Goal: Task Accomplishment & Management: Use online tool/utility

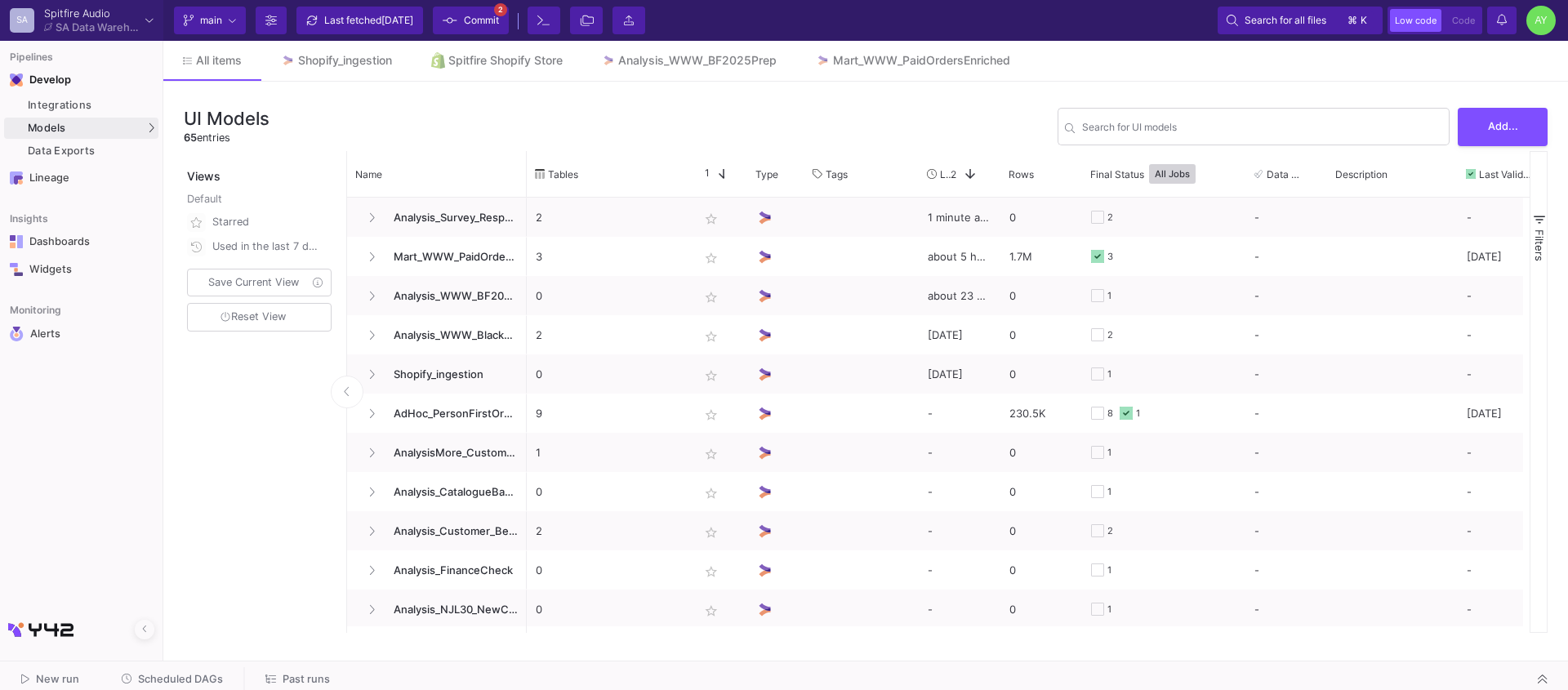
click at [289, 682] on span "Past runs" at bounding box center [306, 680] width 47 height 12
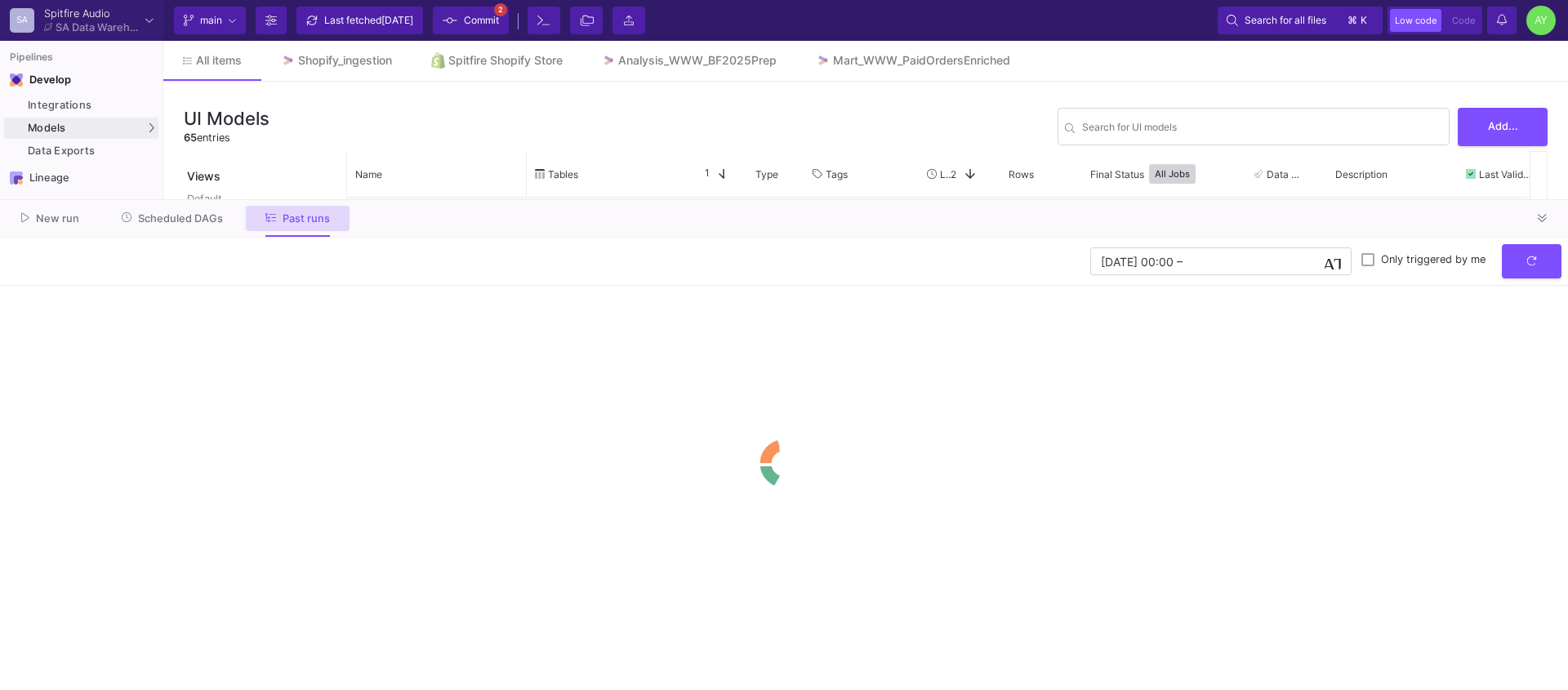
click at [277, 676] on y42-orchestration-past-runs "[DATE] 00:00 [DATE] 00:00 – End datetime [DATE] Only triggered by me" at bounding box center [784, 464] width 1568 height 453
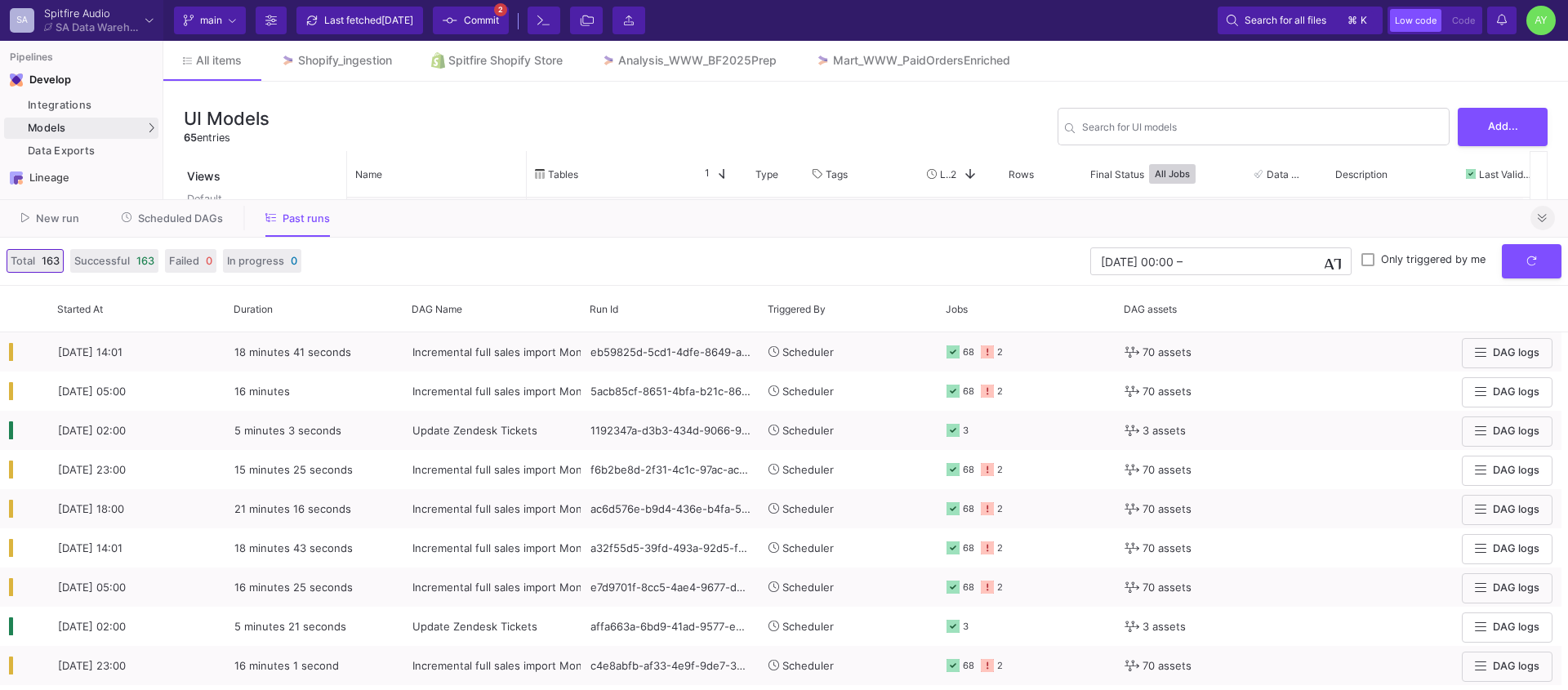
click at [1550, 218] on button at bounding box center [1543, 218] width 24 height 24
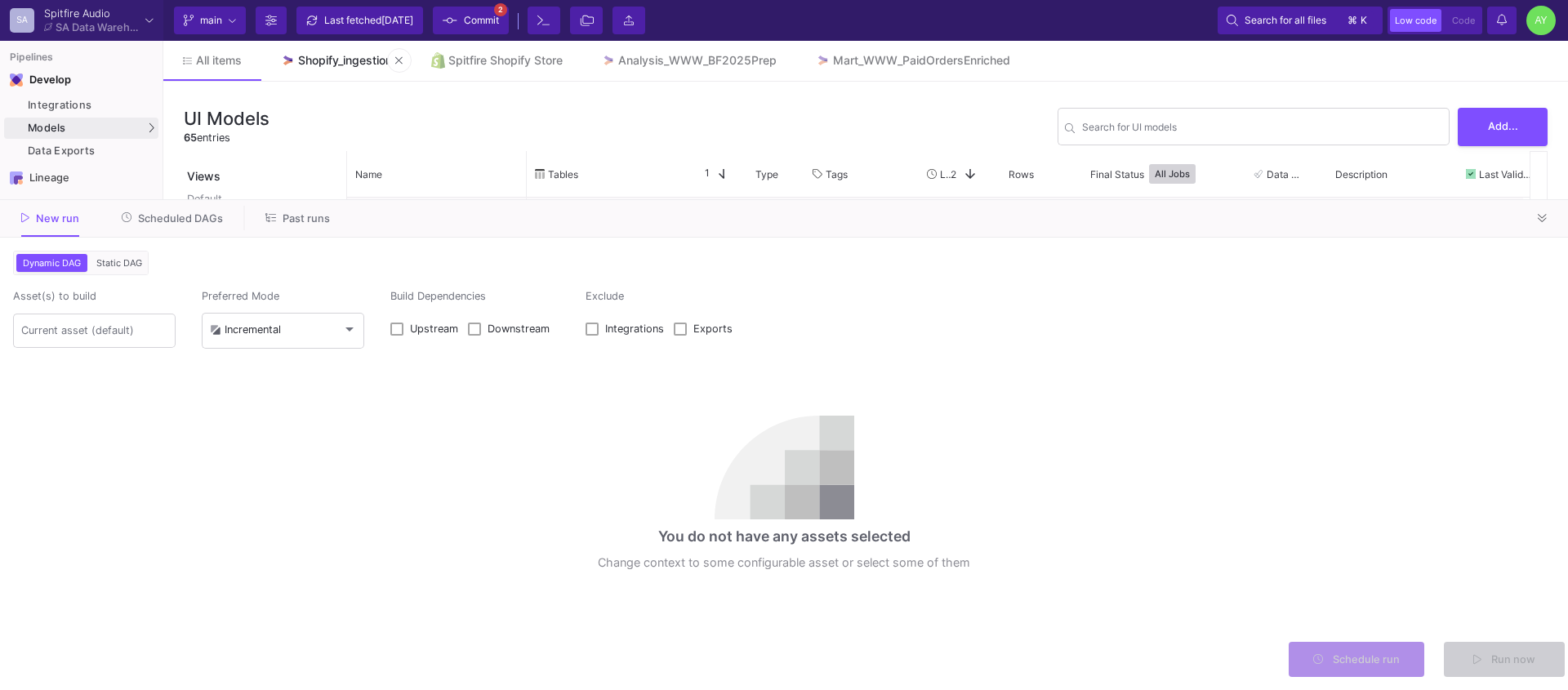
click at [318, 65] on div "Shopify_ingestion" at bounding box center [345, 60] width 94 height 13
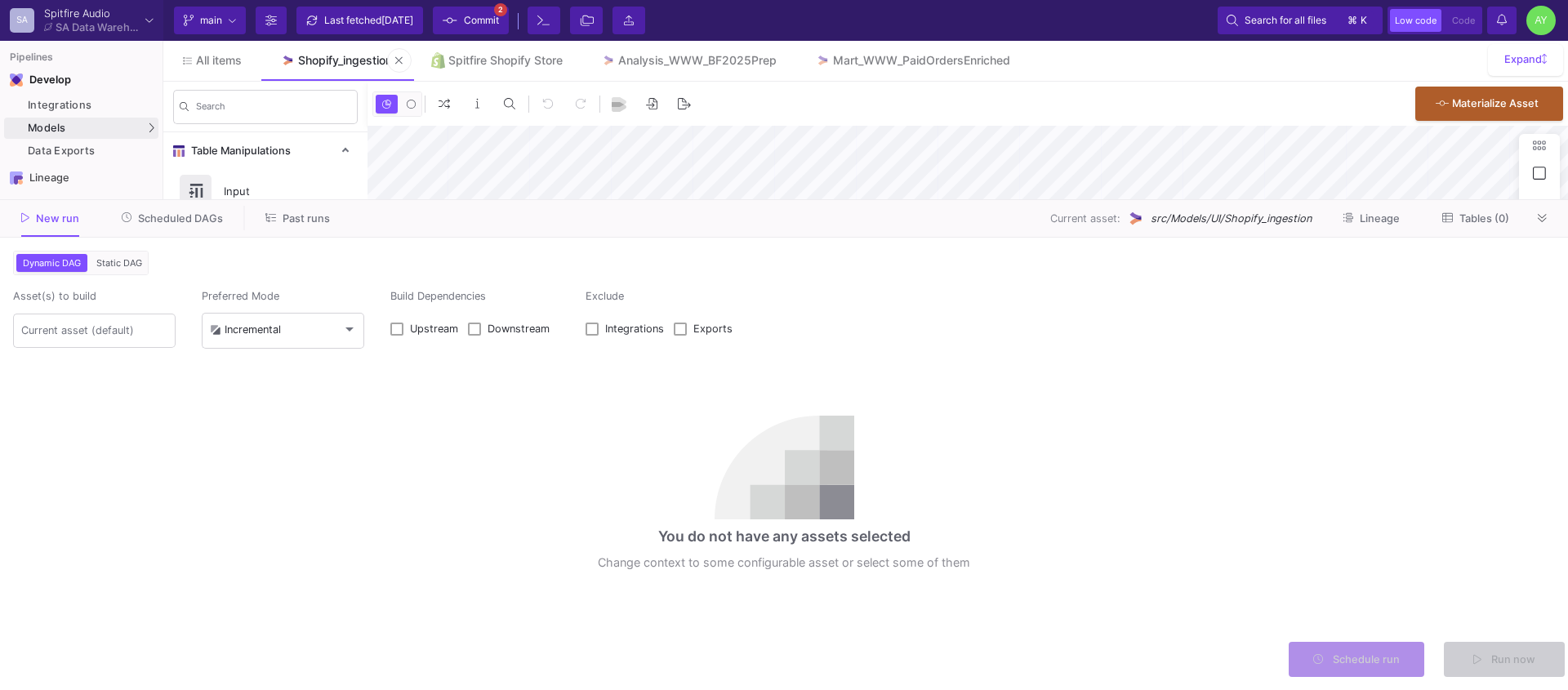
type input "-26"
click at [1544, 213] on icon at bounding box center [1542, 218] width 9 height 10
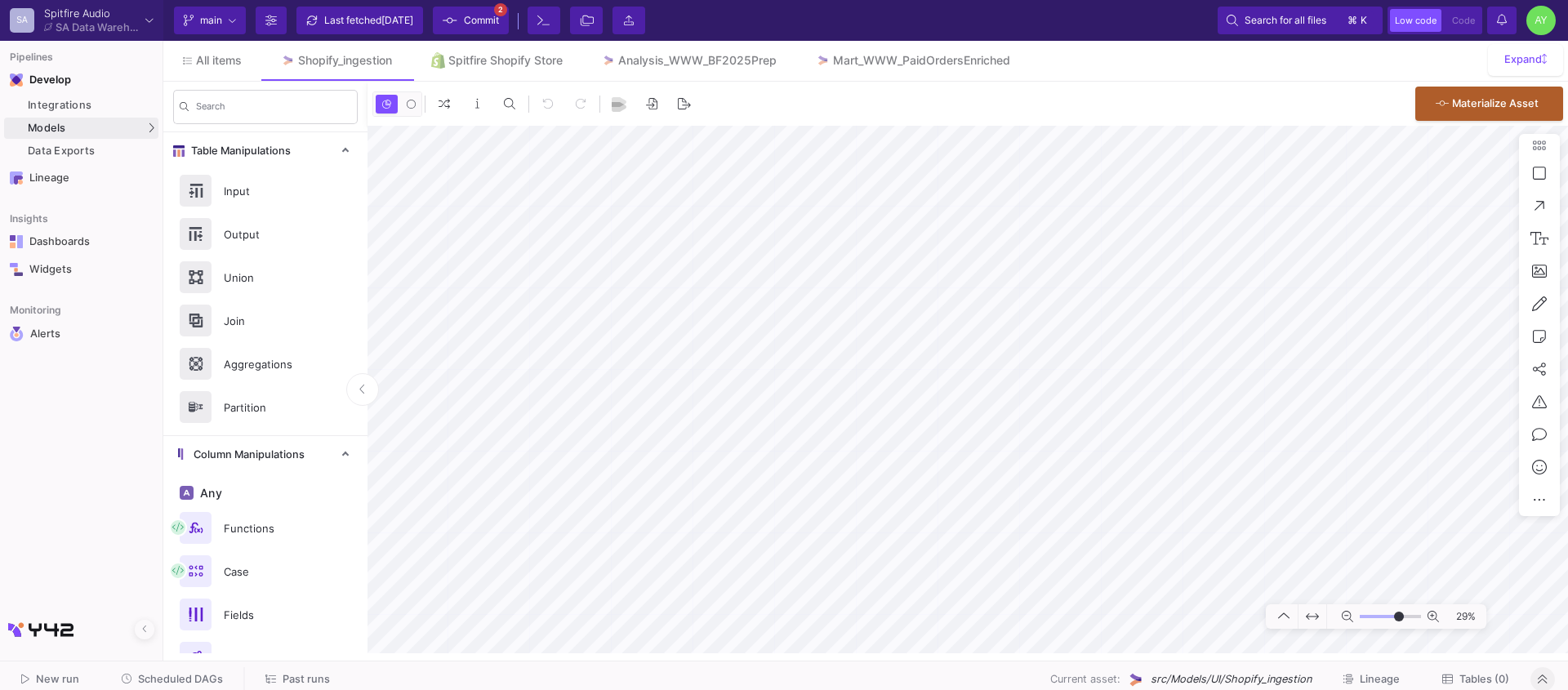
type input "-26"
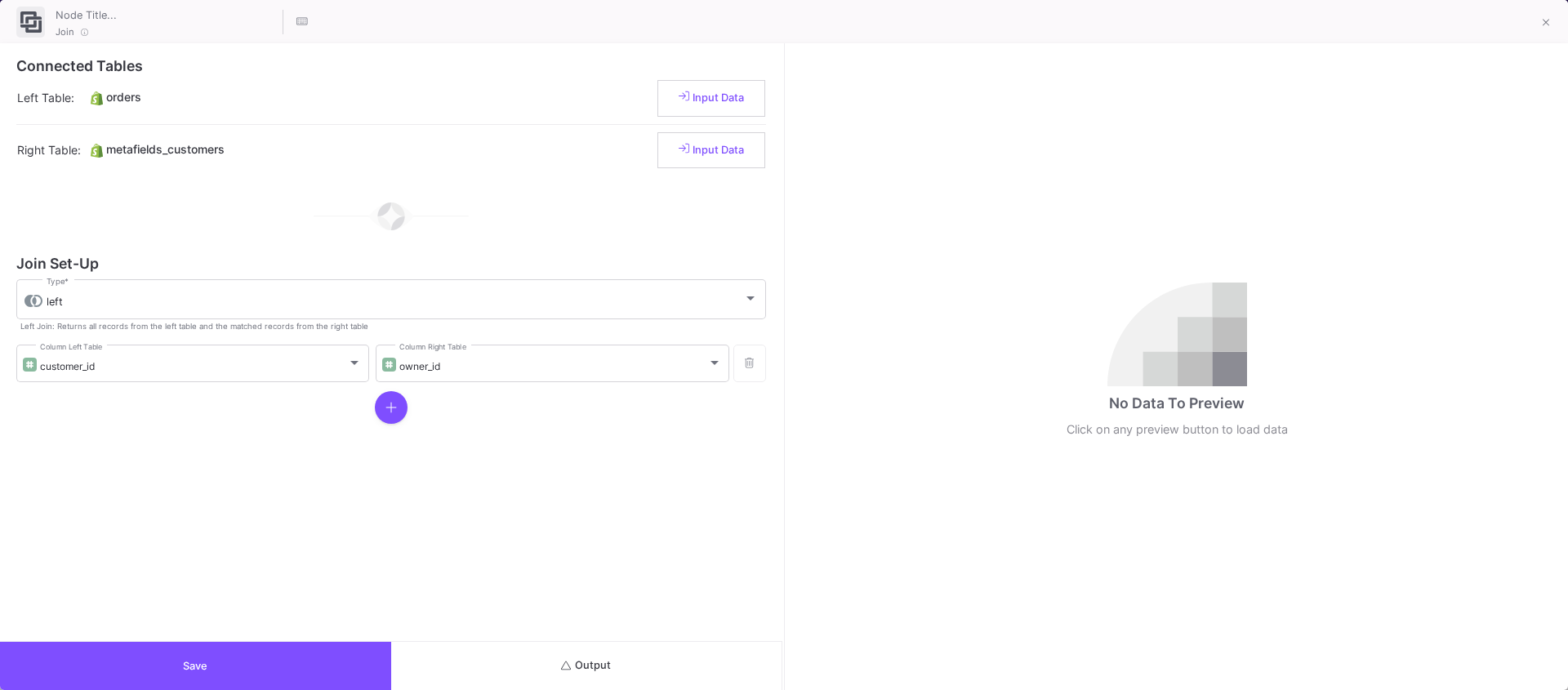
click at [678, 665] on button "Output" at bounding box center [587, 666] width 392 height 48
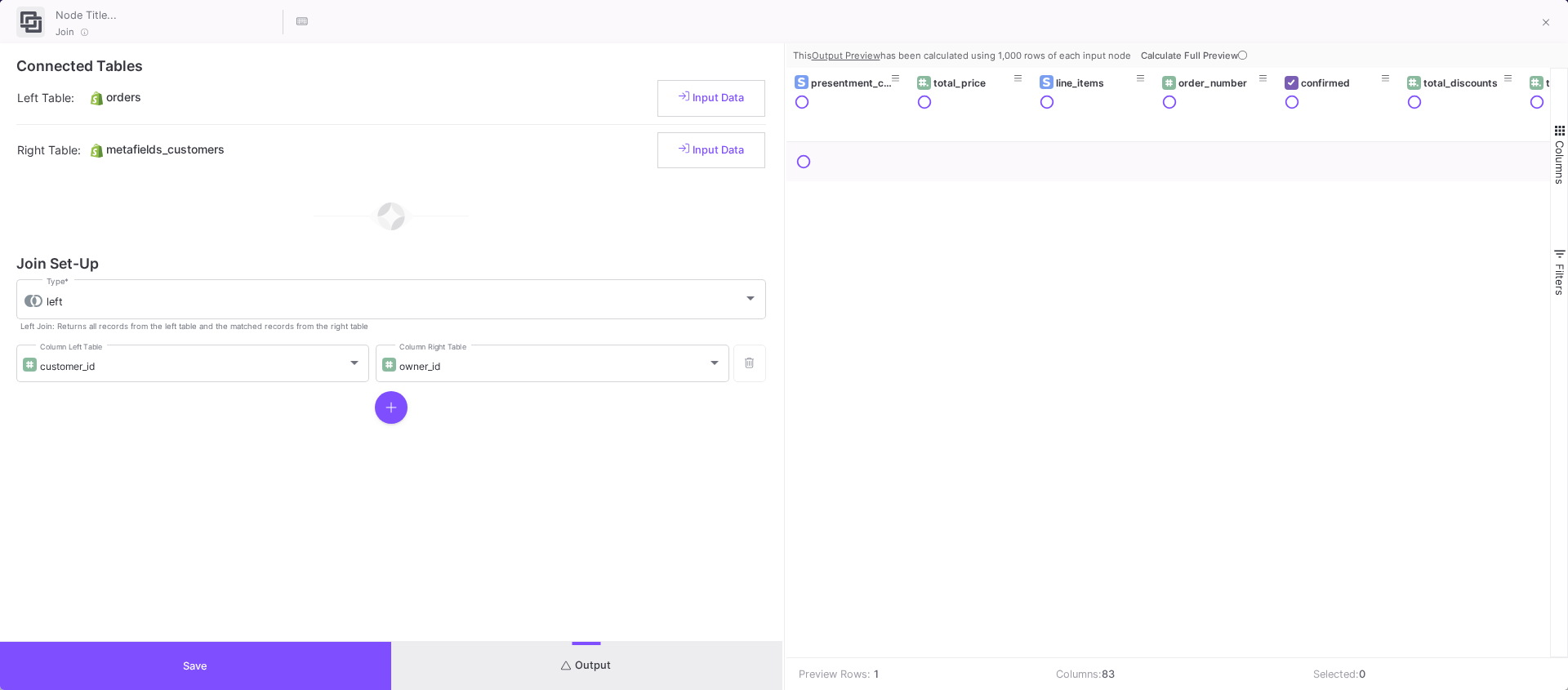
click at [1190, 52] on span "Calculate Full Preview" at bounding box center [1195, 55] width 109 height 11
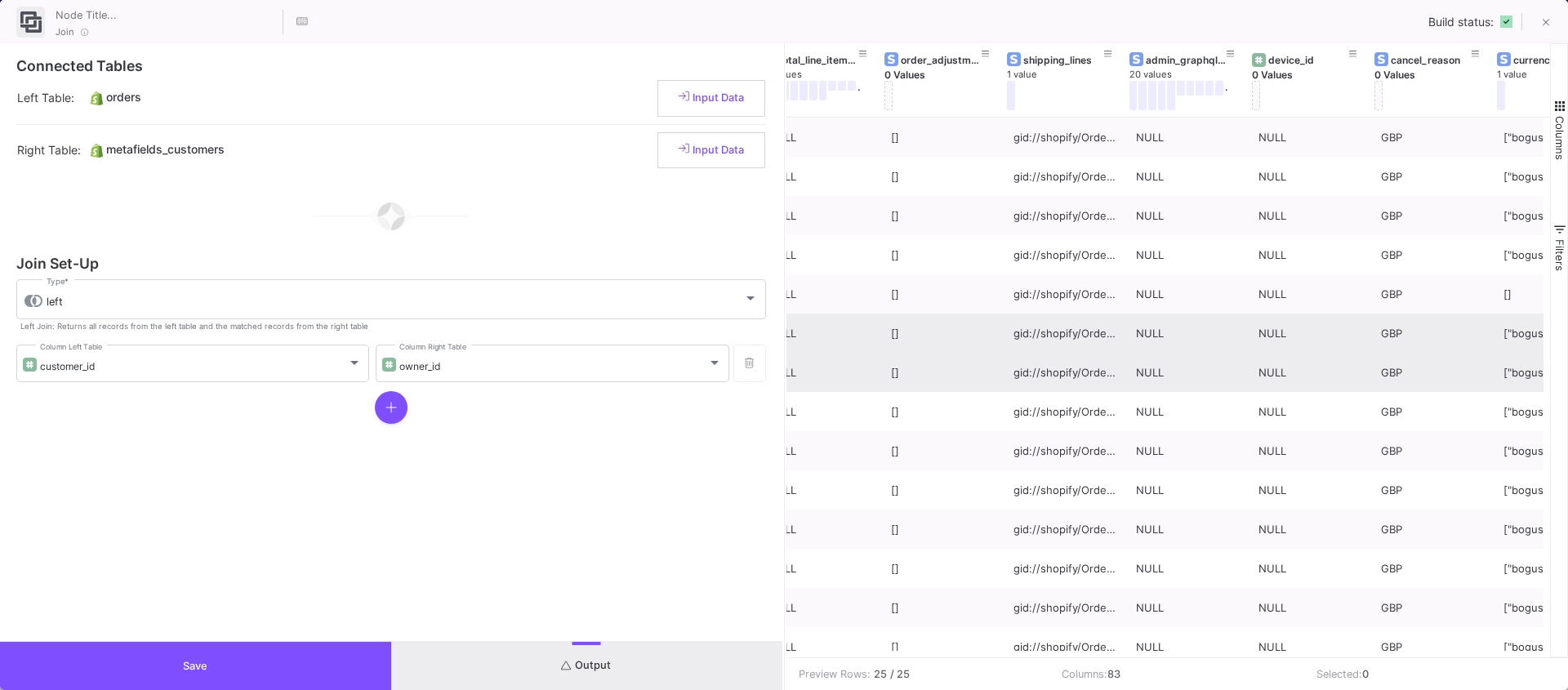
scroll to position [0, 976]
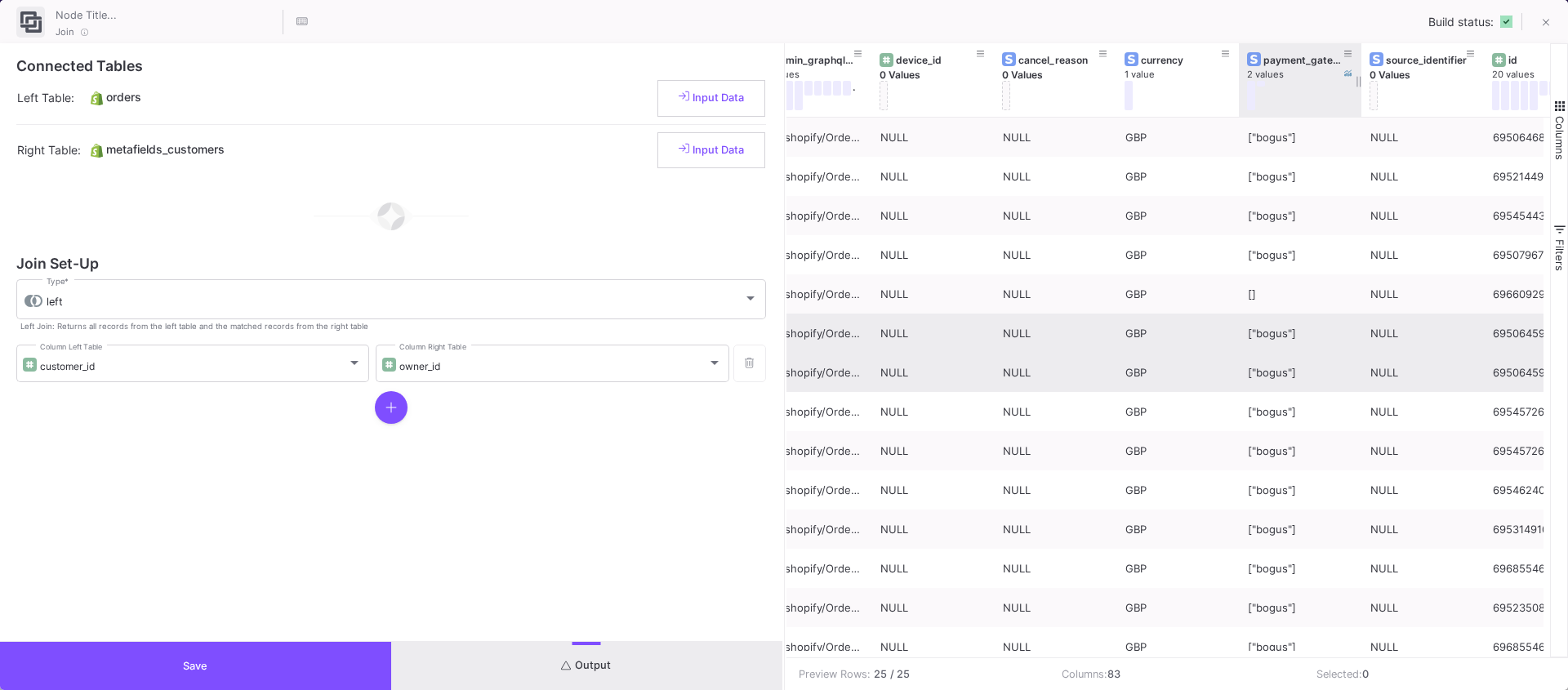
click at [1273, 106] on div at bounding box center [1296, 96] width 98 height 30
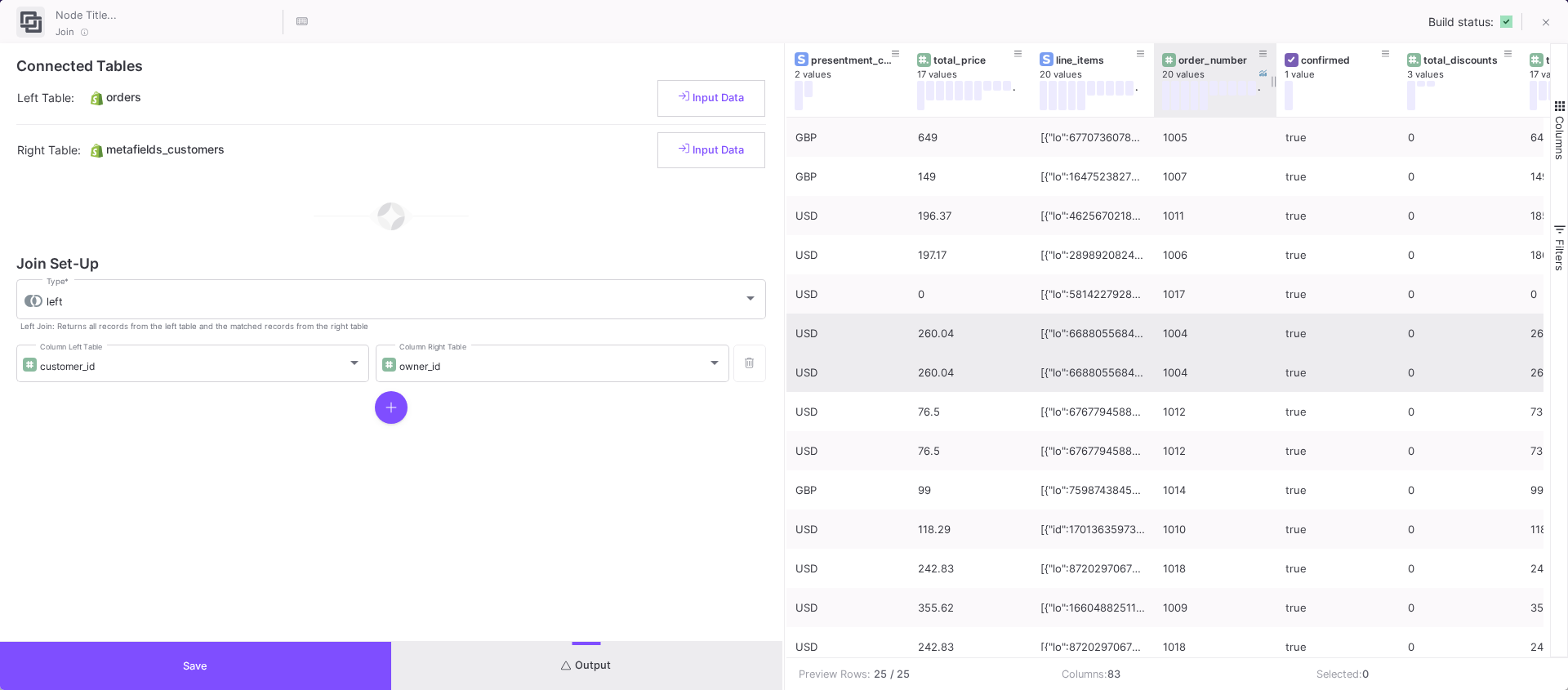
click at [1218, 65] on div "order_number" at bounding box center [1216, 59] width 106 height 18
click at [1196, 61] on div "order_number" at bounding box center [1218, 60] width 81 height 12
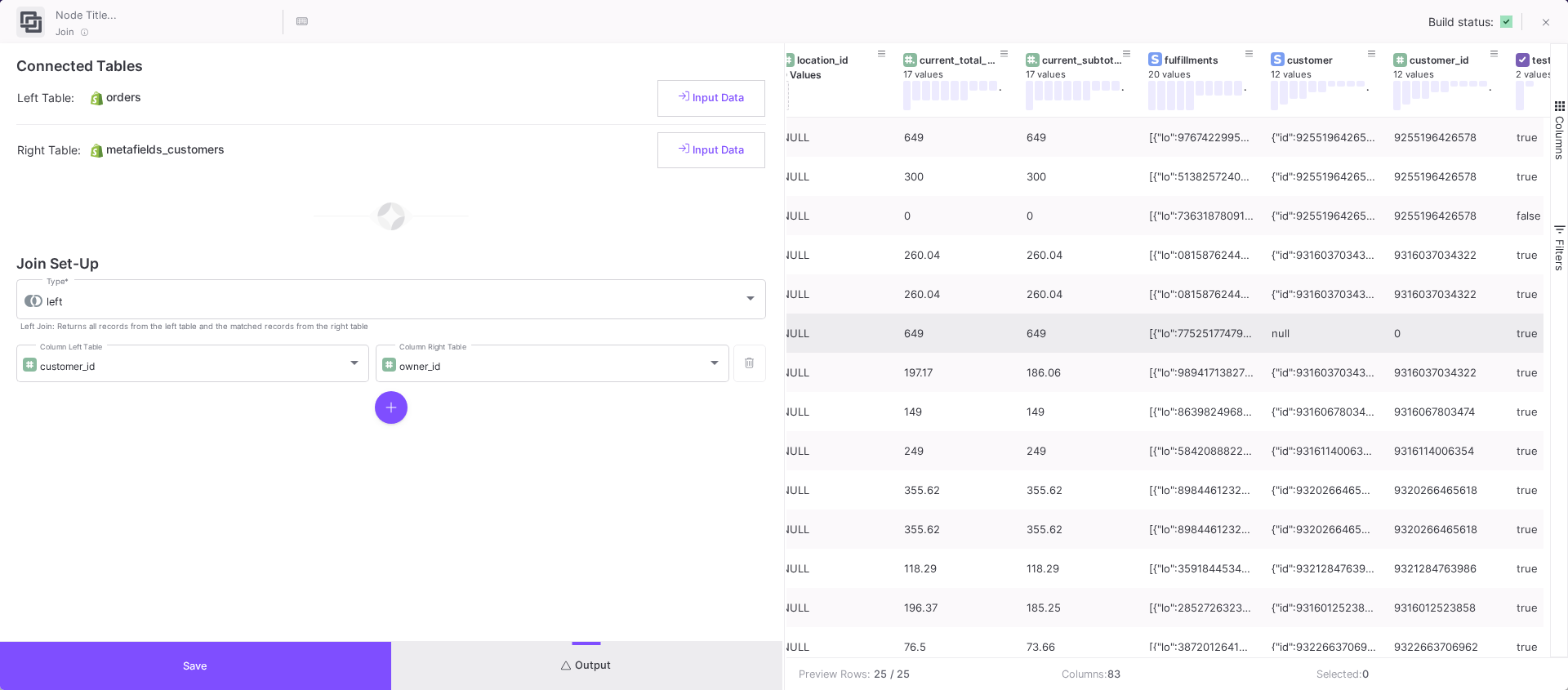
scroll to position [0, 2383]
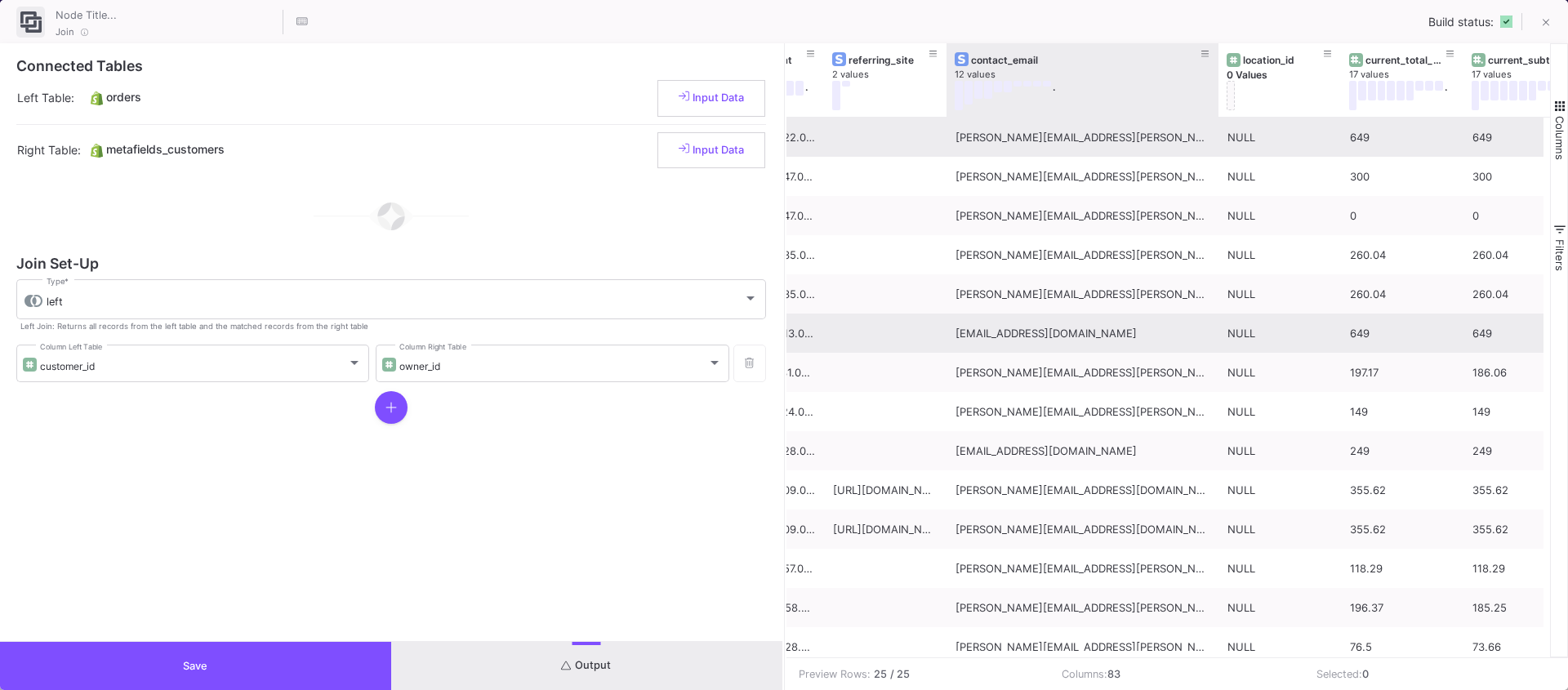
drag, startPoint x: 1066, startPoint y: 106, endPoint x: 1252, endPoint y: 120, distance: 186.5
click at [1252, 120] on div "id 20 values . processed_at 20 values . referring_site 2 values contact_email 1…" at bounding box center [1169, 351] width 765 height 614
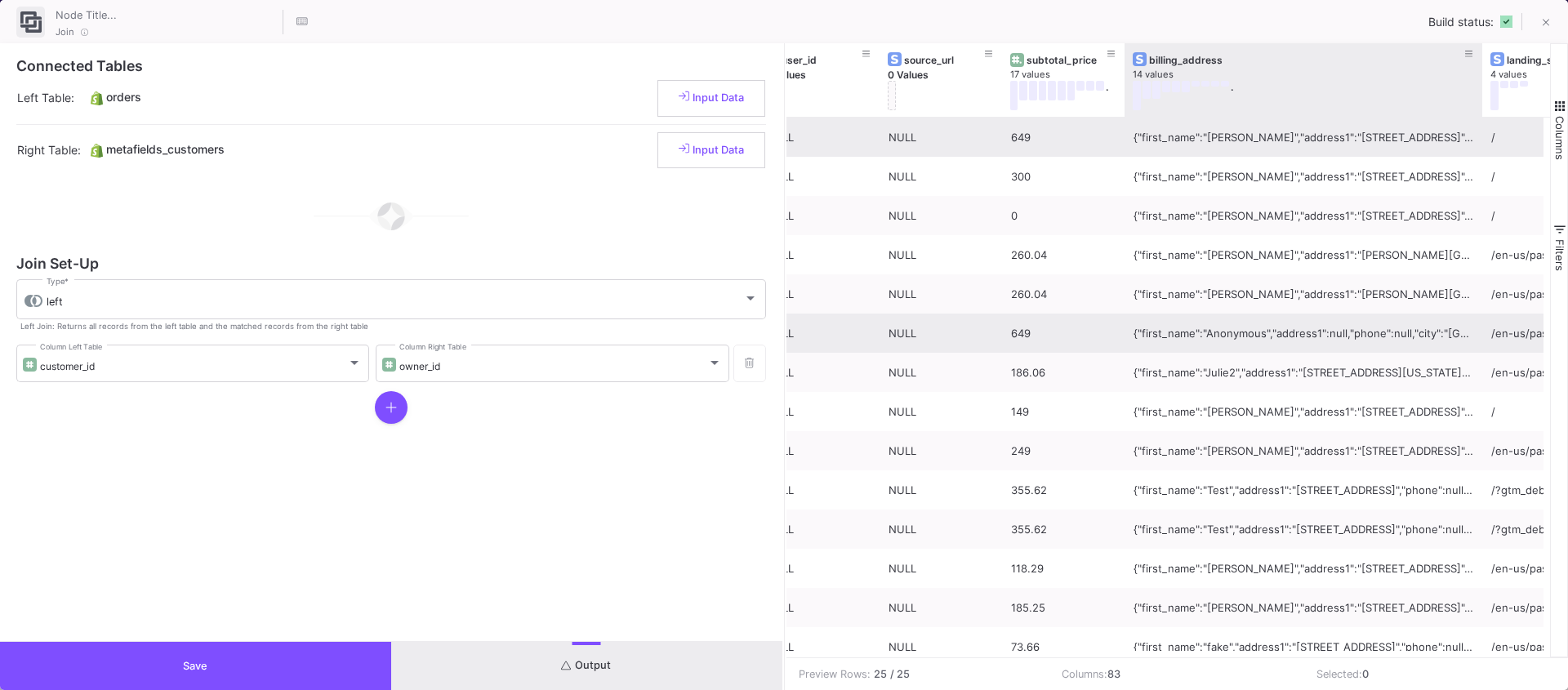
drag, startPoint x: 1244, startPoint y: 100, endPoint x: 1483, endPoint y: 120, distance: 239.8
click at [1483, 120] on div "name 20 values . note 0 Values user_id 0 Values source_url 0 Values subtotal_pr…" at bounding box center [1169, 351] width 765 height 614
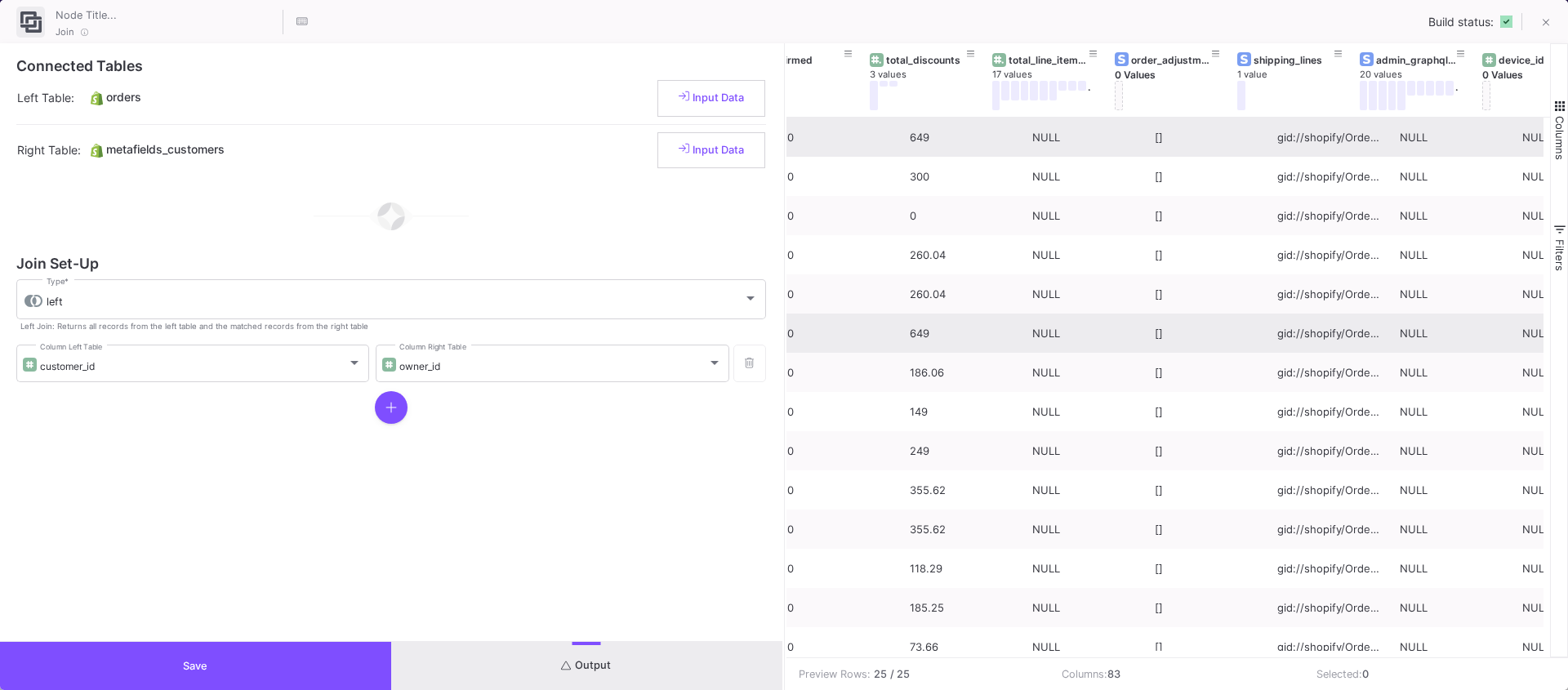
scroll to position [0, 0]
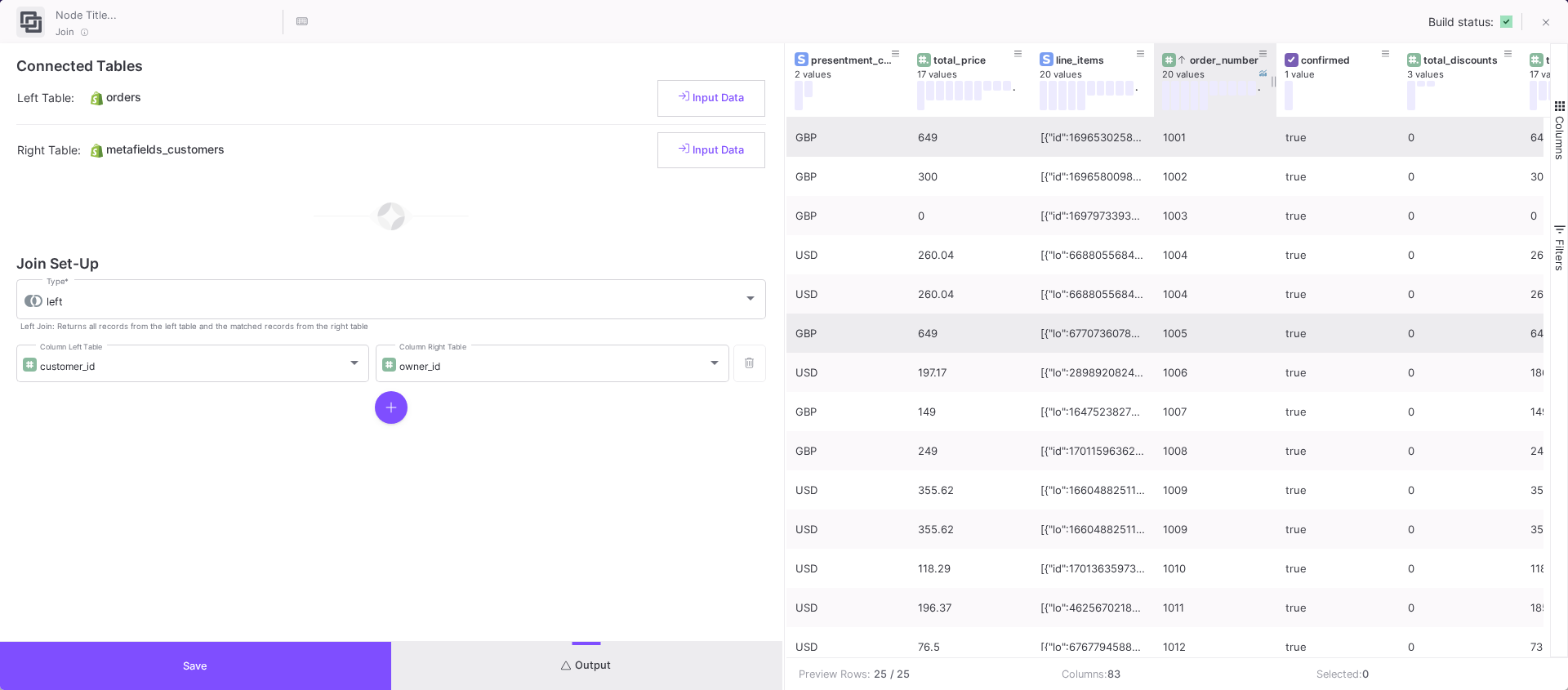
click at [1203, 66] on div "order_number" at bounding box center [1216, 59] width 106 height 18
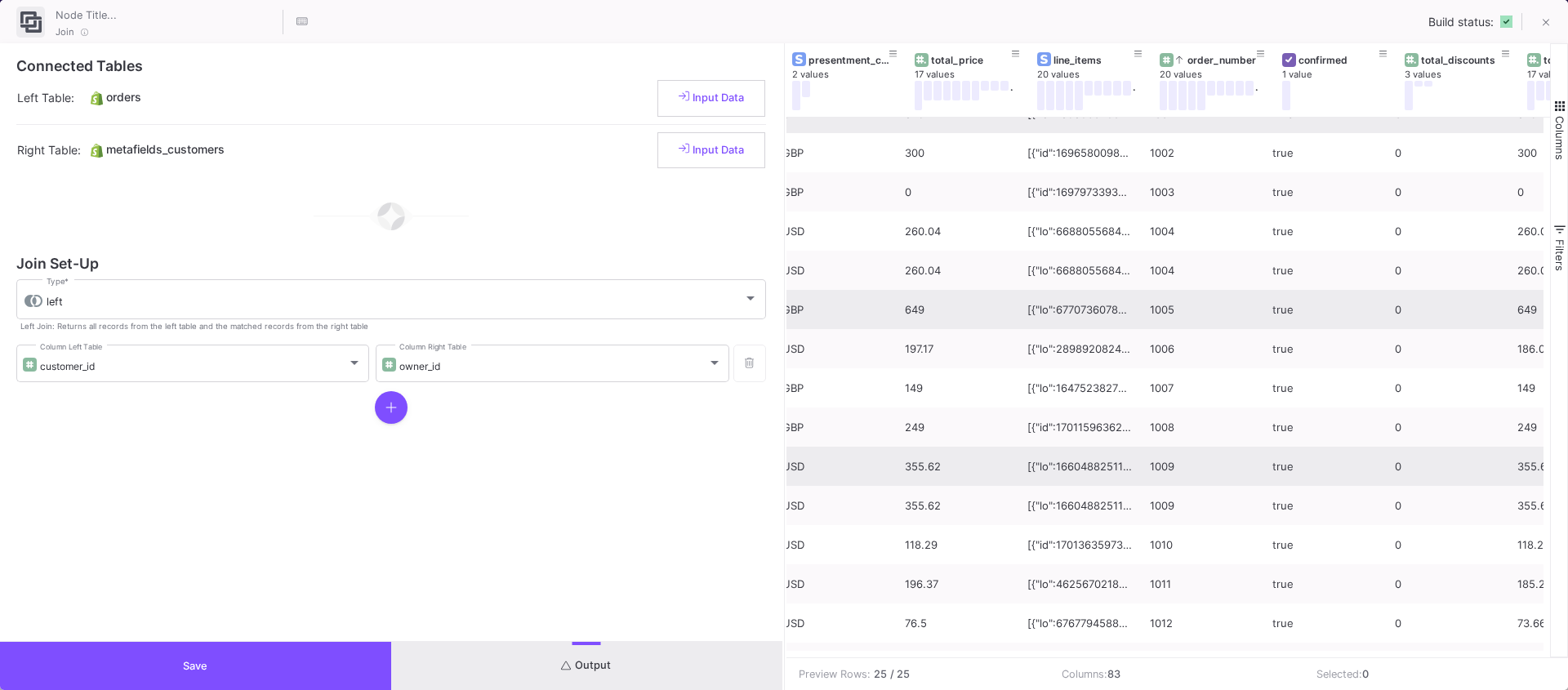
scroll to position [0, 16]
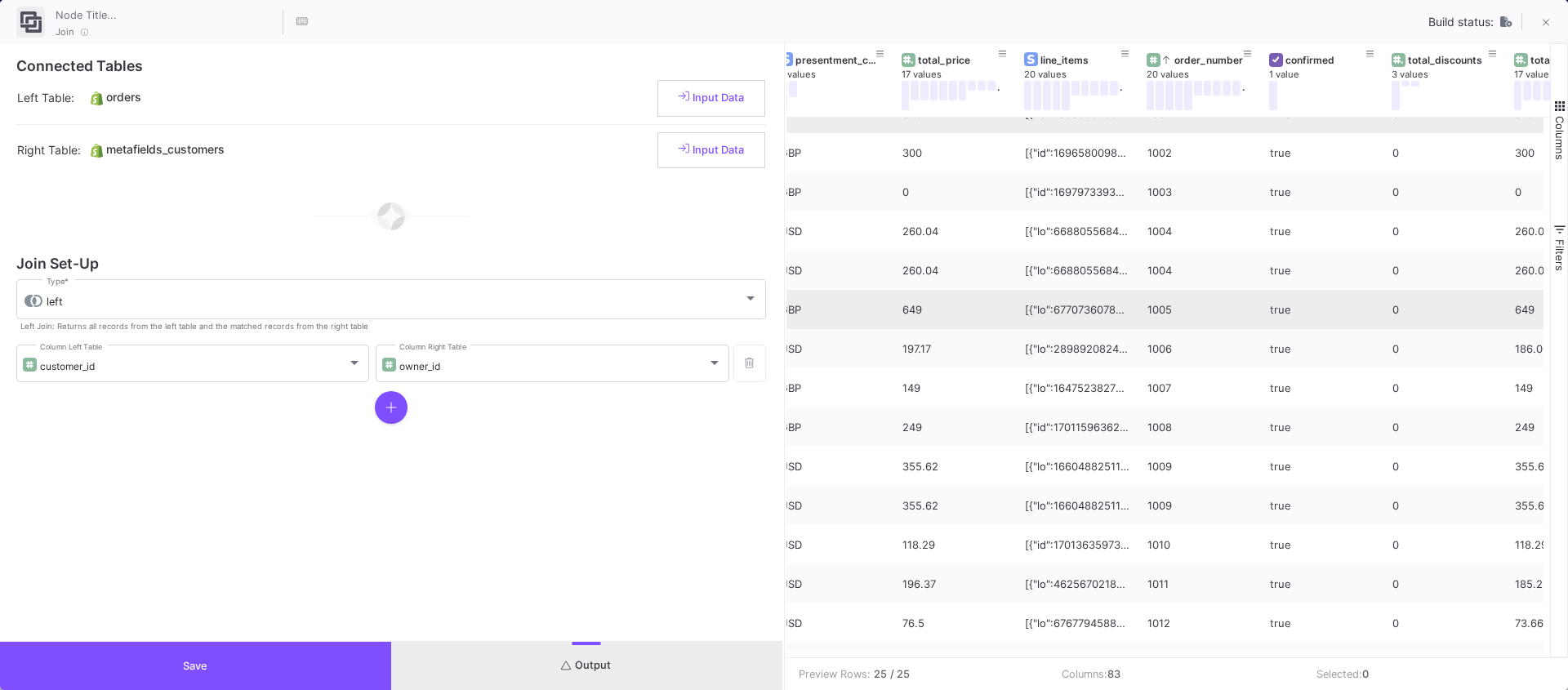
click at [212, 654] on button "Save" at bounding box center [195, 666] width 392 height 48
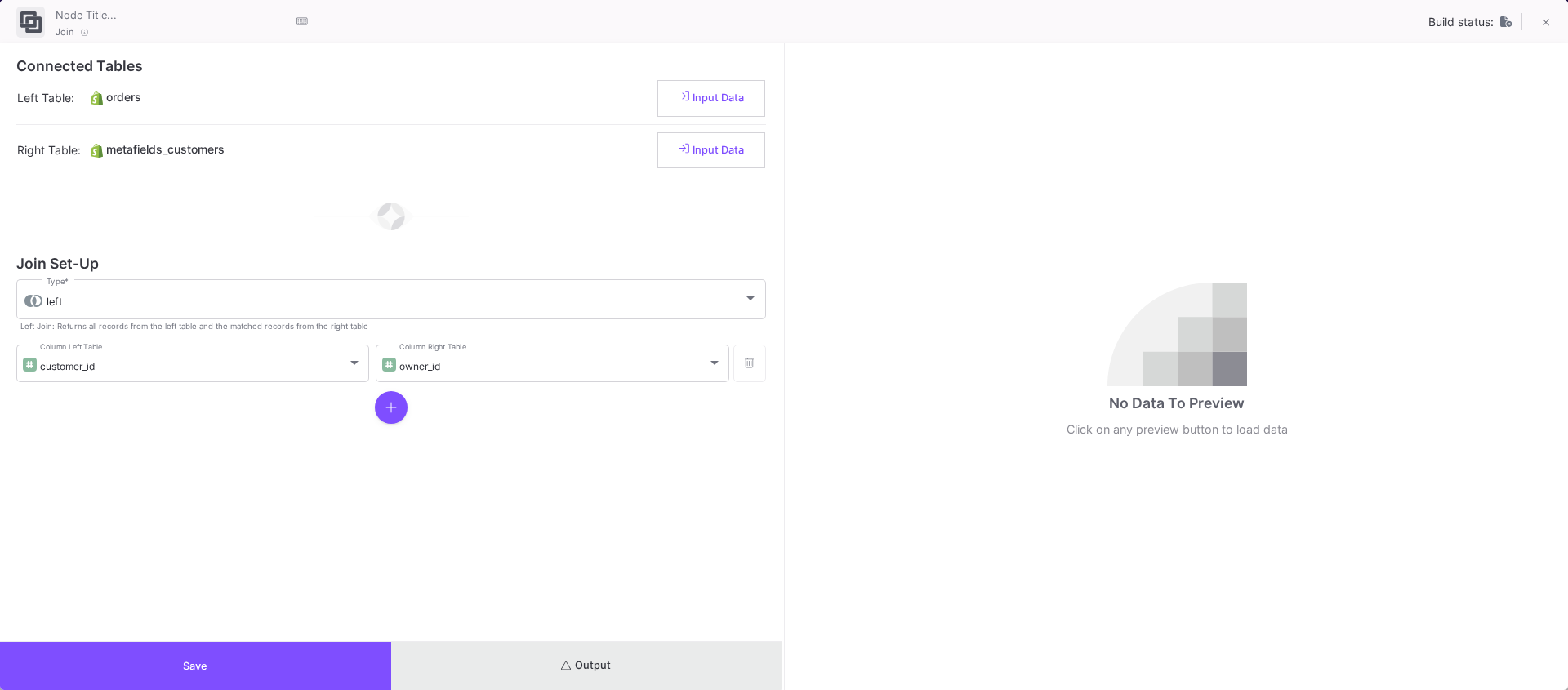
click at [583, 658] on button "Output" at bounding box center [587, 666] width 392 height 48
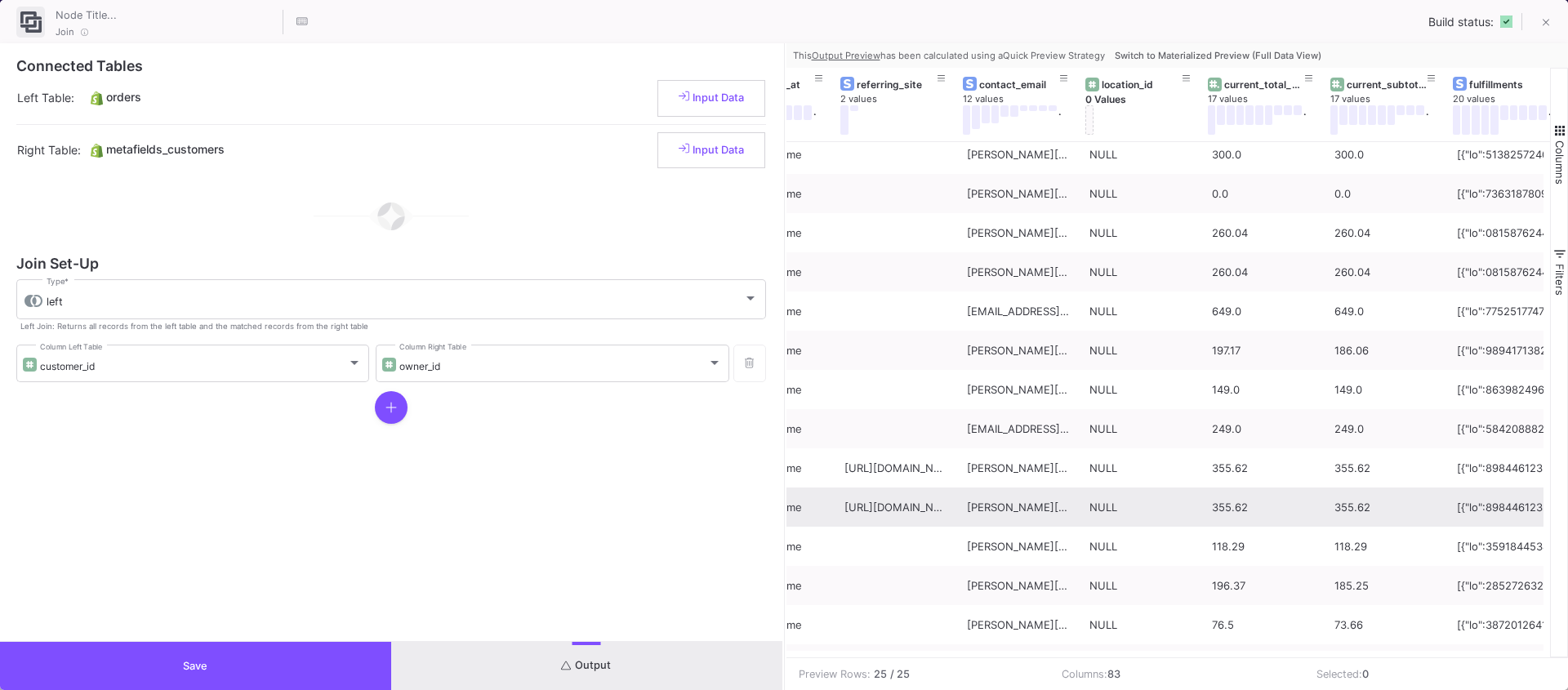
scroll to position [0, 2176]
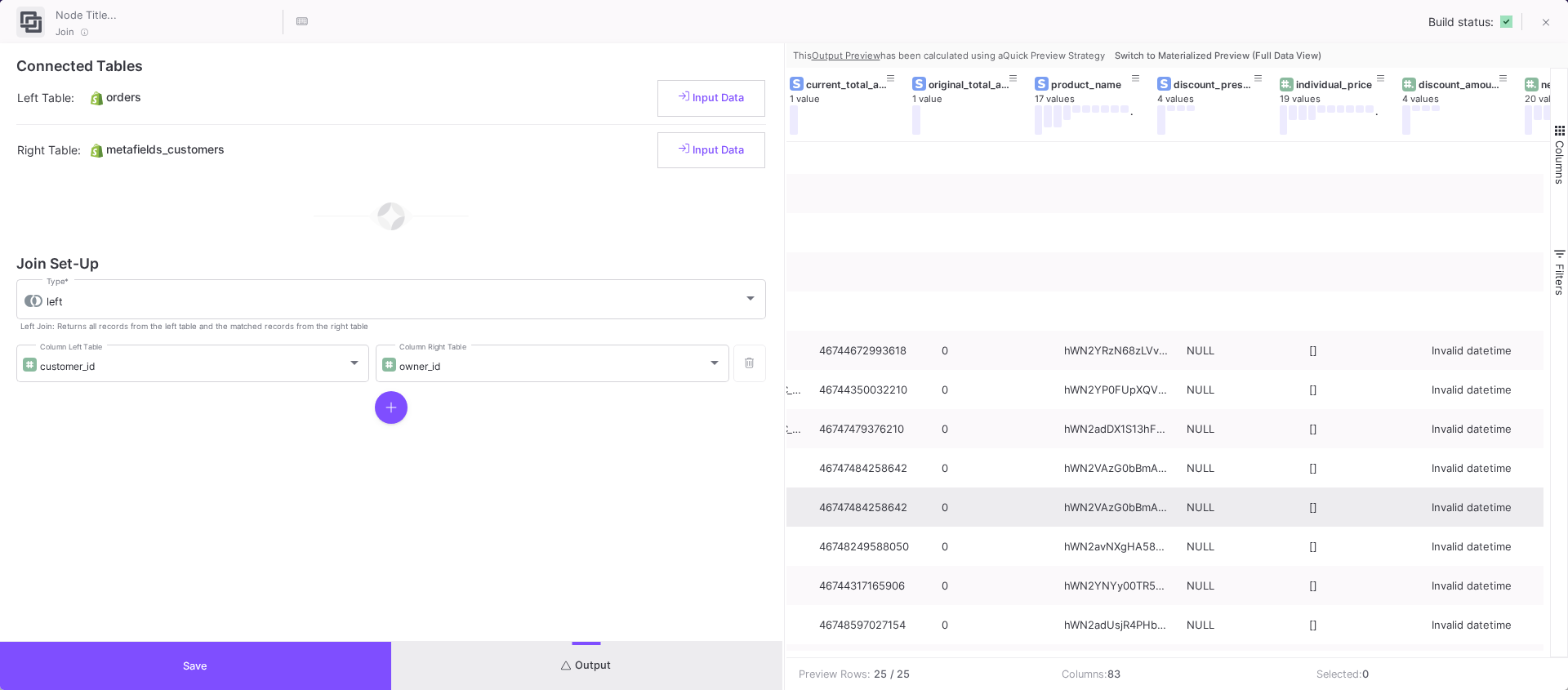
click at [1223, 58] on span "Switch to Materialized Preview (Full Data View)" at bounding box center [1217, 55] width 207 height 11
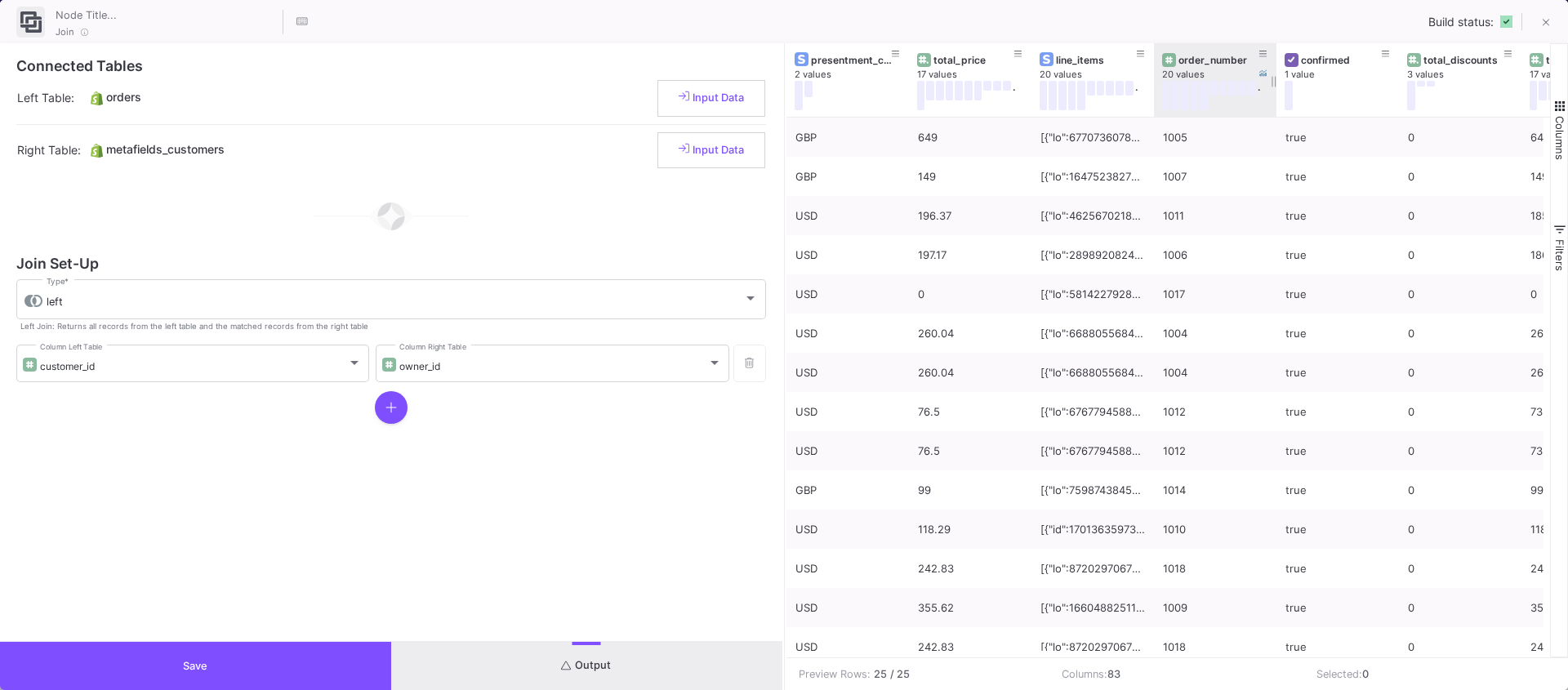
click at [1197, 56] on div "order_number" at bounding box center [1218, 60] width 81 height 12
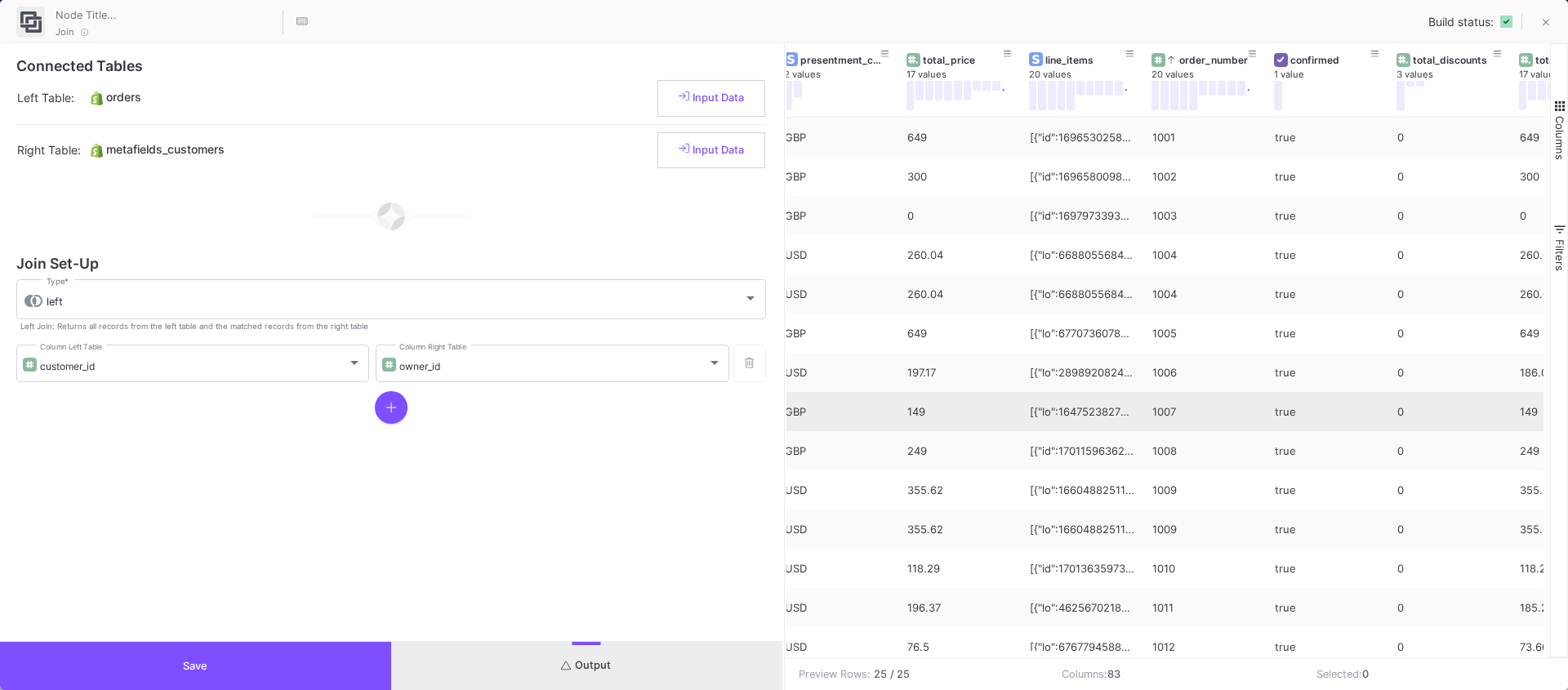
scroll to position [0, 10]
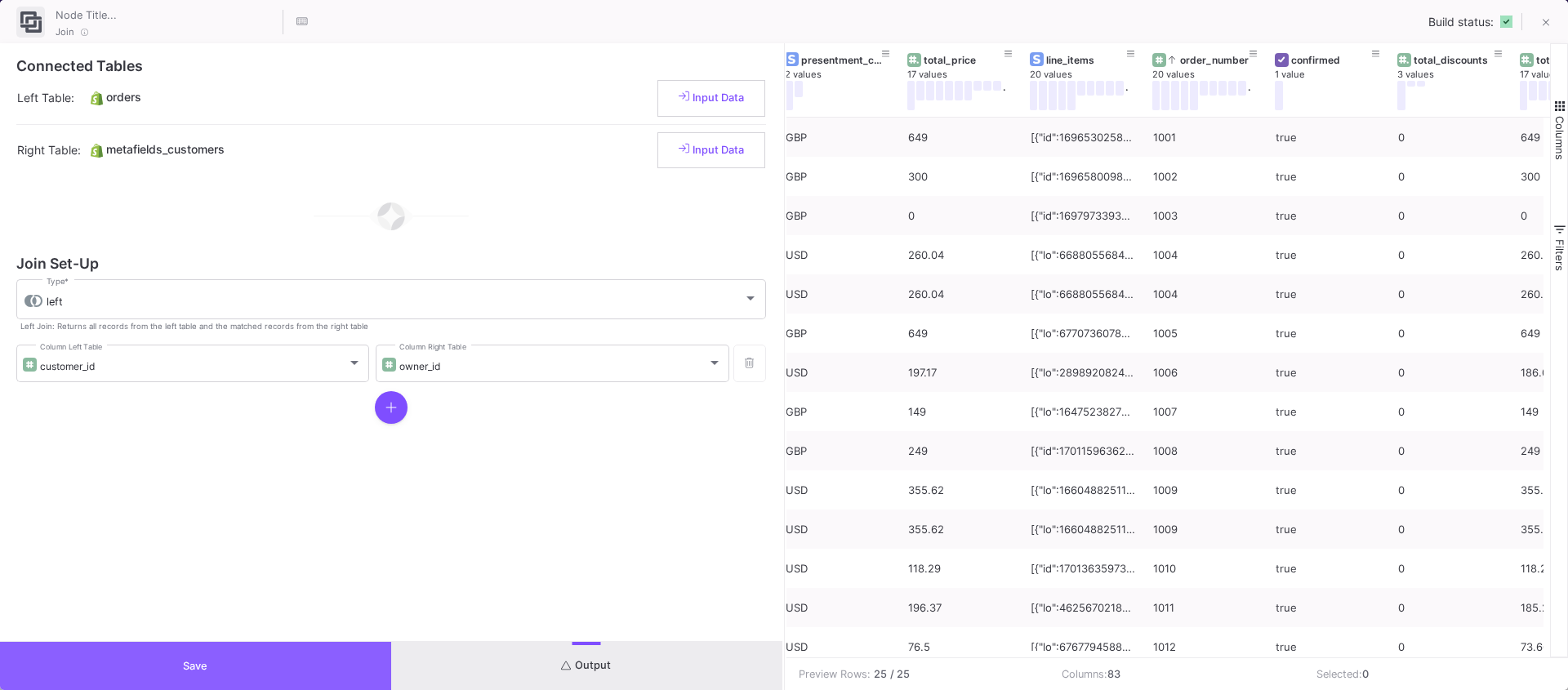
click at [194, 663] on span "Save" at bounding box center [195, 666] width 24 height 12
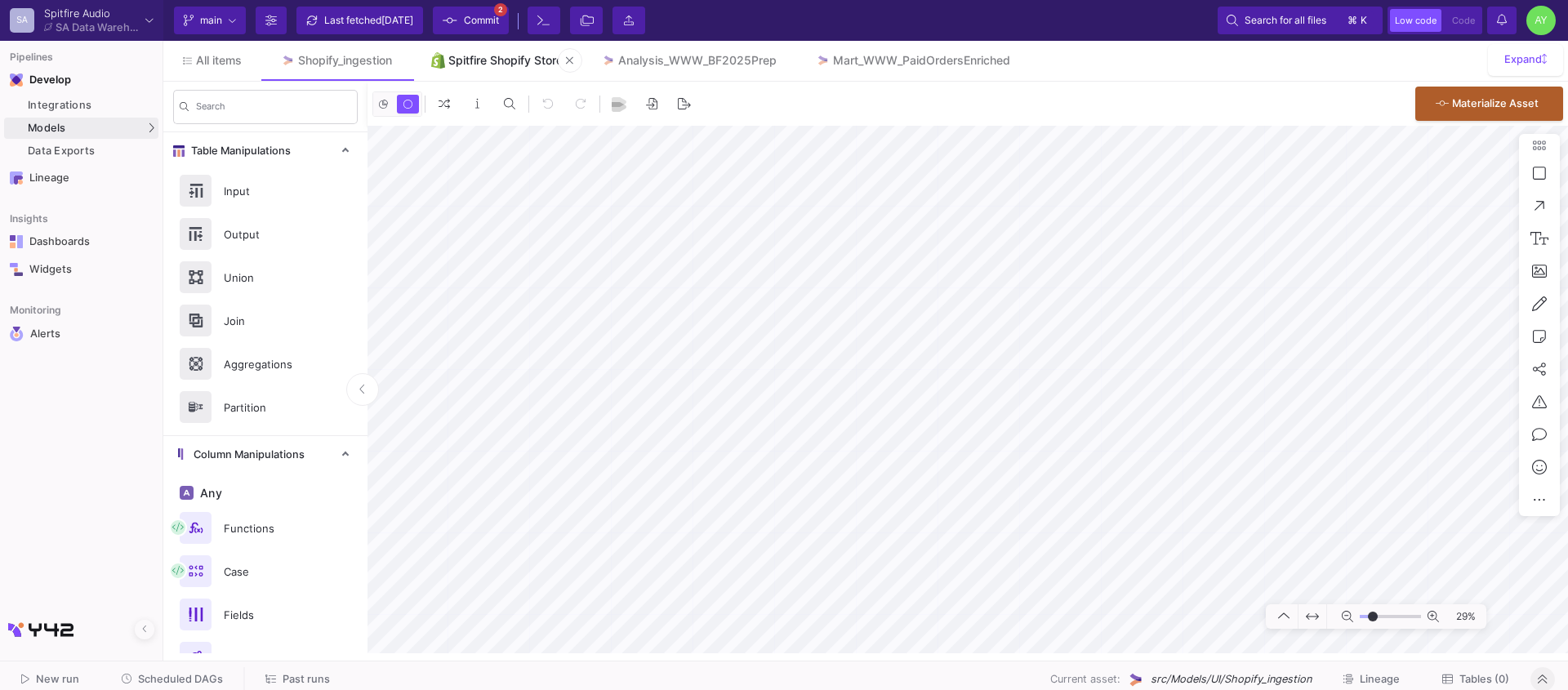
click at [495, 71] on link "Spitfire Shopify Store" at bounding box center [497, 60] width 171 height 39
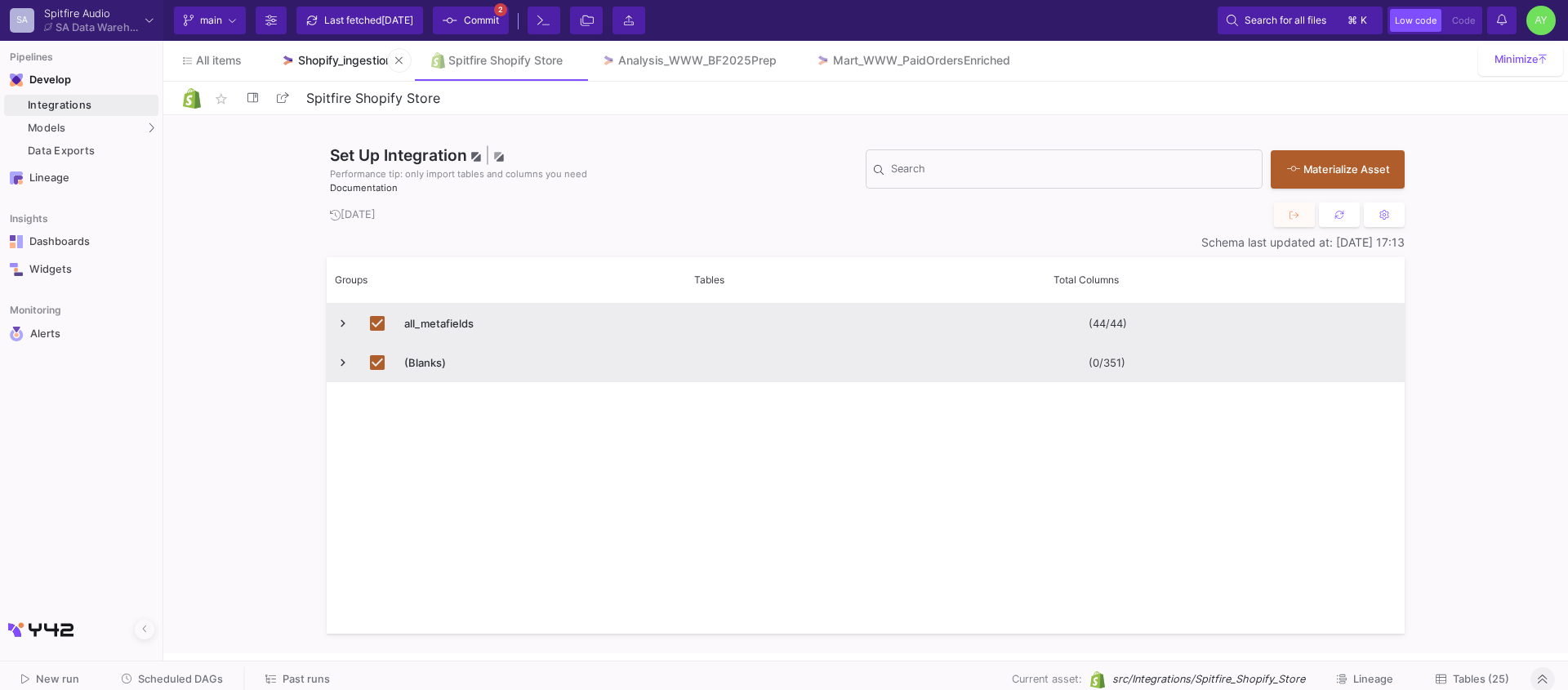
click at [327, 55] on div "Shopify_ingestion" at bounding box center [345, 60] width 94 height 13
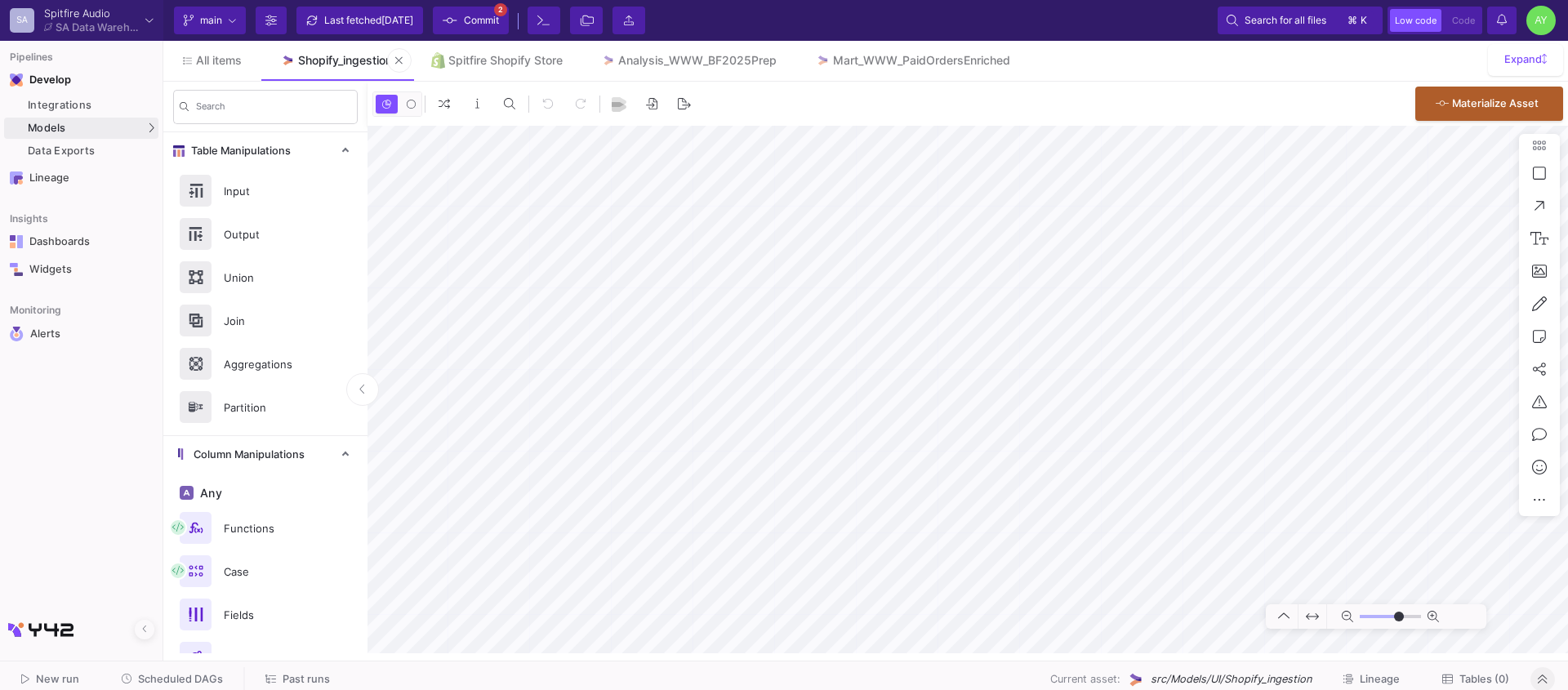
type input "-26"
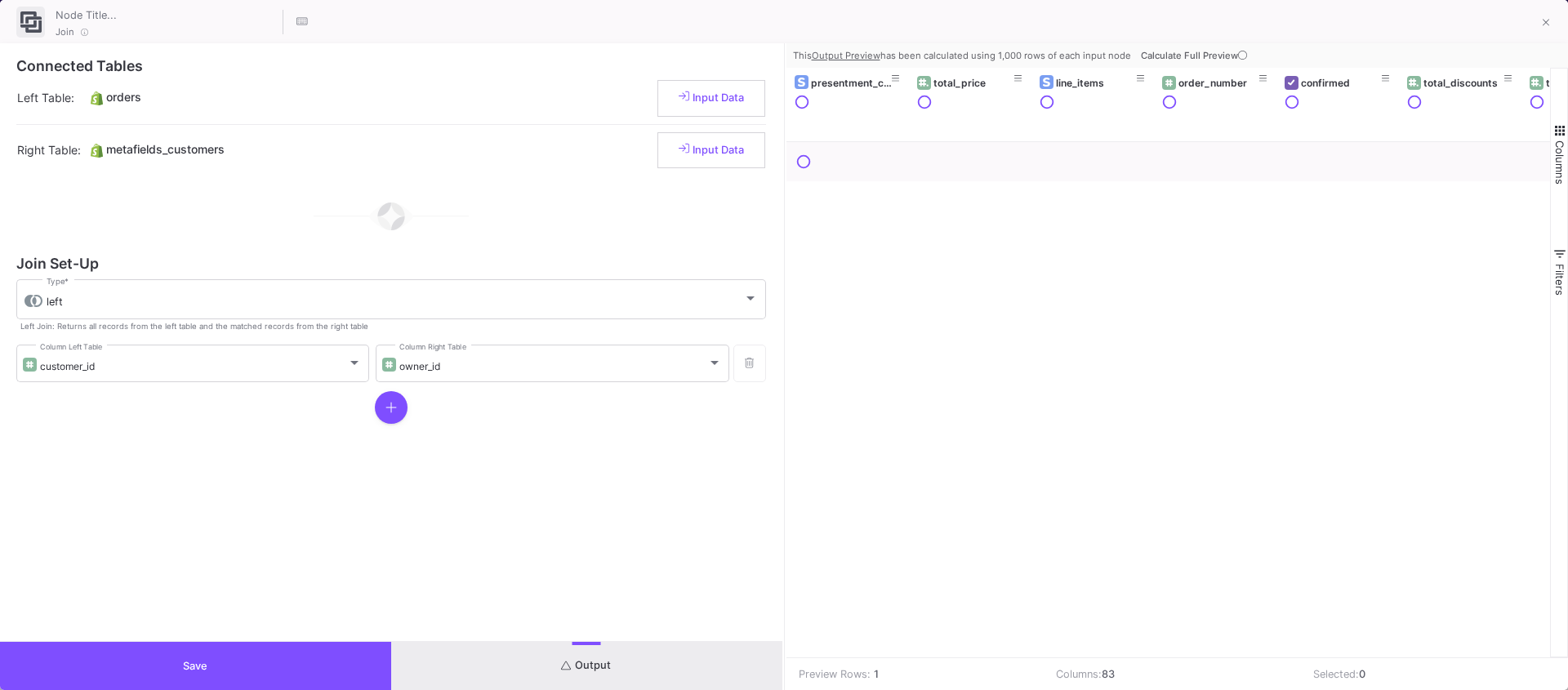
click at [273, 659] on button "Save" at bounding box center [195, 666] width 392 height 48
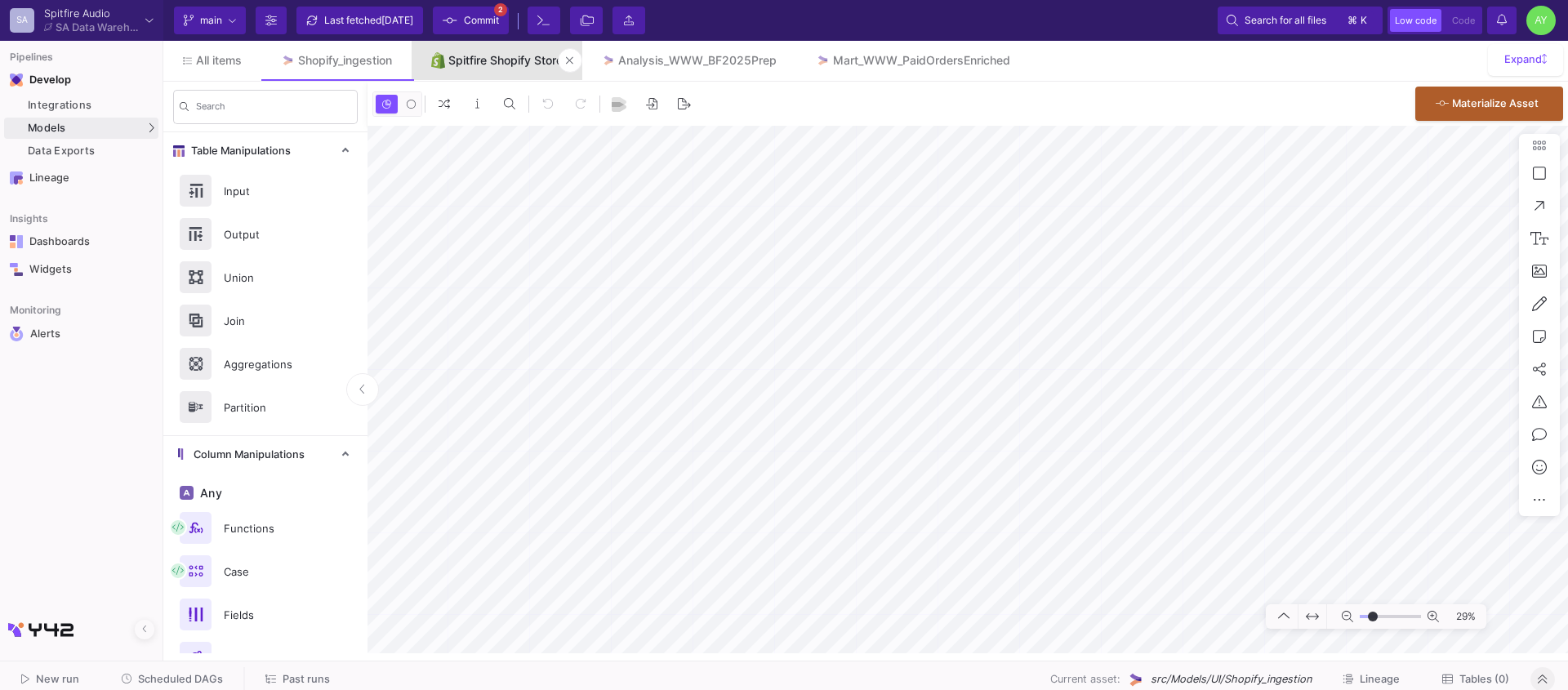
click at [517, 59] on div "Spitfire Shopify Store" at bounding box center [505, 60] width 114 height 13
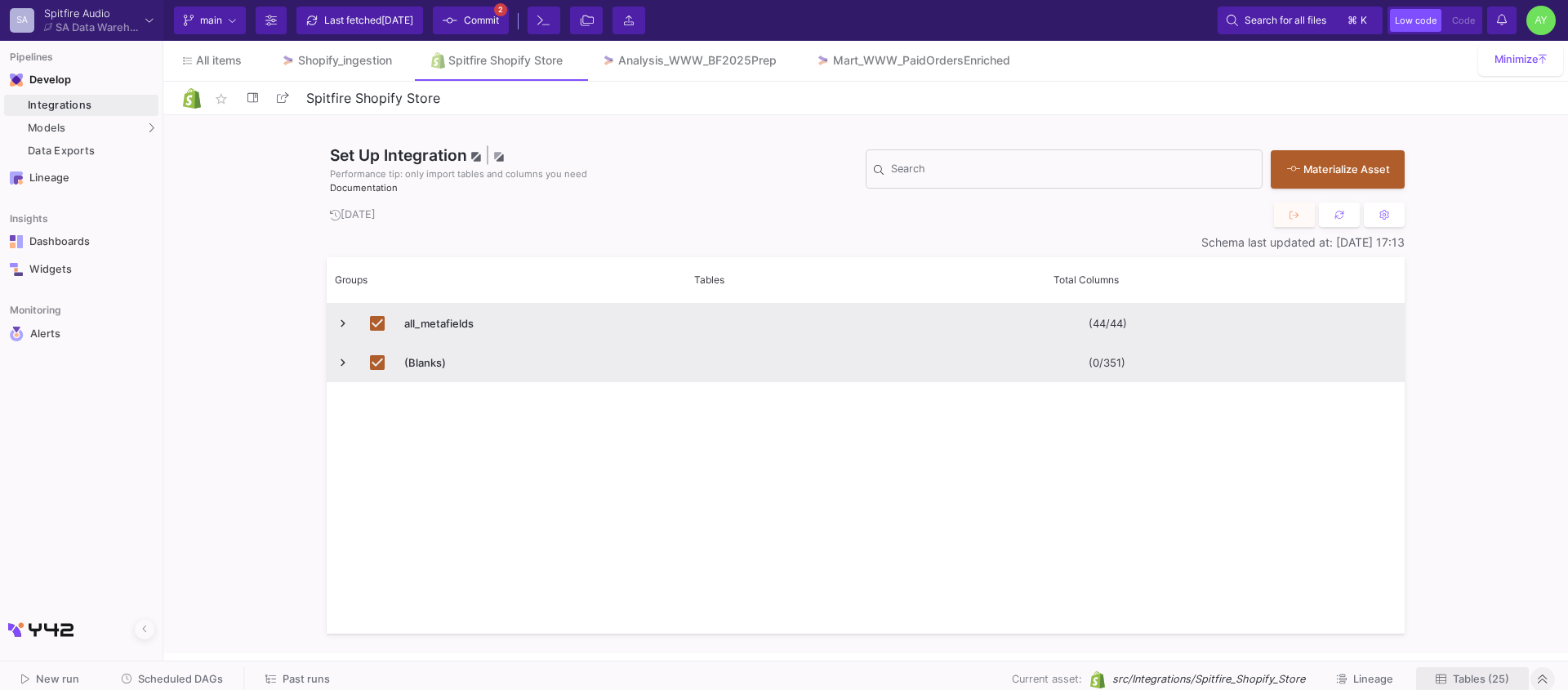
click at [1473, 676] on span "Tables (25)" at bounding box center [1481, 680] width 57 height 12
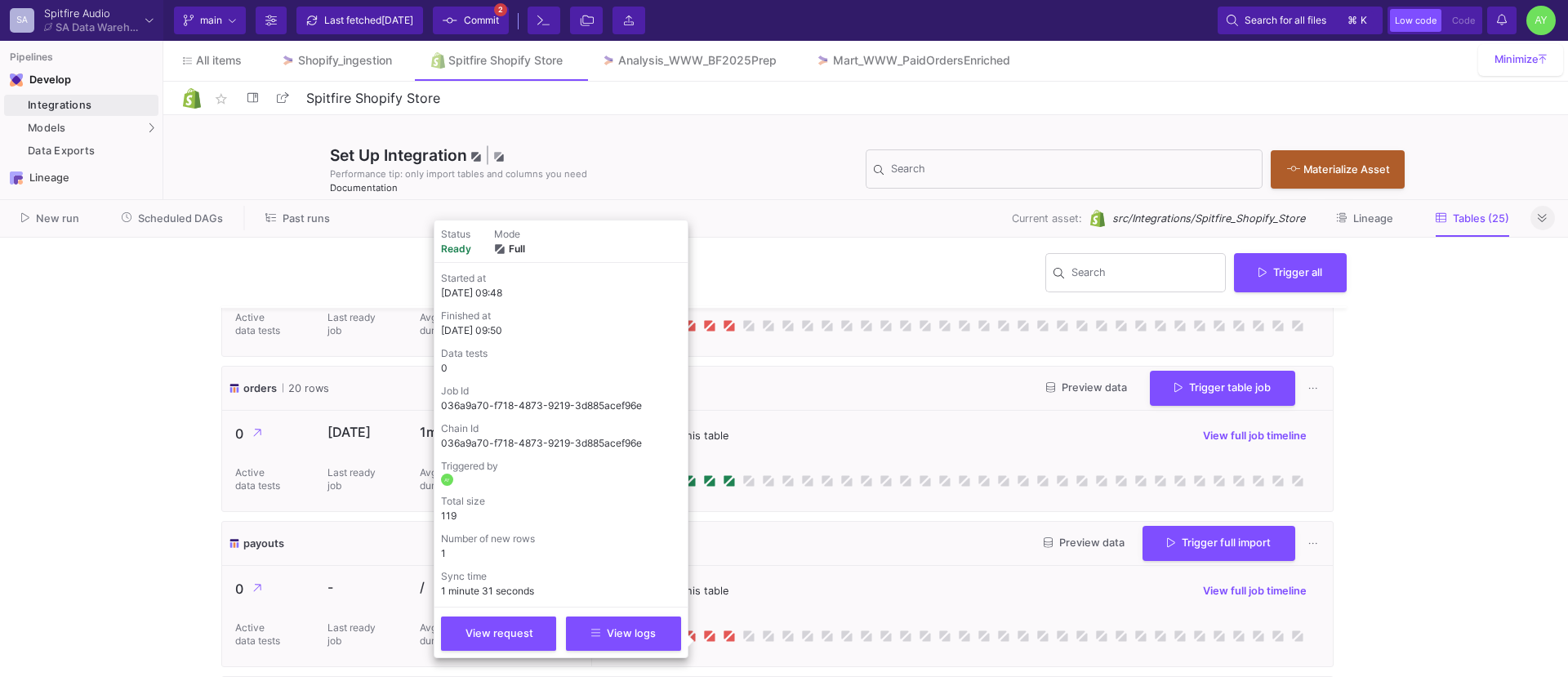
scroll to position [2893, 0]
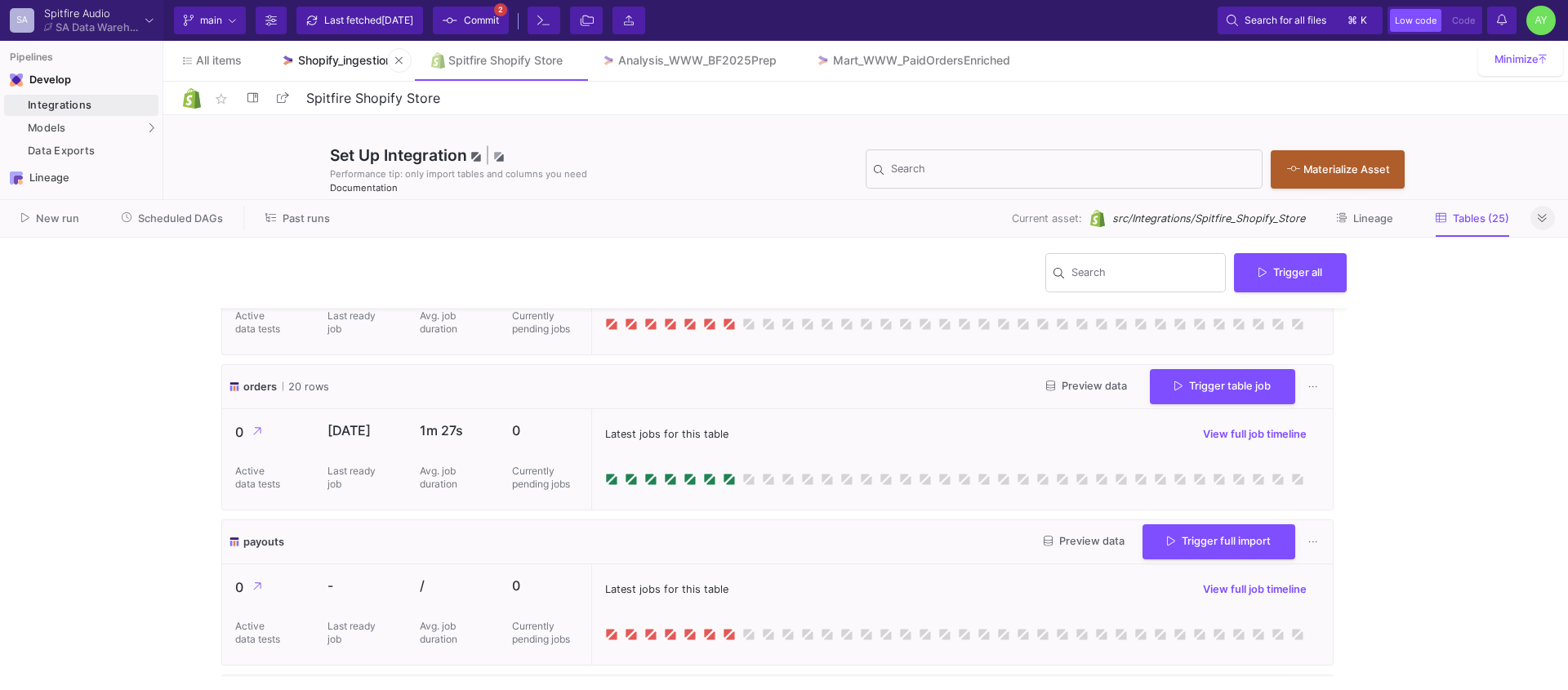
click at [304, 68] on link "Shopify_ingestion" at bounding box center [337, 60] width 150 height 39
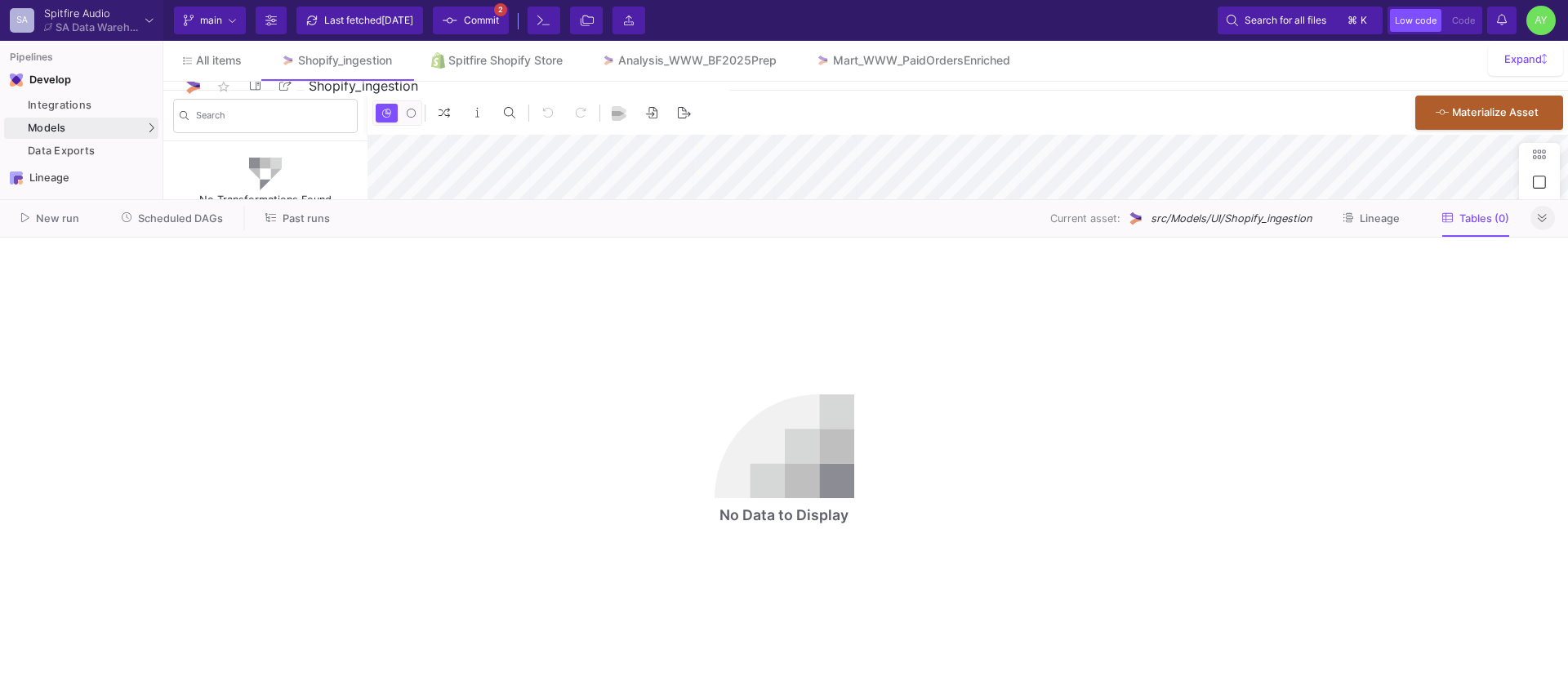
click at [1540, 212] on span at bounding box center [1542, 218] width 9 height 12
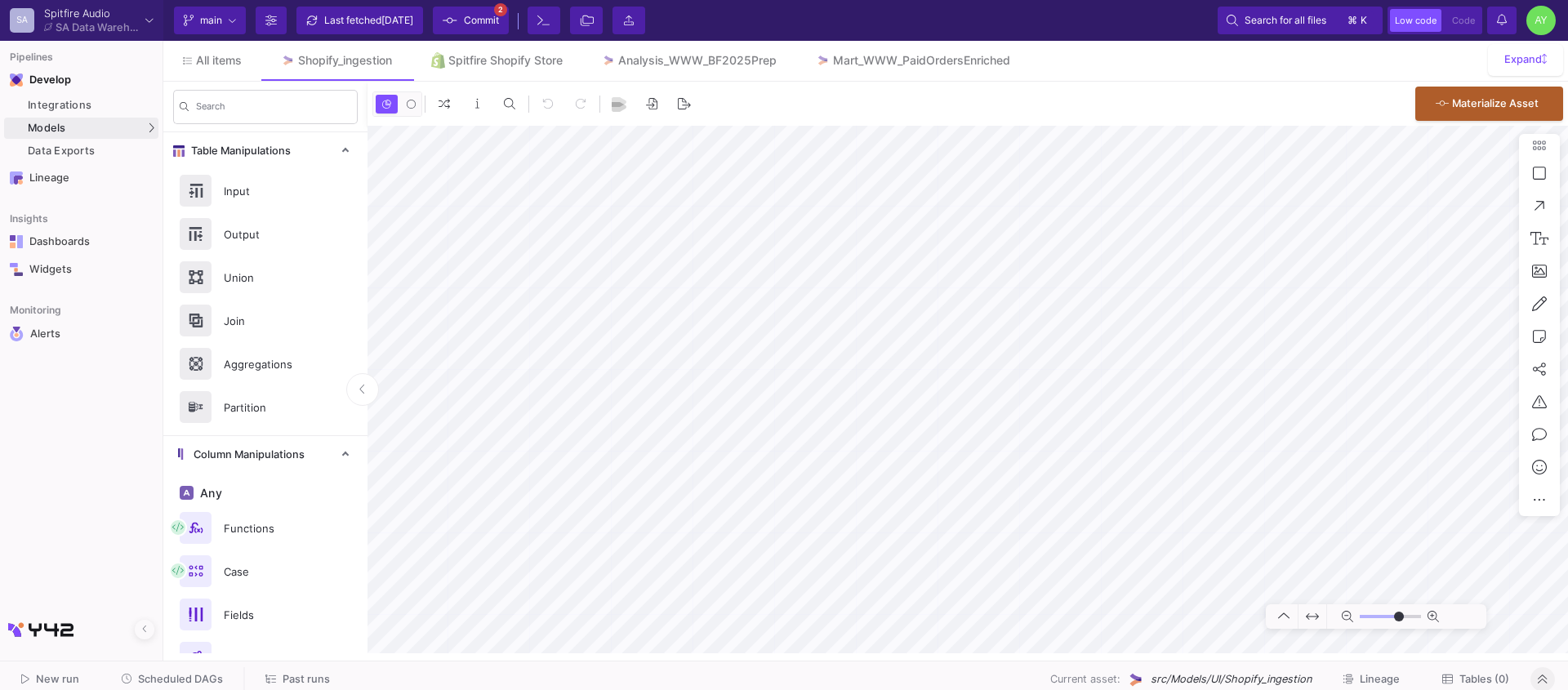
type input "-26"
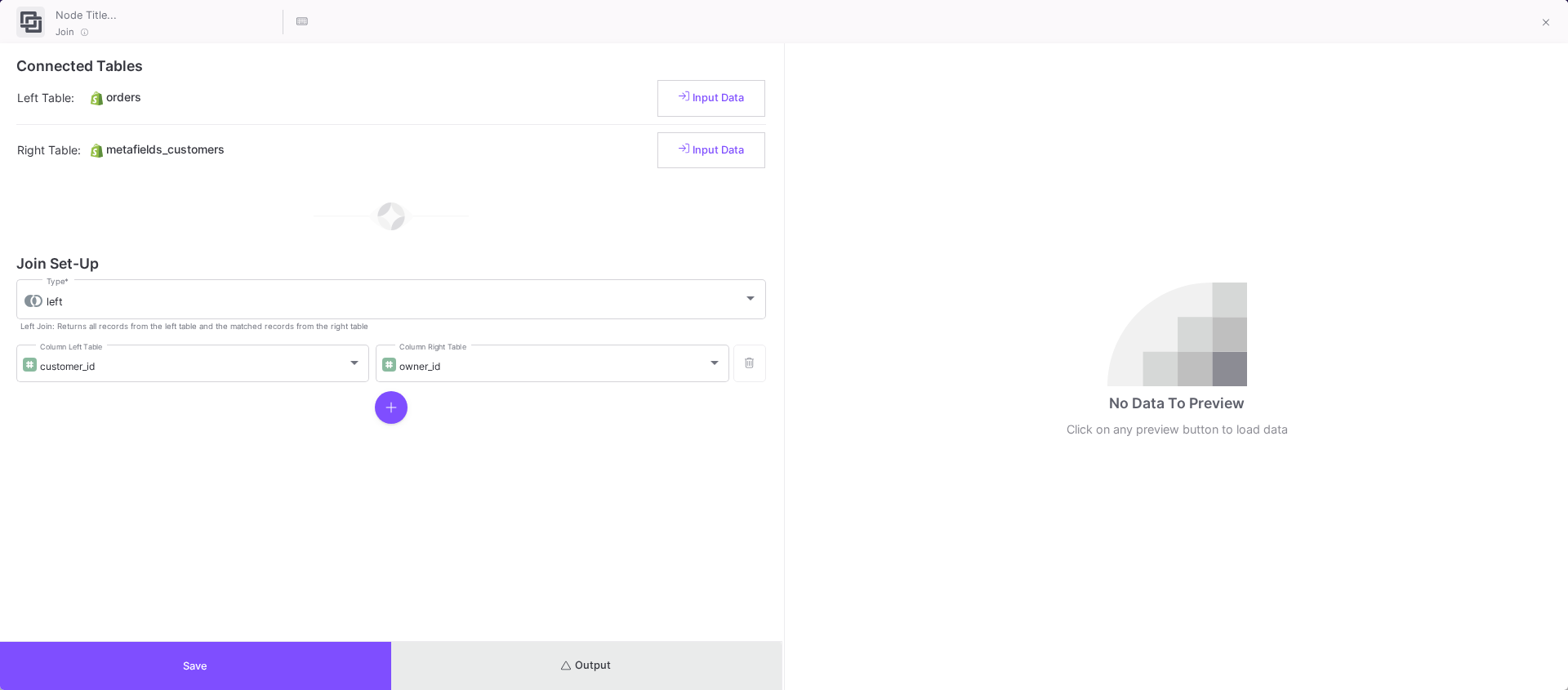
click at [556, 679] on button "Output" at bounding box center [587, 666] width 392 height 48
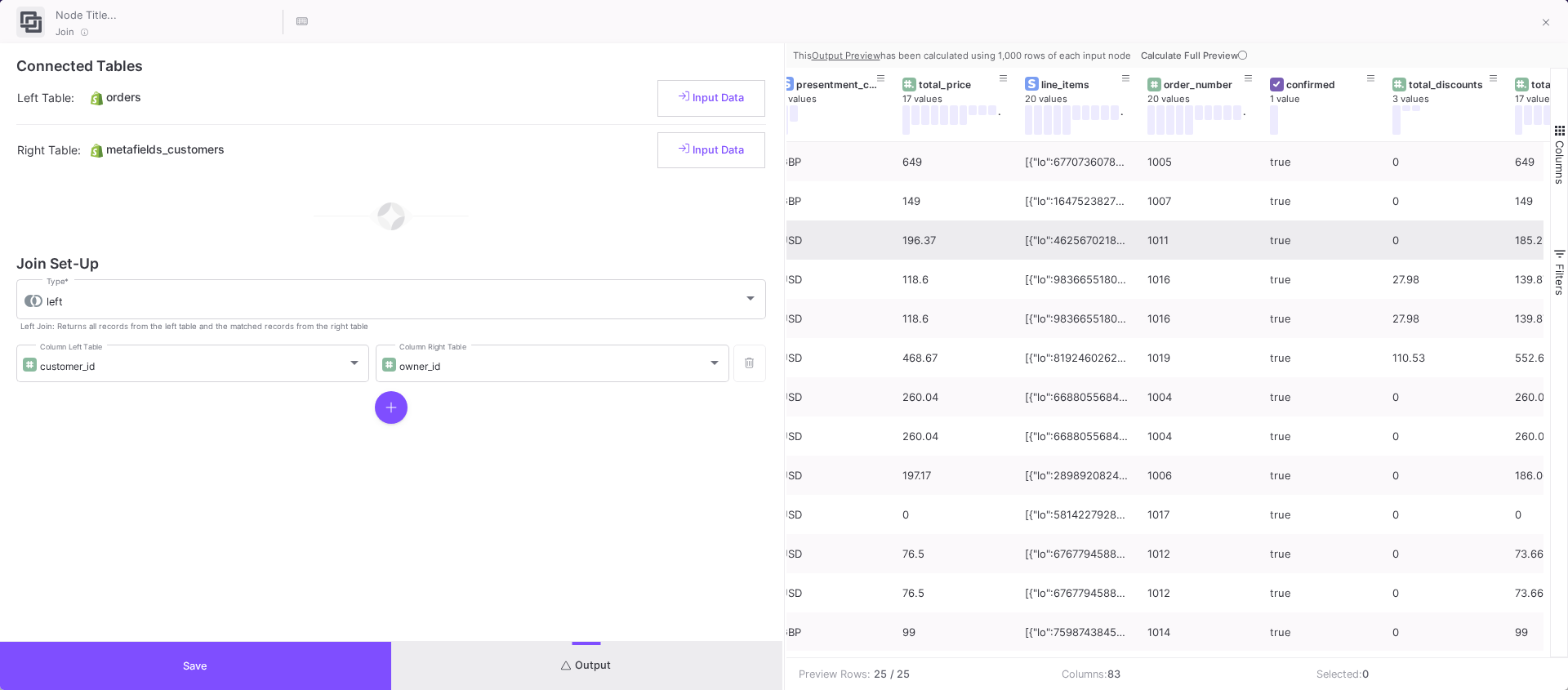
scroll to position [0, 10]
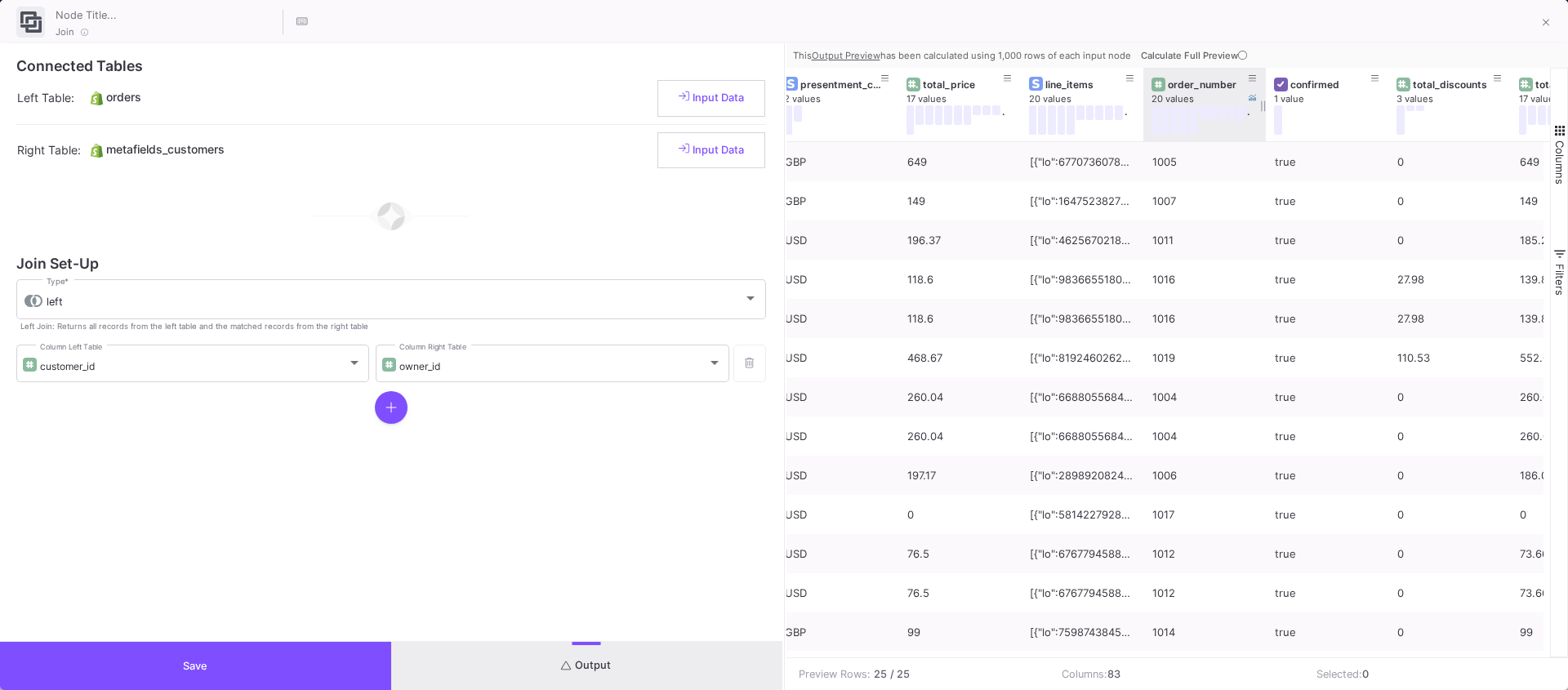
click at [1203, 84] on div "order_number" at bounding box center [1208, 85] width 81 height 12
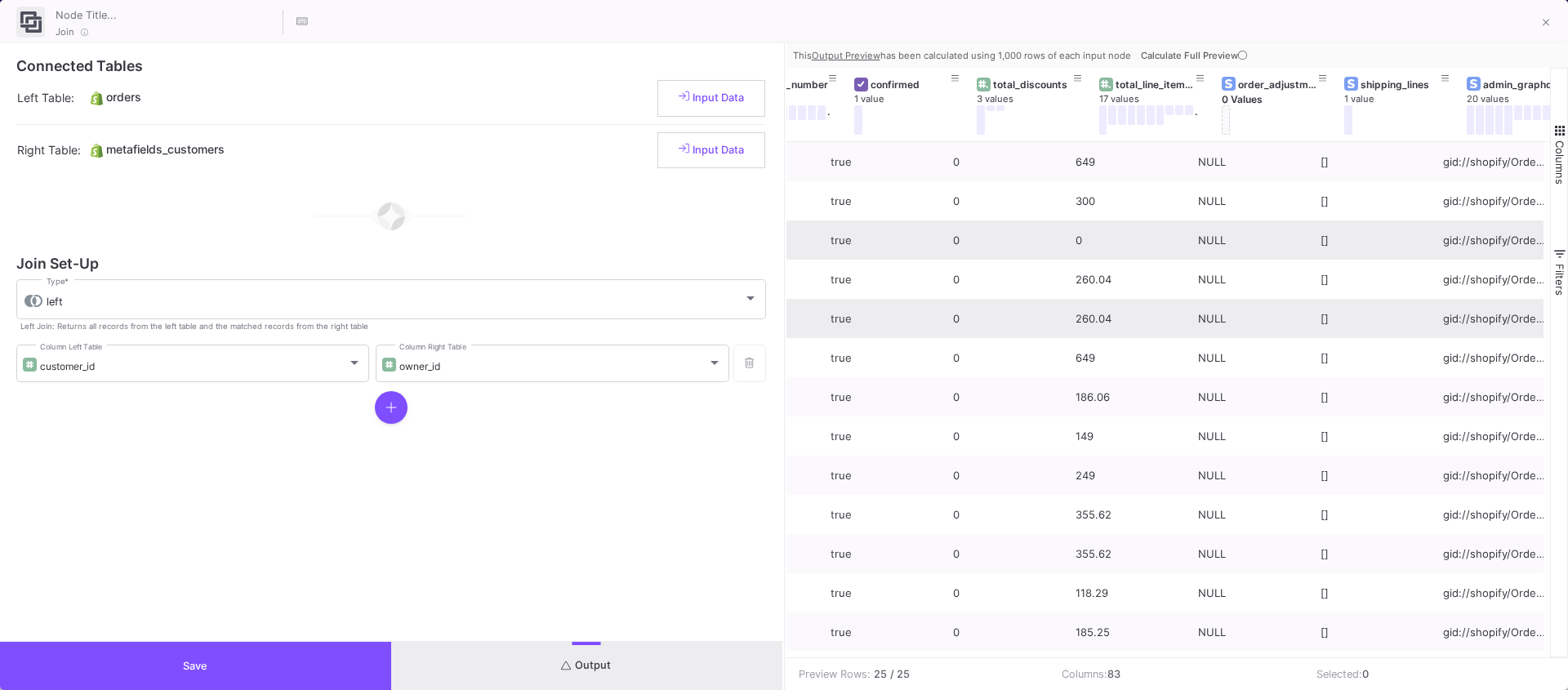
scroll to position [0, 515]
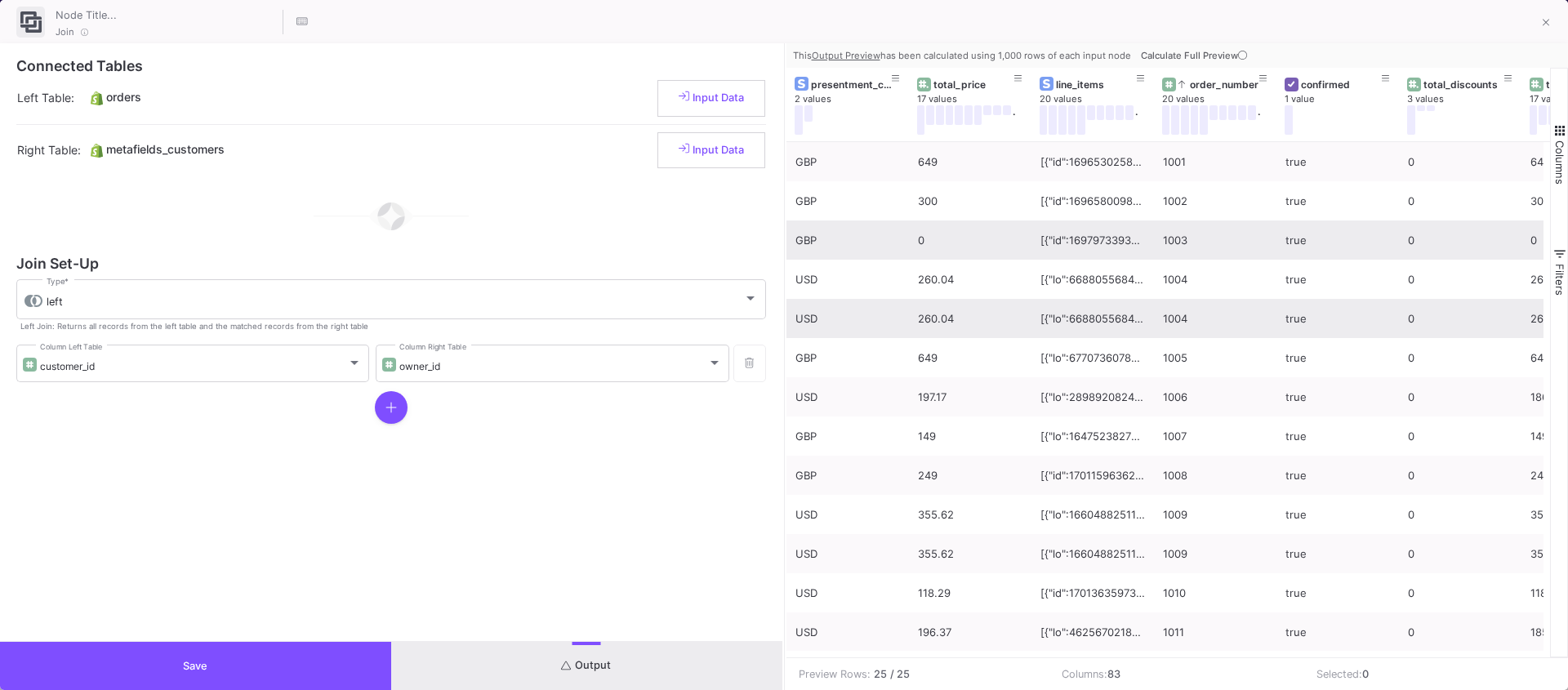
click at [185, 654] on button "Save" at bounding box center [195, 666] width 392 height 48
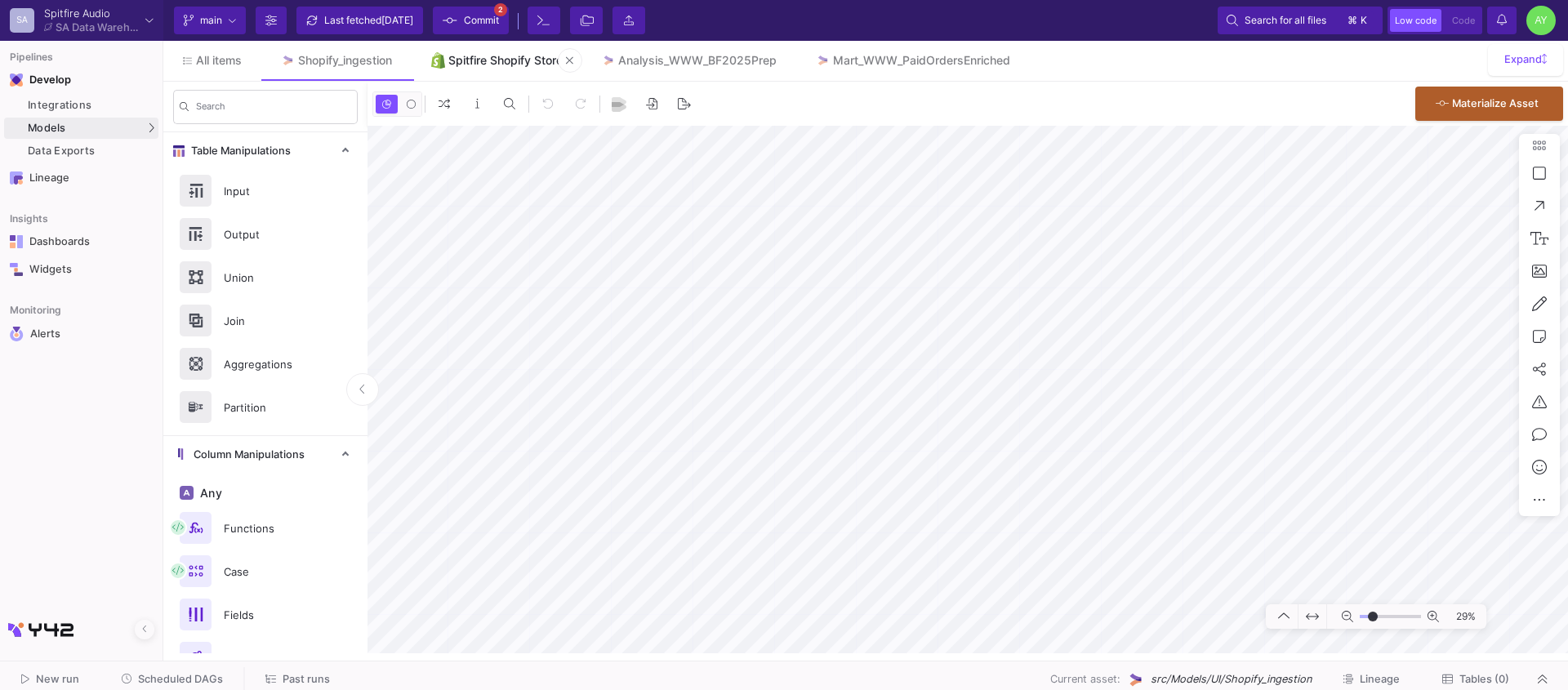
click at [490, 71] on link "Spitfire Shopify Store" at bounding box center [497, 60] width 171 height 39
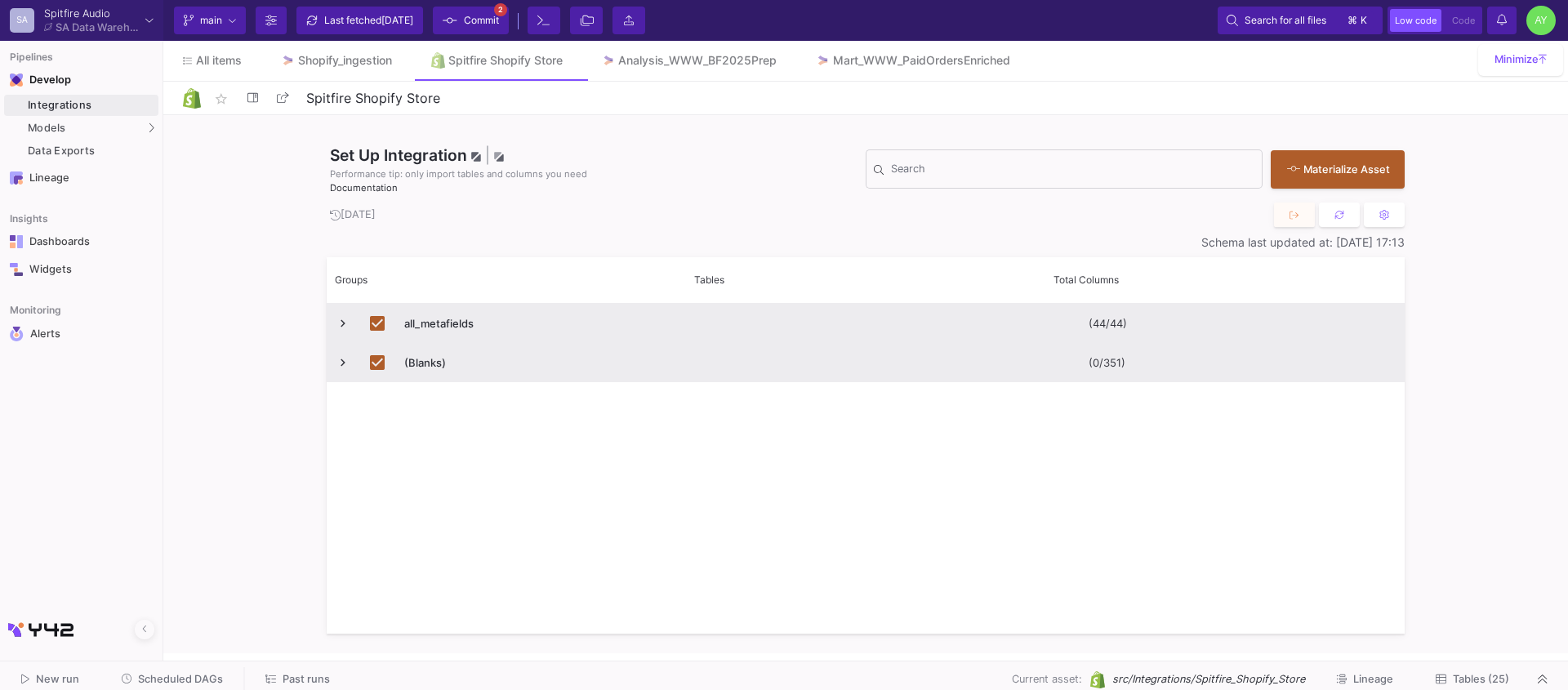
click at [1469, 680] on span "Tables (25)" at bounding box center [1481, 680] width 57 height 12
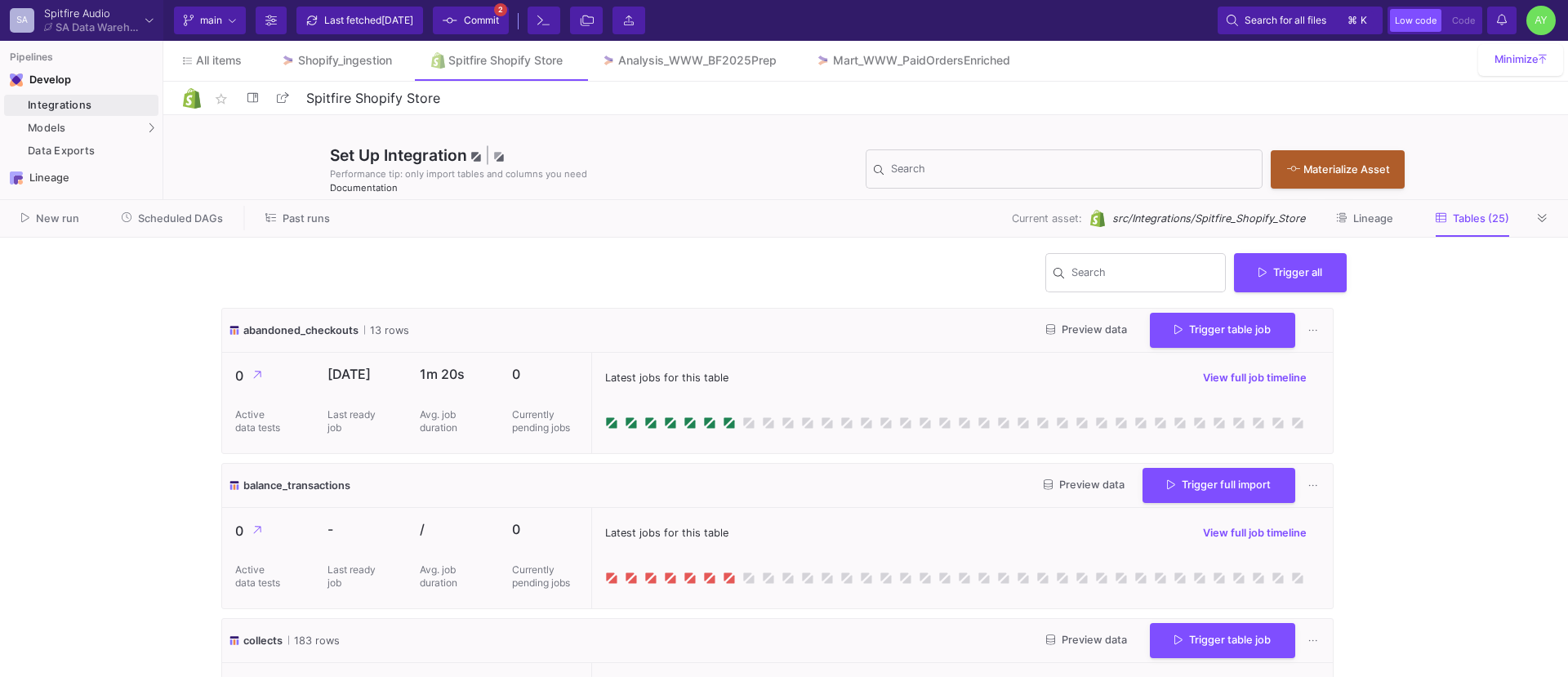
click at [1307, 270] on span "Trigger all" at bounding box center [1290, 272] width 64 height 12
click at [1278, 319] on button "Full import" at bounding box center [1297, 311] width 133 height 39
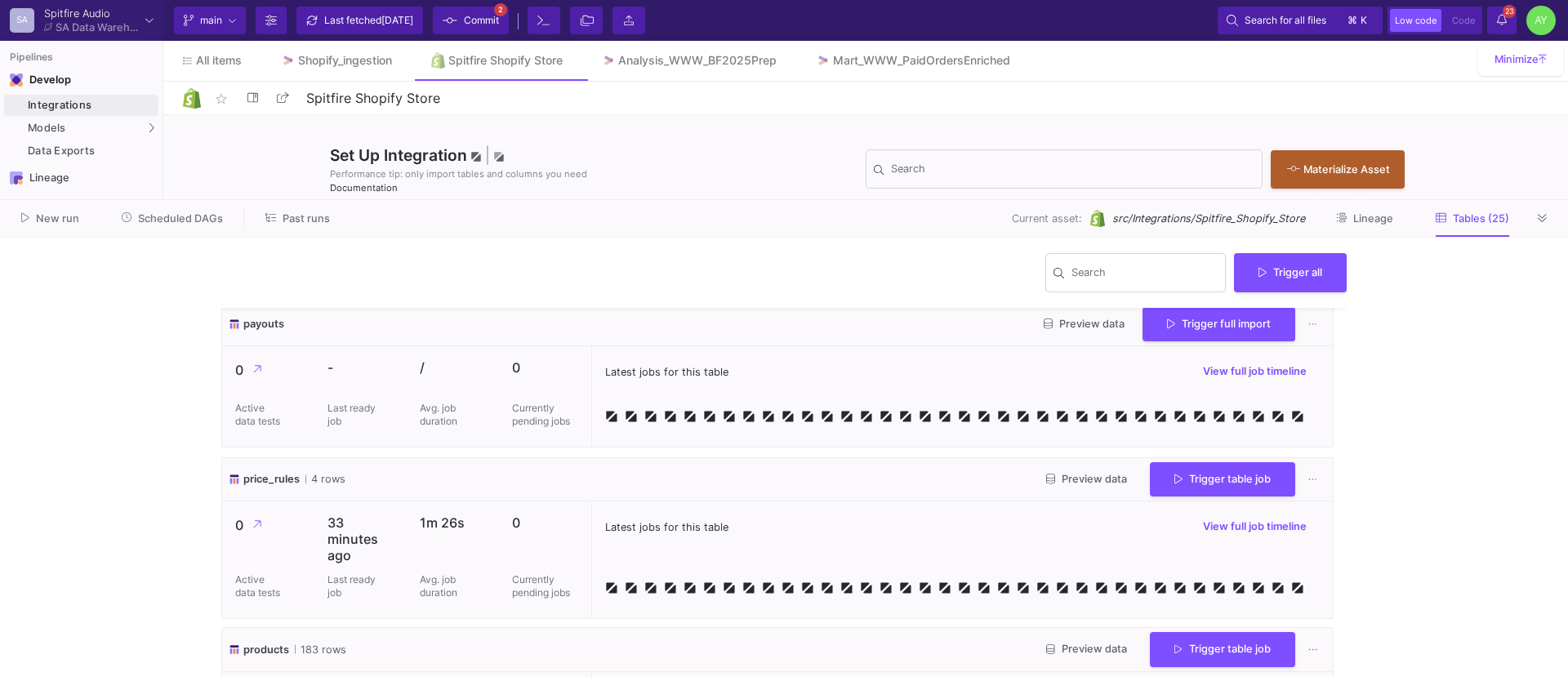
scroll to position [3527, 0]
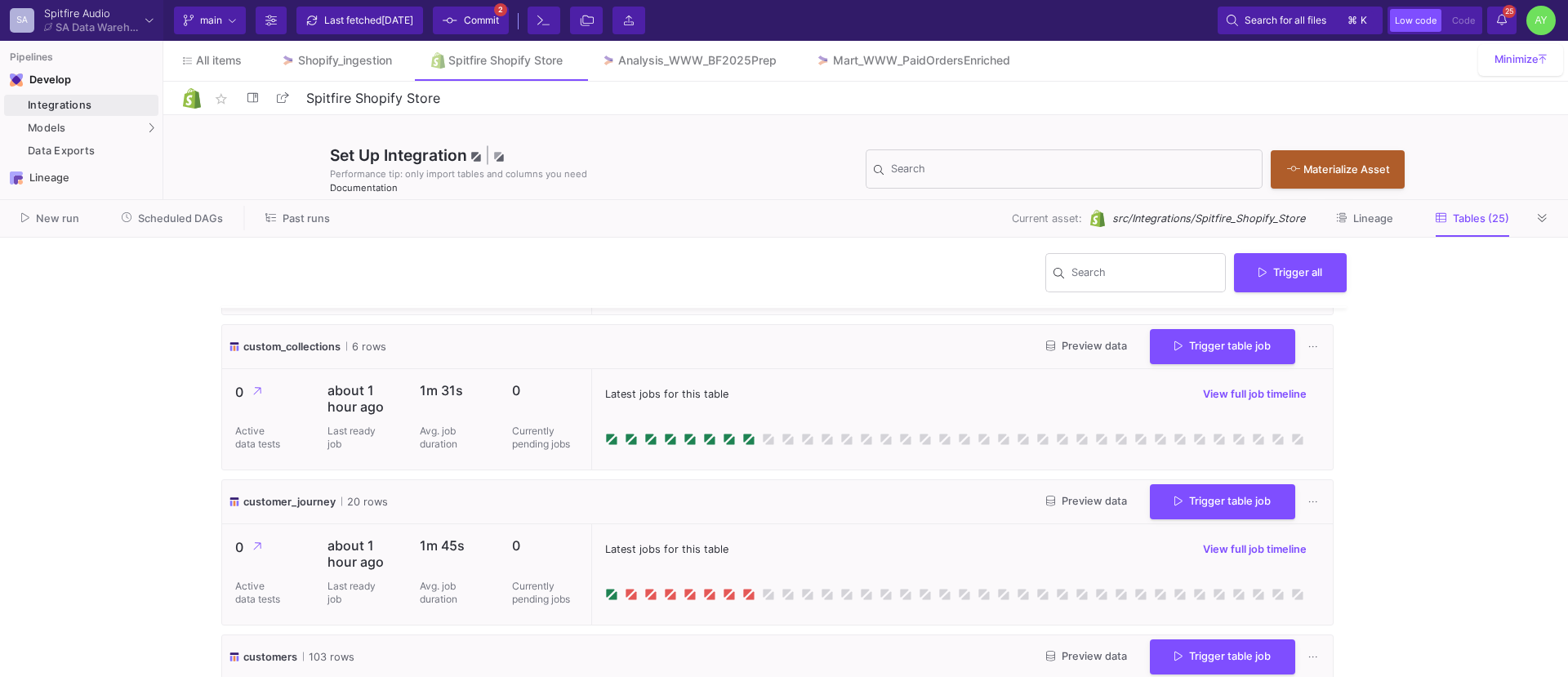
scroll to position [454, 0]
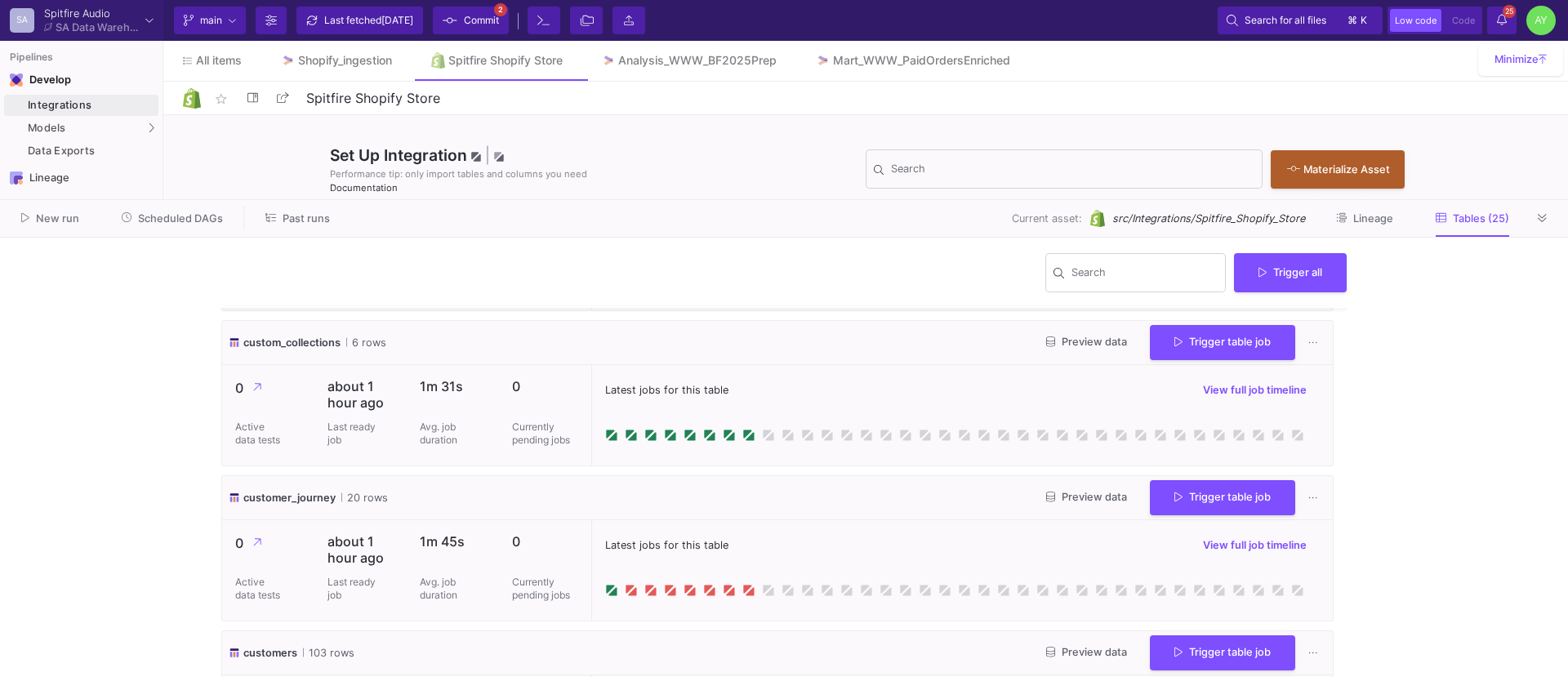
click at [1072, 499] on span "Preview data" at bounding box center [1087, 497] width 81 height 12
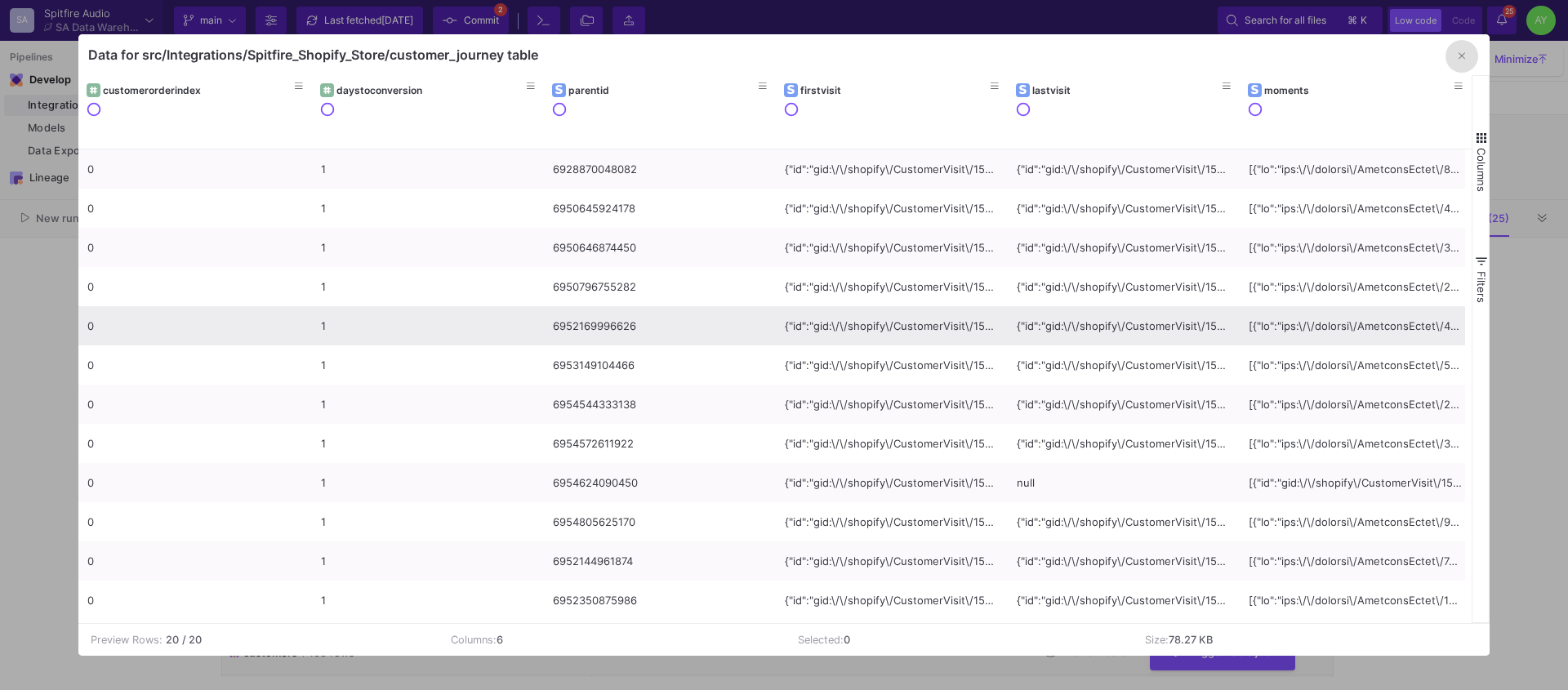
scroll to position [0, 0]
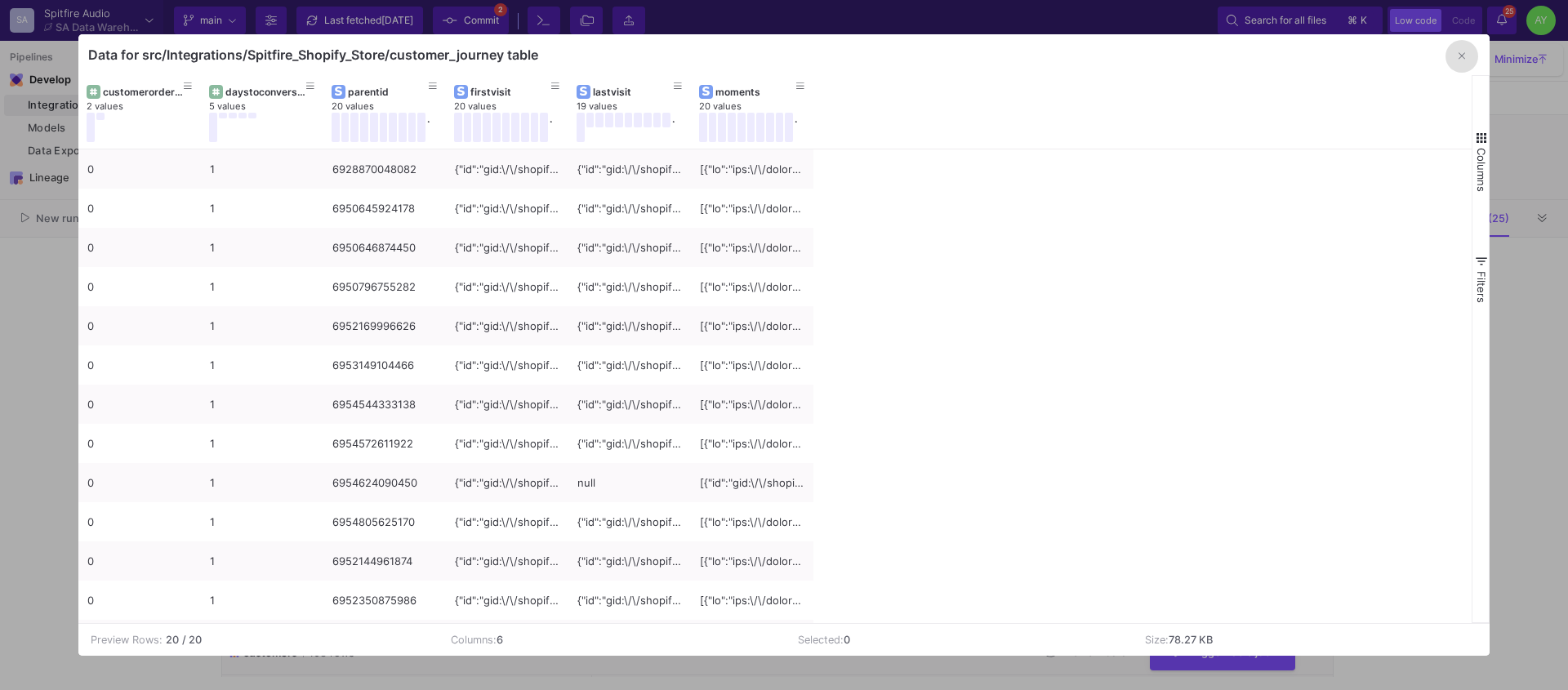
click at [1461, 58] on icon "button" at bounding box center [1462, 56] width 6 height 10
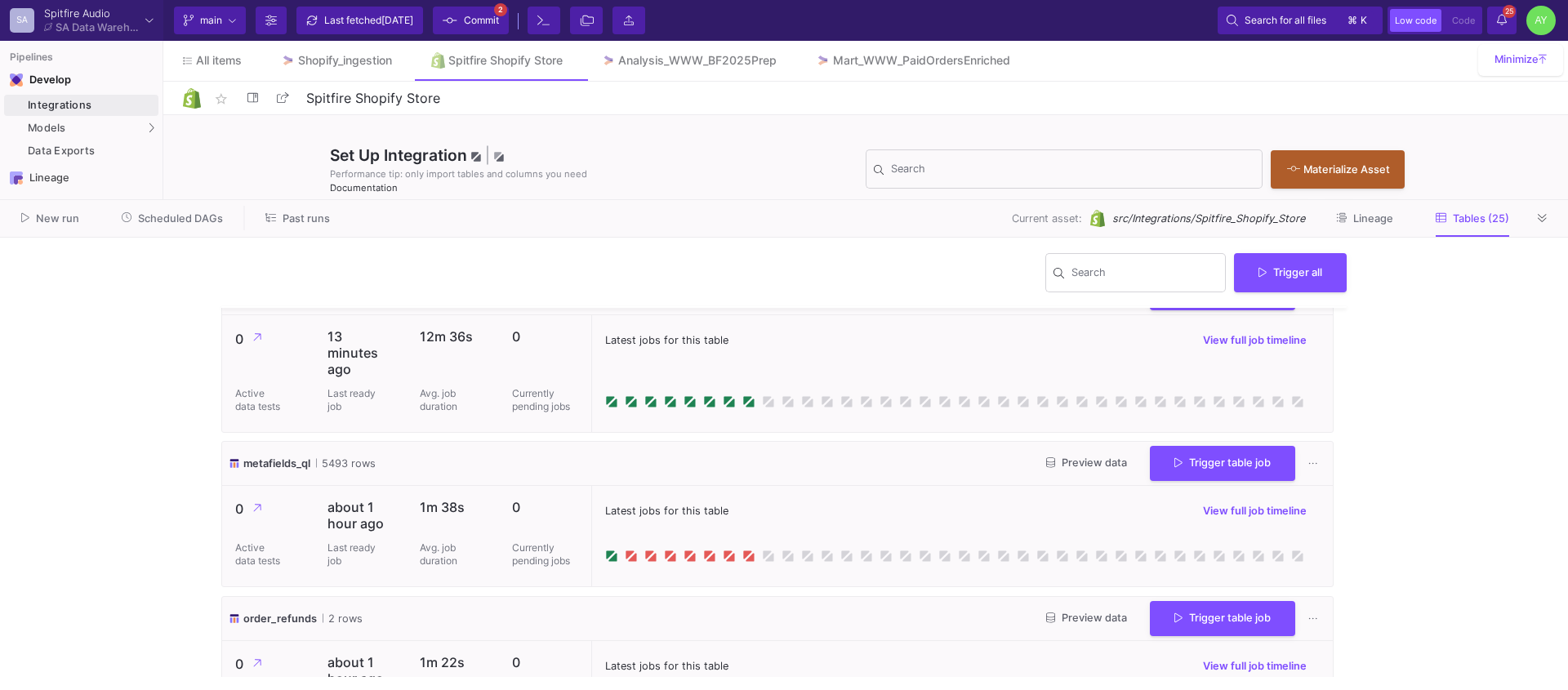
scroll to position [2552, 0]
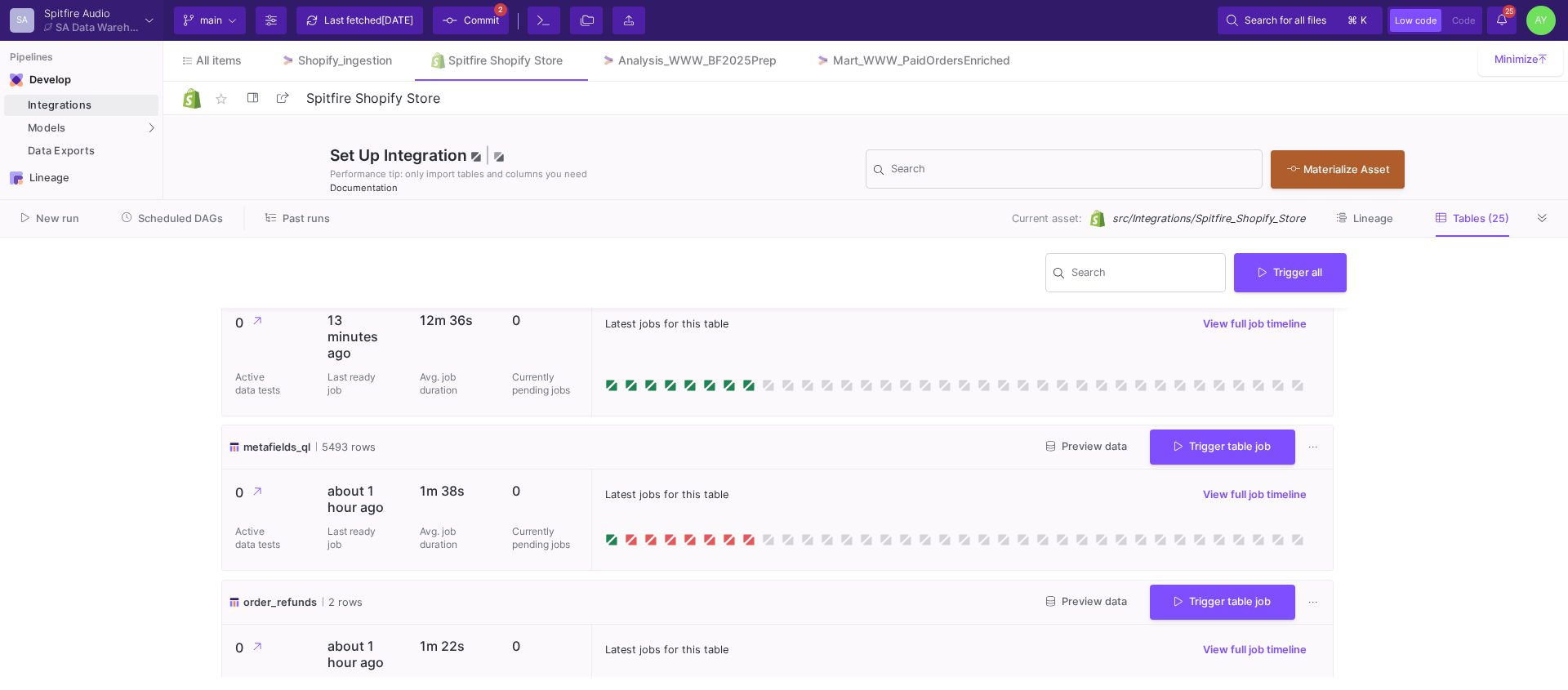
click at [1080, 442] on span "Preview data" at bounding box center [1087, 447] width 81 height 12
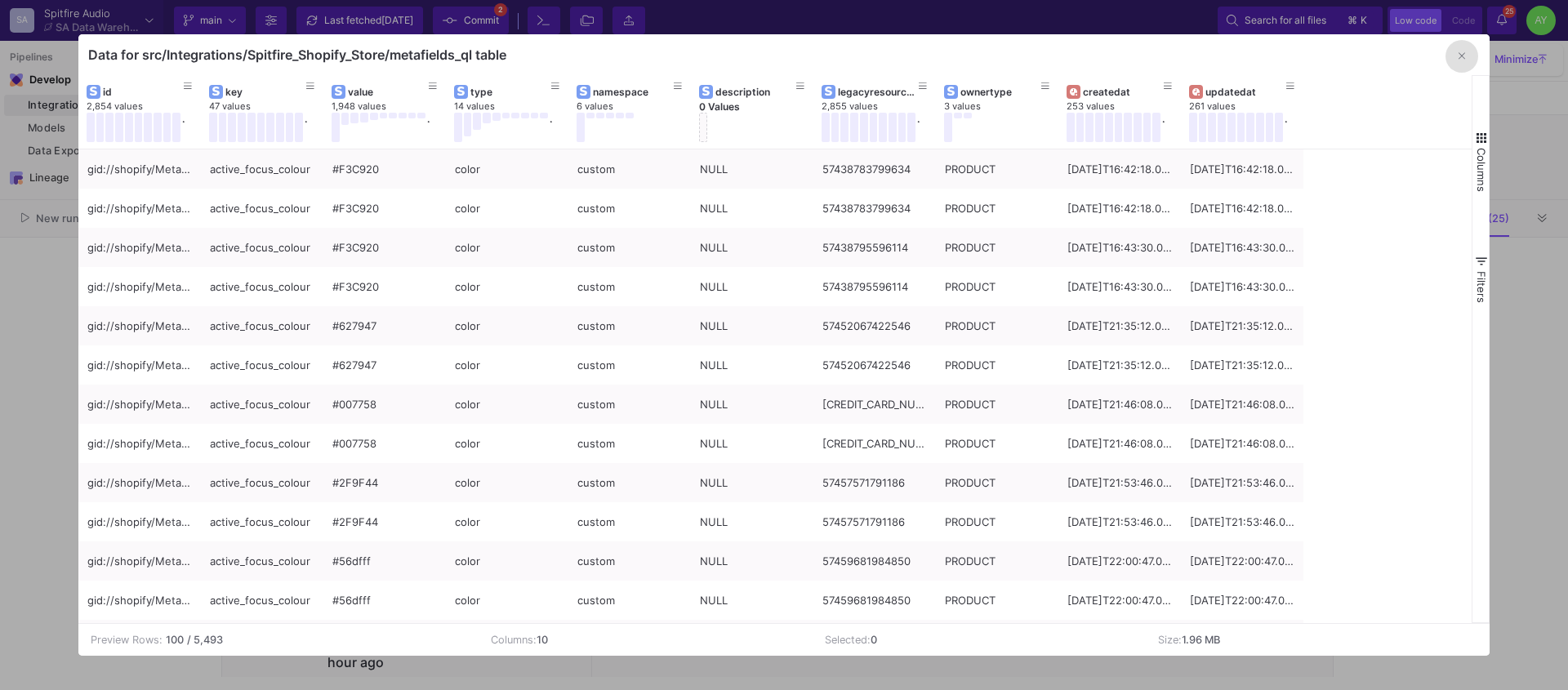
click at [1460, 58] on icon "button" at bounding box center [1462, 56] width 6 height 10
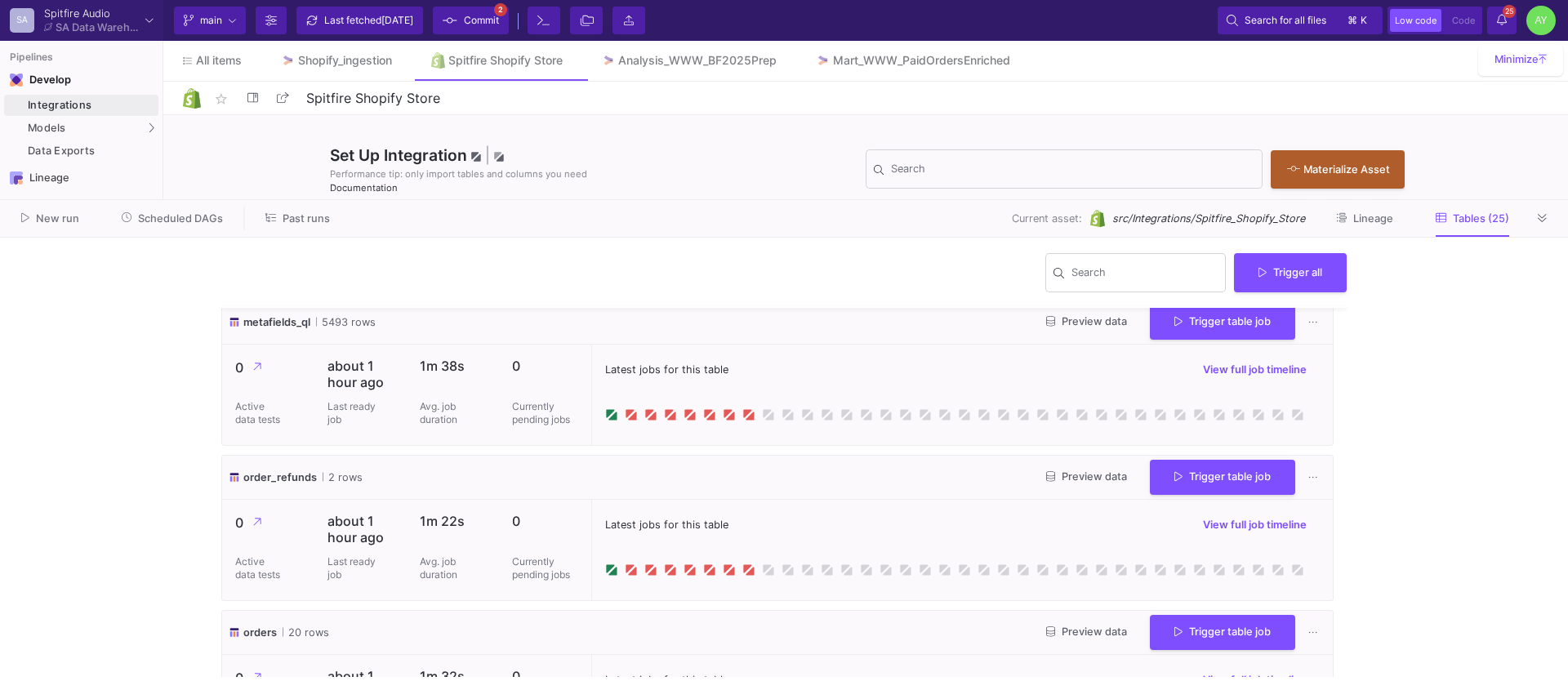
scroll to position [2689, 0]
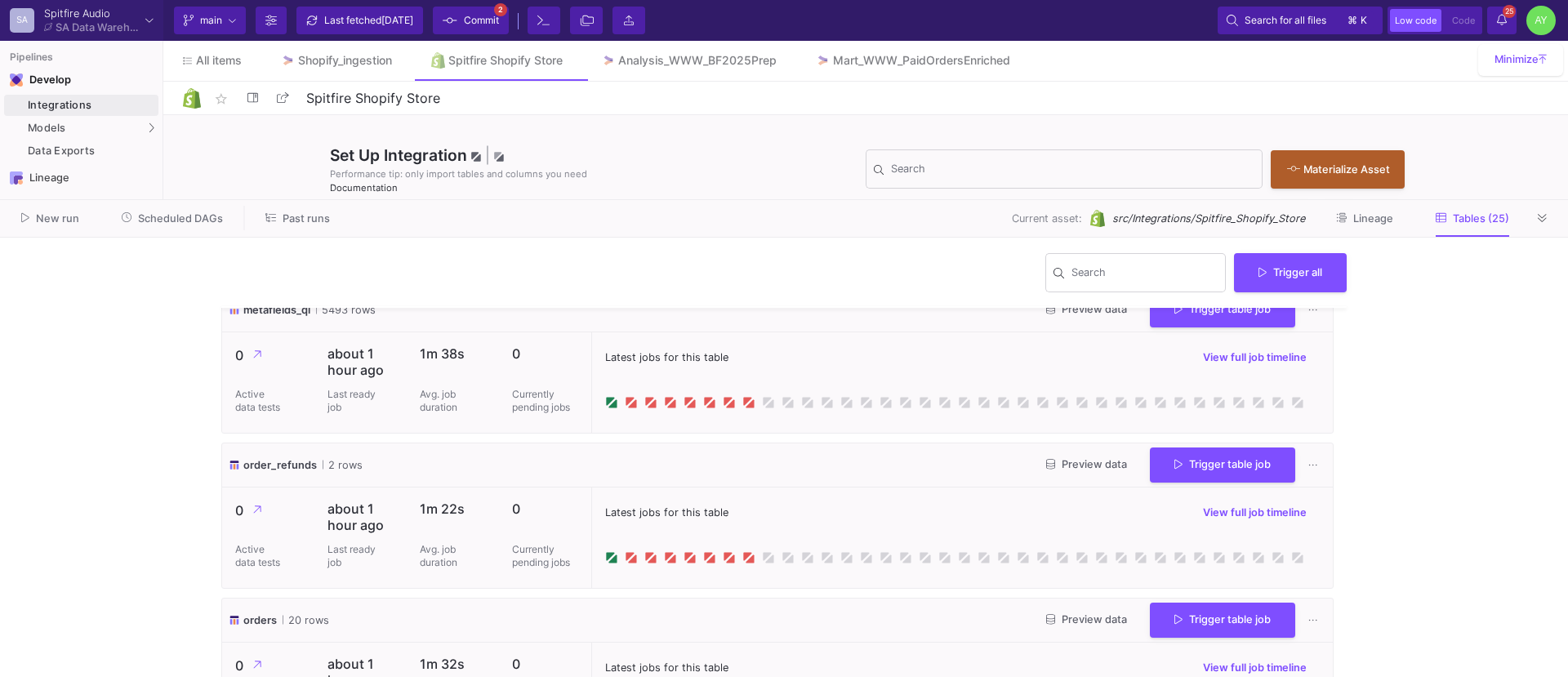
click at [1082, 463] on span "Preview data" at bounding box center [1087, 464] width 81 height 12
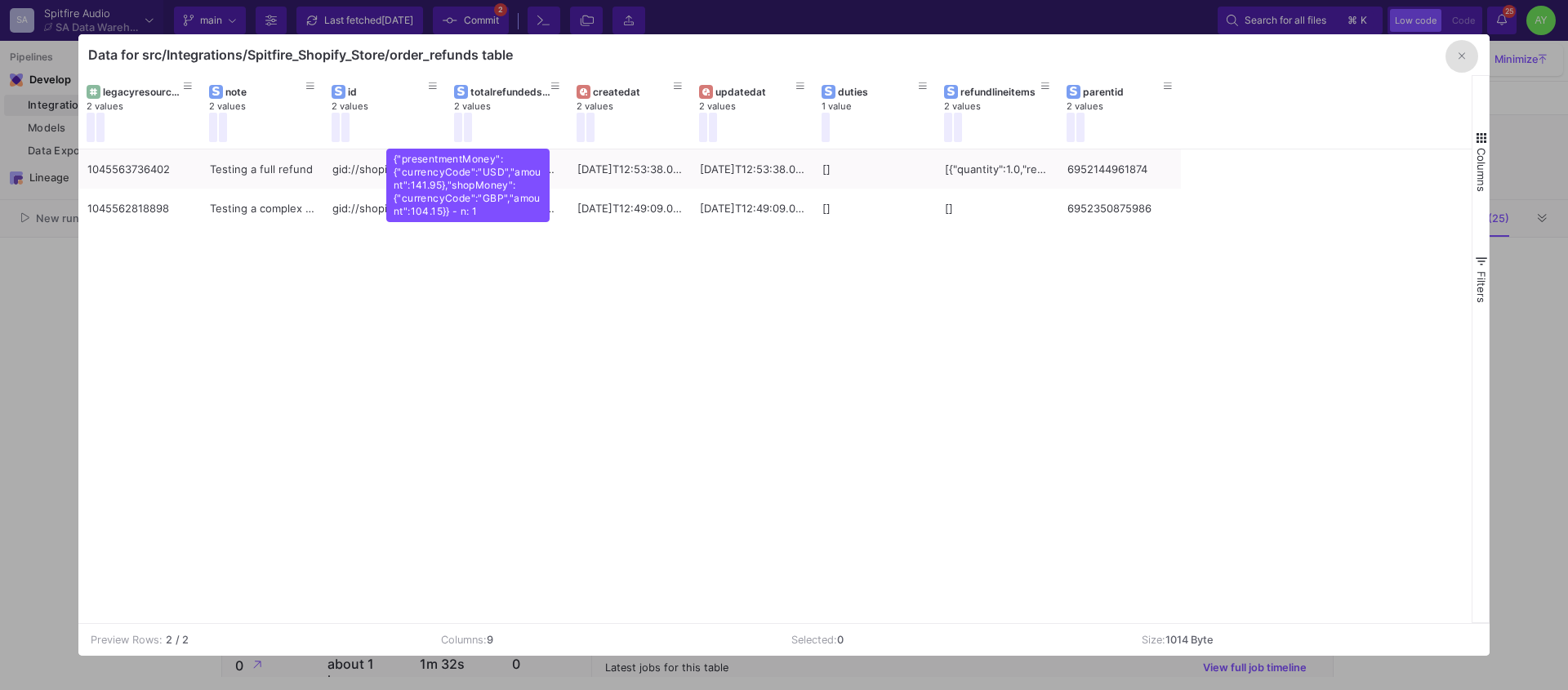
click at [313, 335] on div "1045563736402 Testing a full refund gid://shopify/Refund/1045563736402 {"presen…" at bounding box center [775, 386] width 1394 height 474
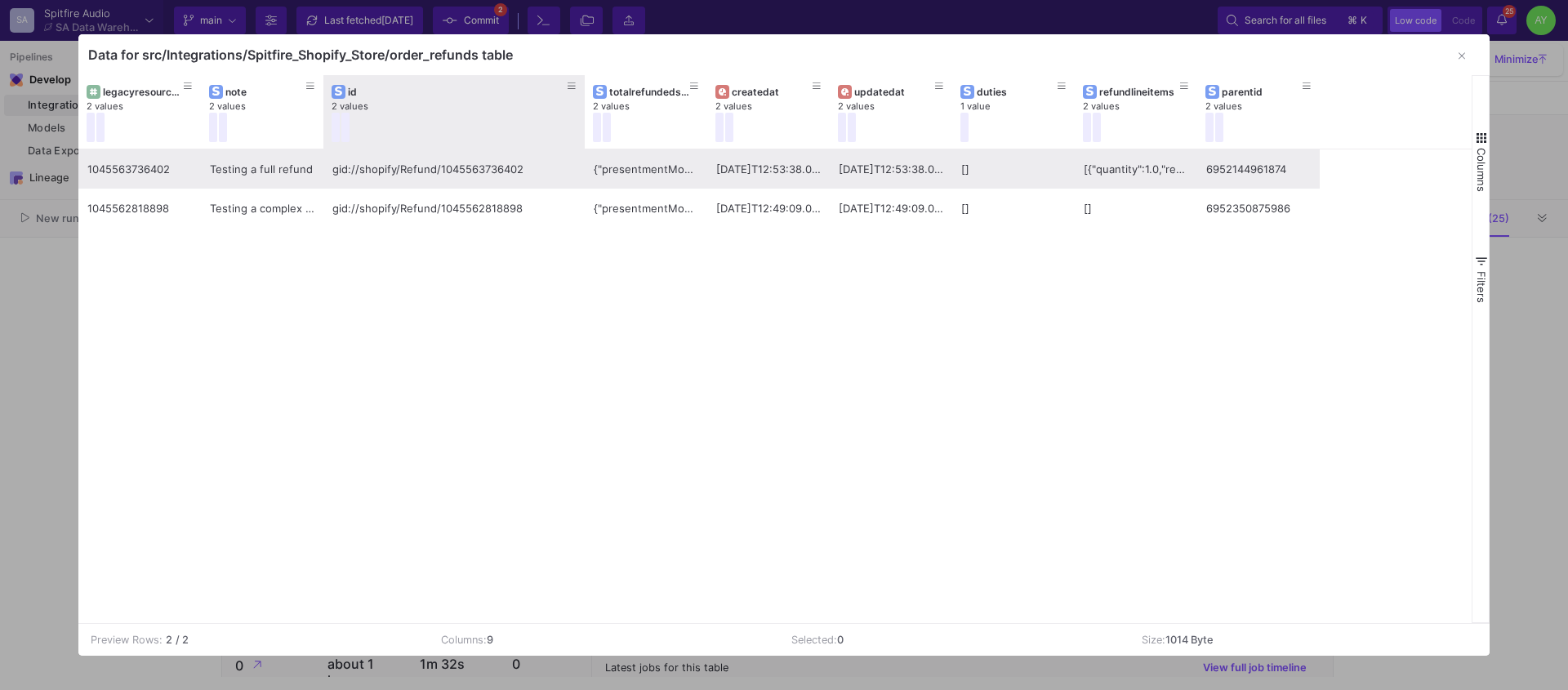
drag, startPoint x: 443, startPoint y: 133, endPoint x: 575, endPoint y: 158, distance: 134.3
click at [575, 158] on div "legacyresourceid 2 values note 2 values id 2 values totalrefundedset 2 values c…" at bounding box center [775, 349] width 1394 height 548
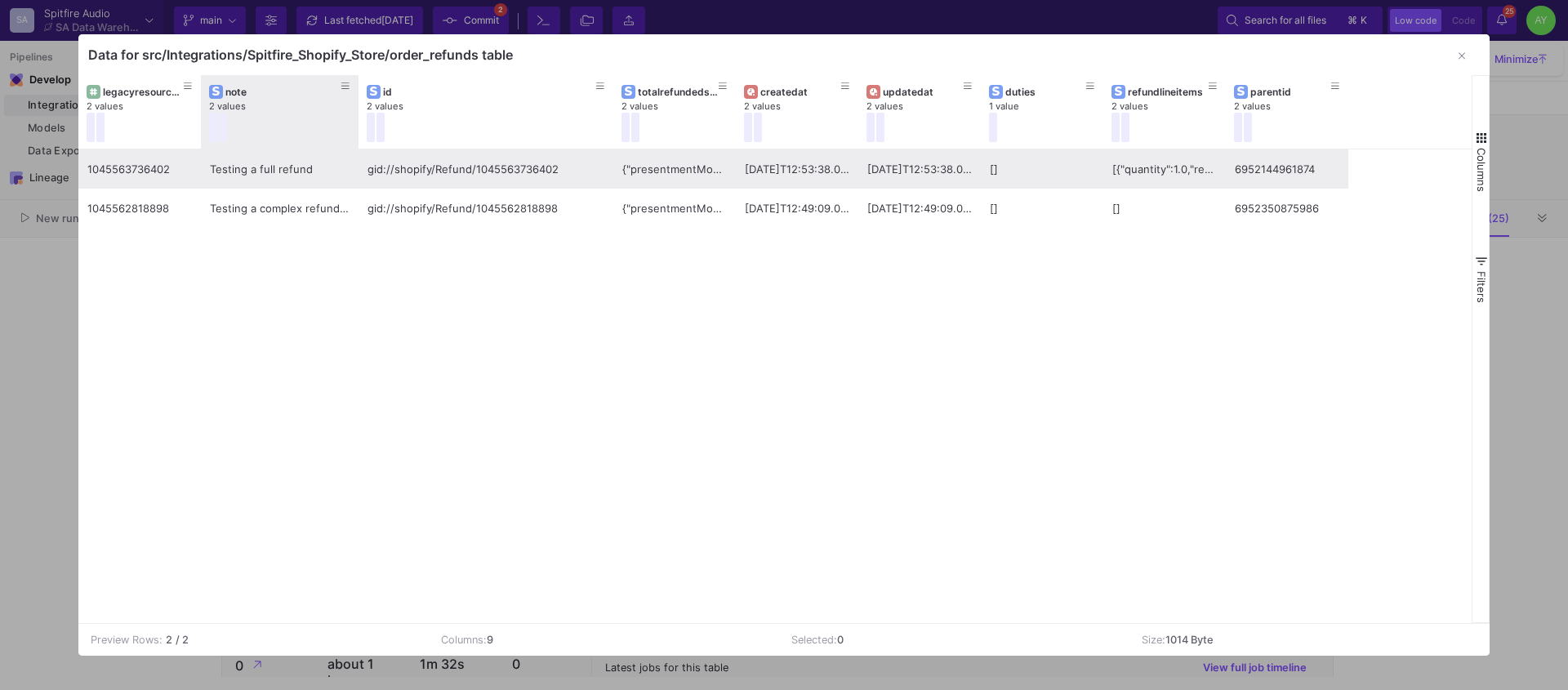
drag, startPoint x: 478, startPoint y: 155, endPoint x: 352, endPoint y: 154, distance: 126.0
click at [352, 154] on div "legacyresourceid 2 values note 2 values id 2 values totalrefundedset 2 values c…" at bounding box center [775, 349] width 1394 height 548
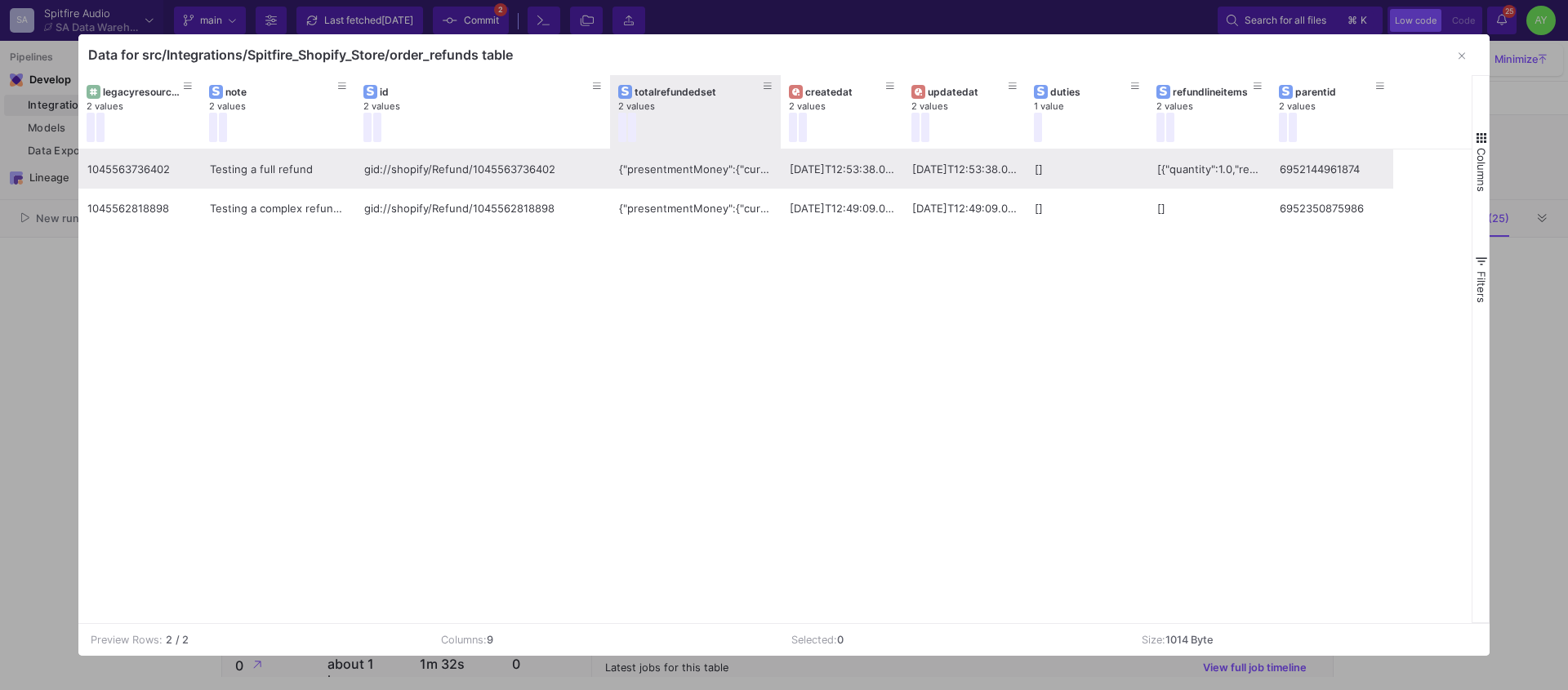
drag, startPoint x: 728, startPoint y: 139, endPoint x: 778, endPoint y: 155, distance: 52.5
click at [778, 155] on div "legacyresourceid 2 values note 2 values id 2 values totalrefundedset 2 values c…" at bounding box center [775, 349] width 1394 height 548
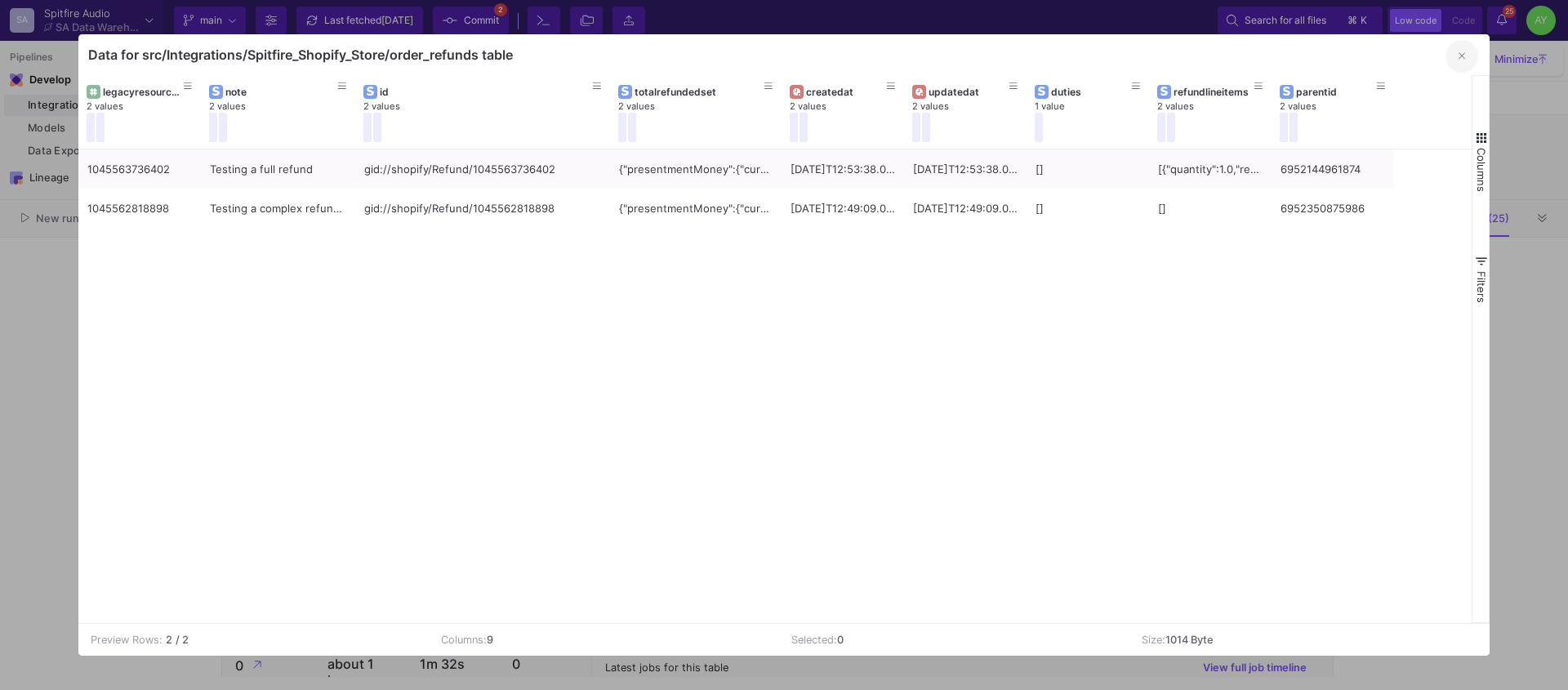
click at [1467, 61] on button "button" at bounding box center [1462, 56] width 32 height 32
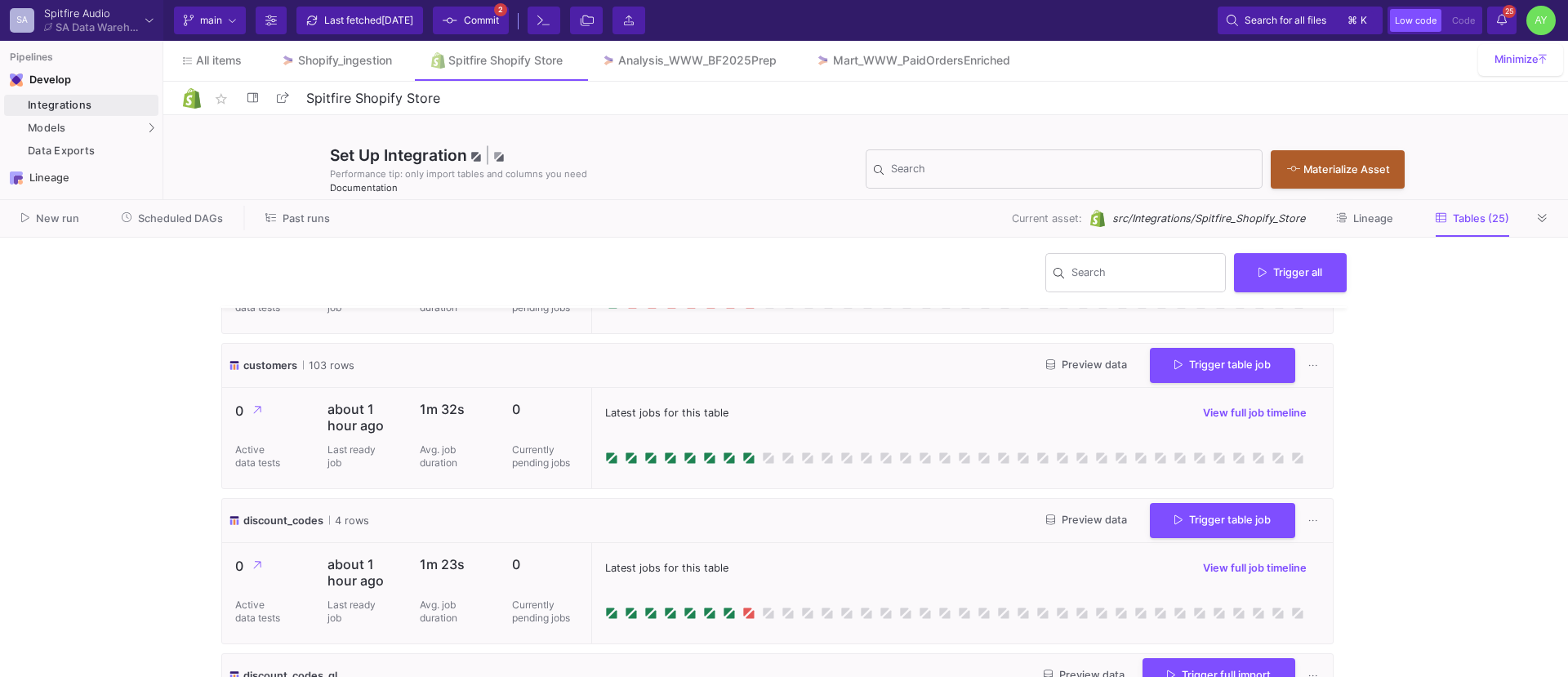
scroll to position [31, 0]
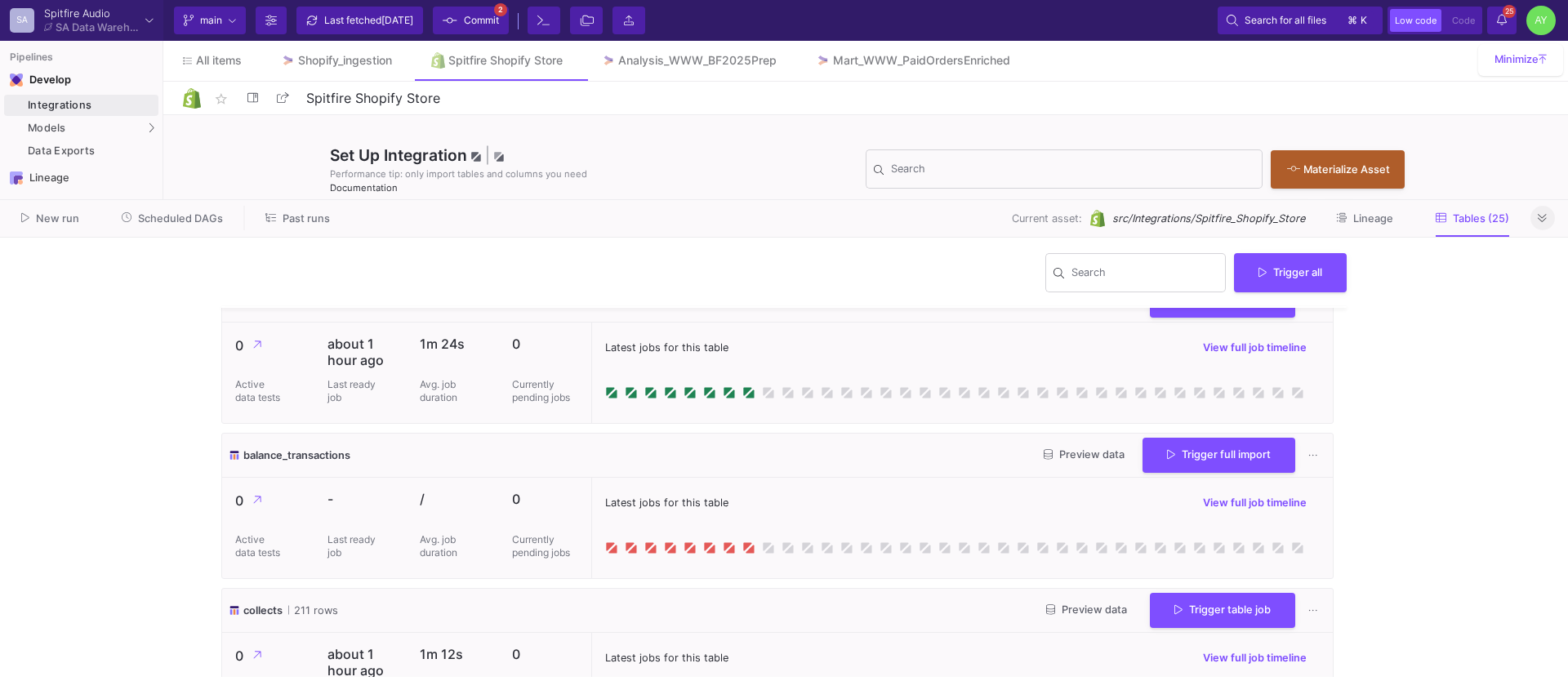
click at [1540, 221] on icon at bounding box center [1542, 218] width 9 height 10
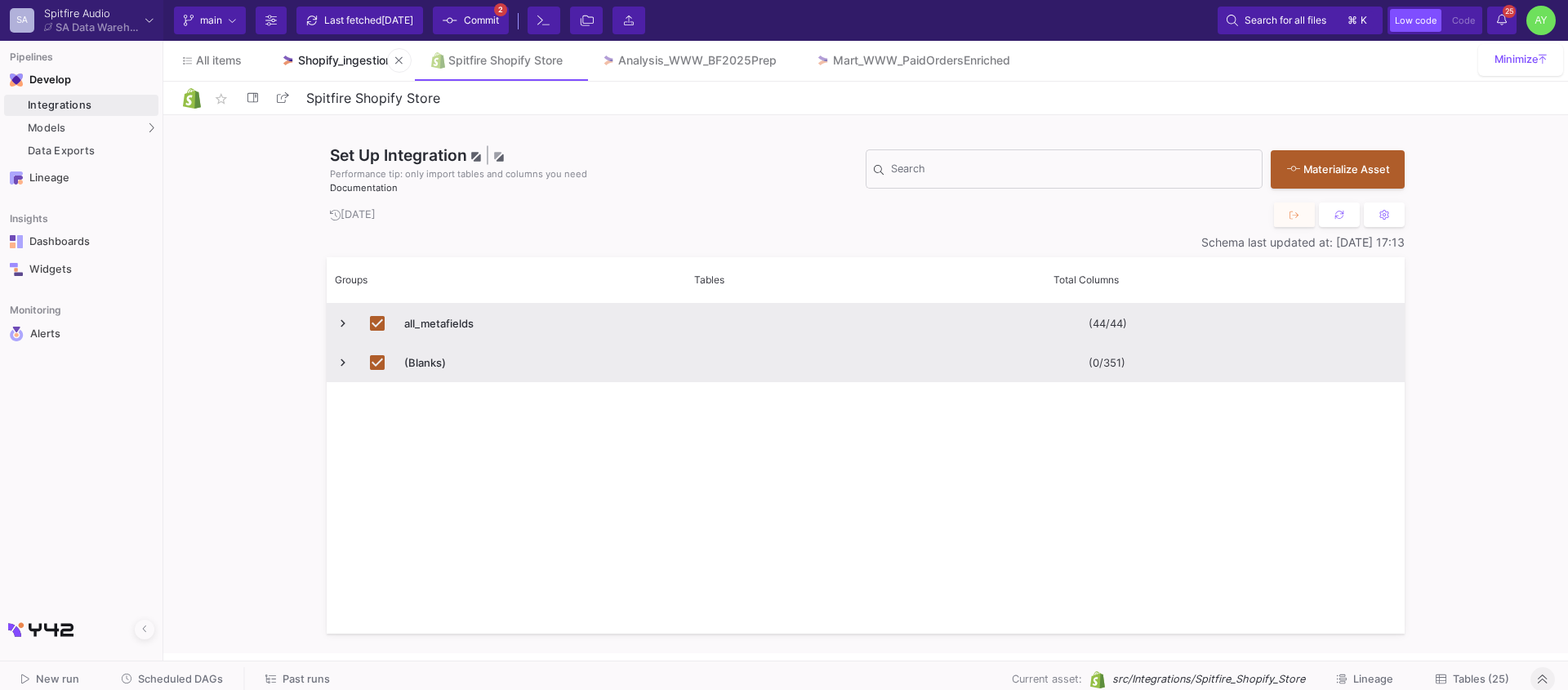
click at [339, 48] on link "Shopify_ingestion" at bounding box center [337, 60] width 150 height 39
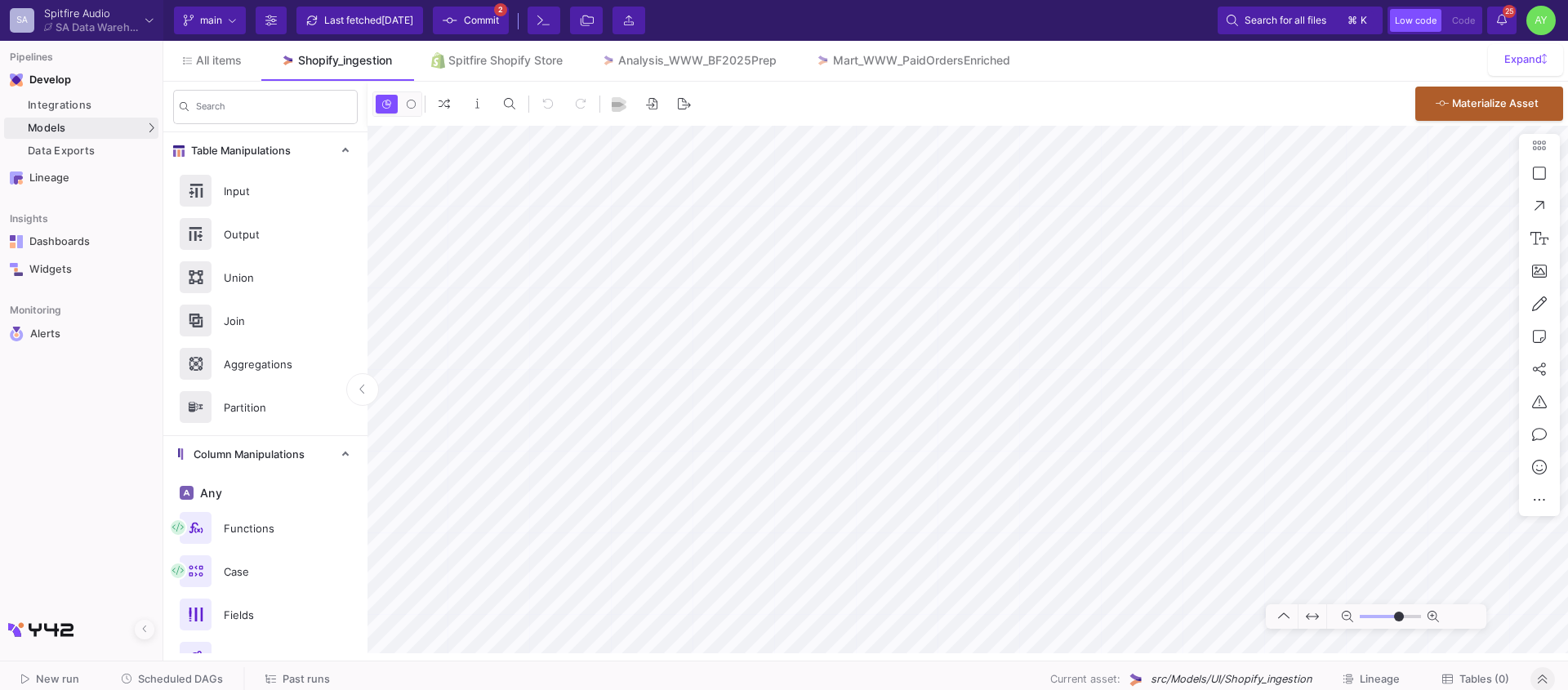
type input "-26"
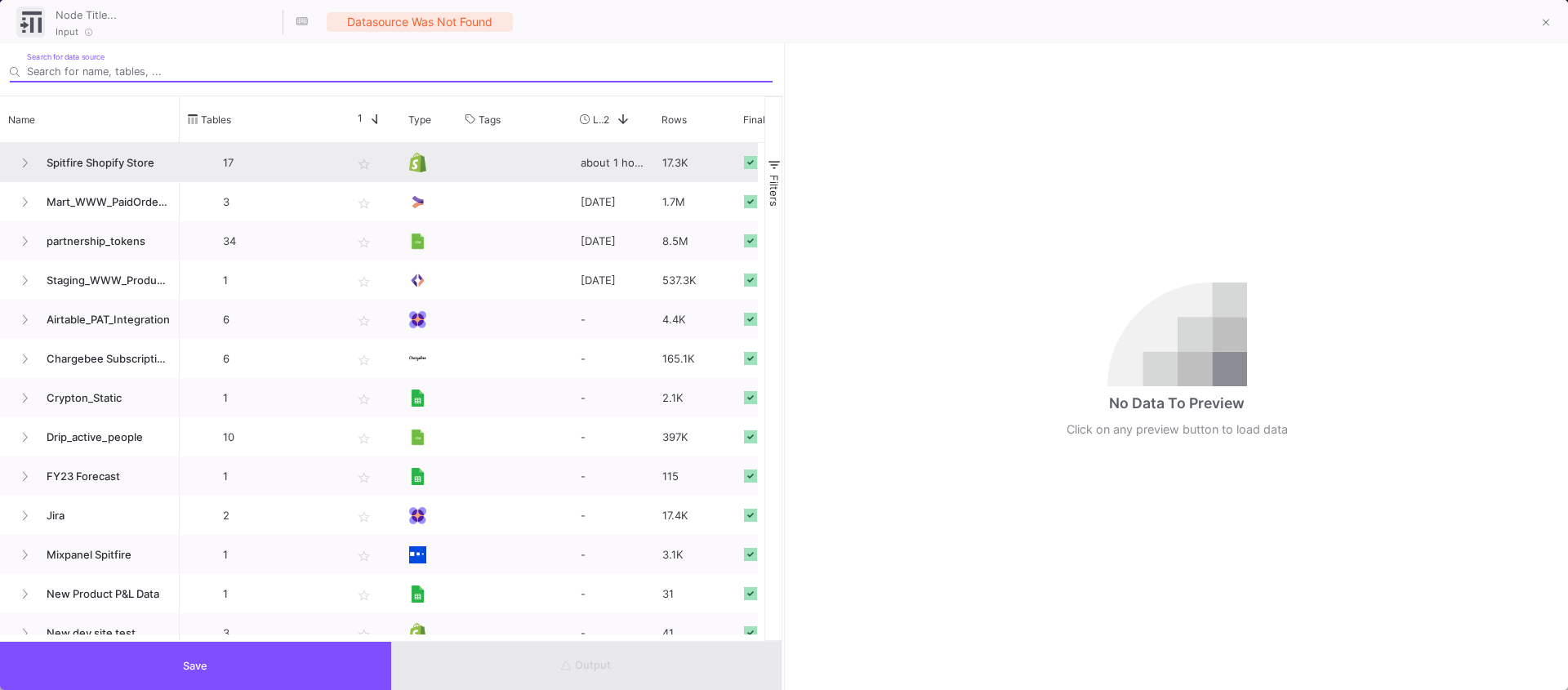
click at [106, 163] on span "Spitfire Shopify Store" at bounding box center [104, 163] width 134 height 38
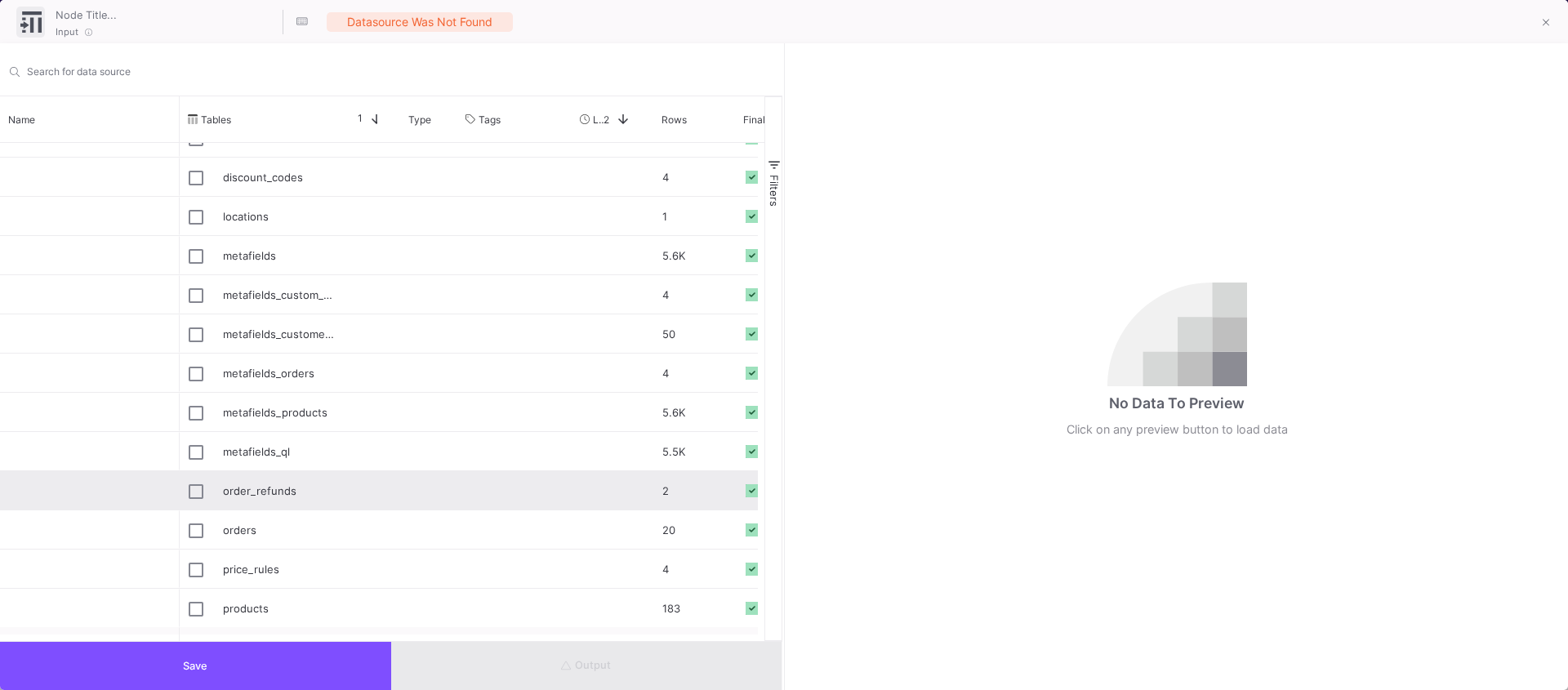
click at [207, 484] on div "order_refunds" at bounding box center [261, 491] width 146 height 38
type input "order_refunds"
checkbox input "true"
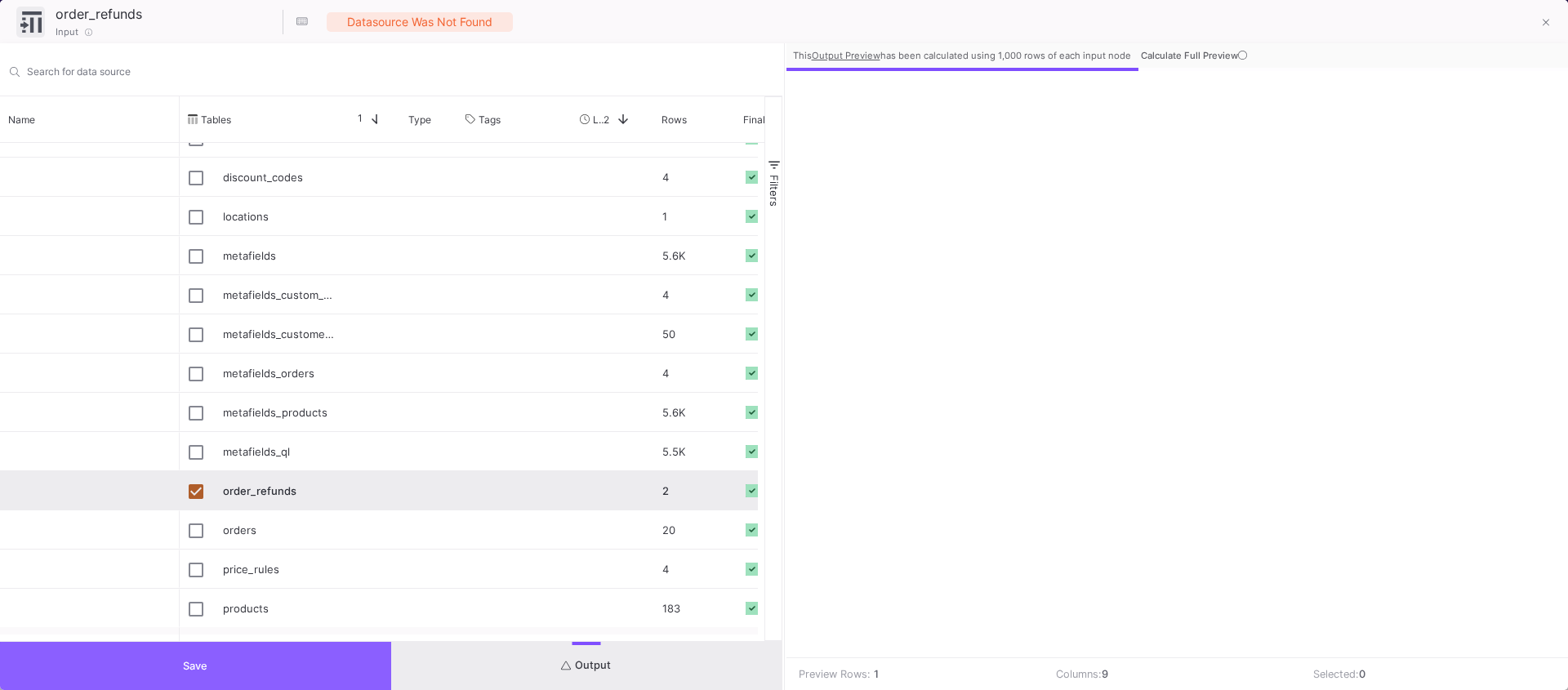
click at [208, 671] on span "Save" at bounding box center [195, 666] width 24 height 12
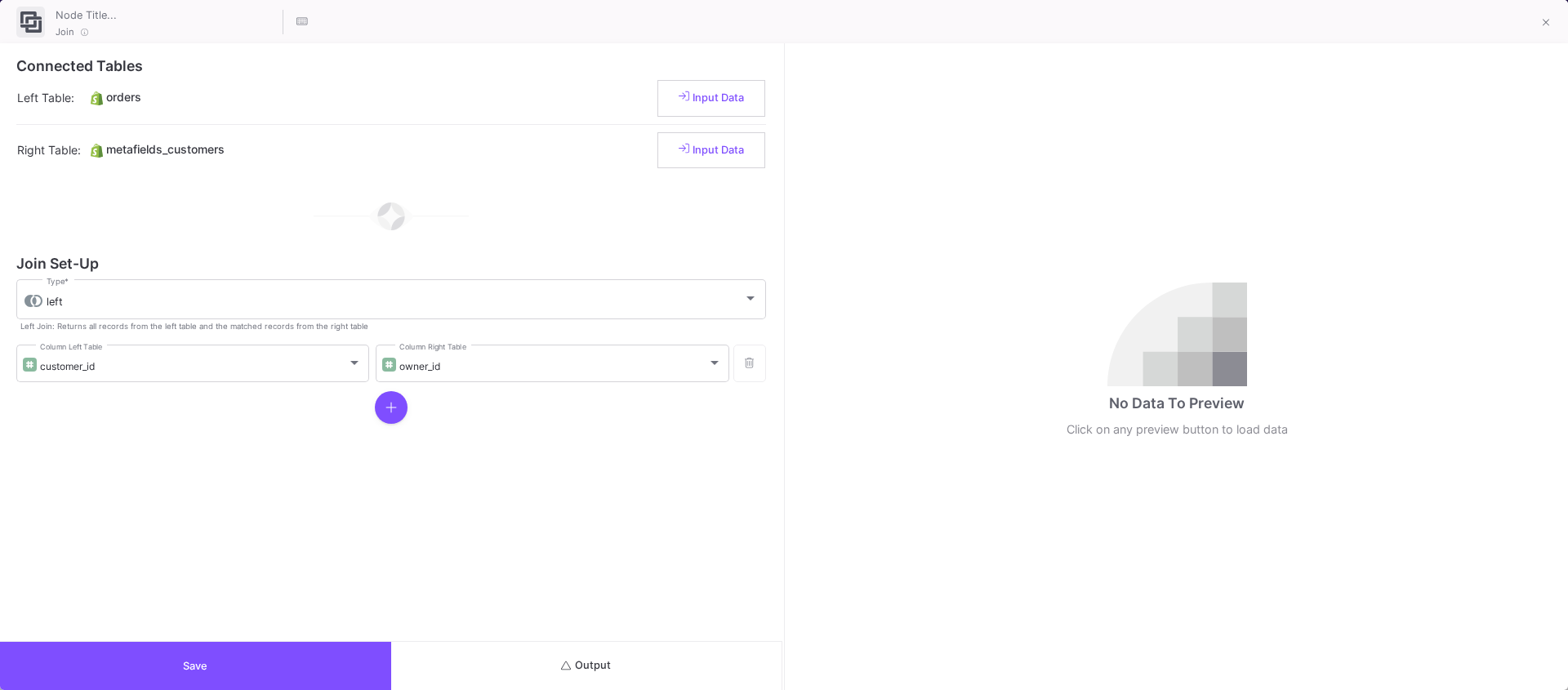
click at [650, 653] on button "Output" at bounding box center [587, 666] width 392 height 48
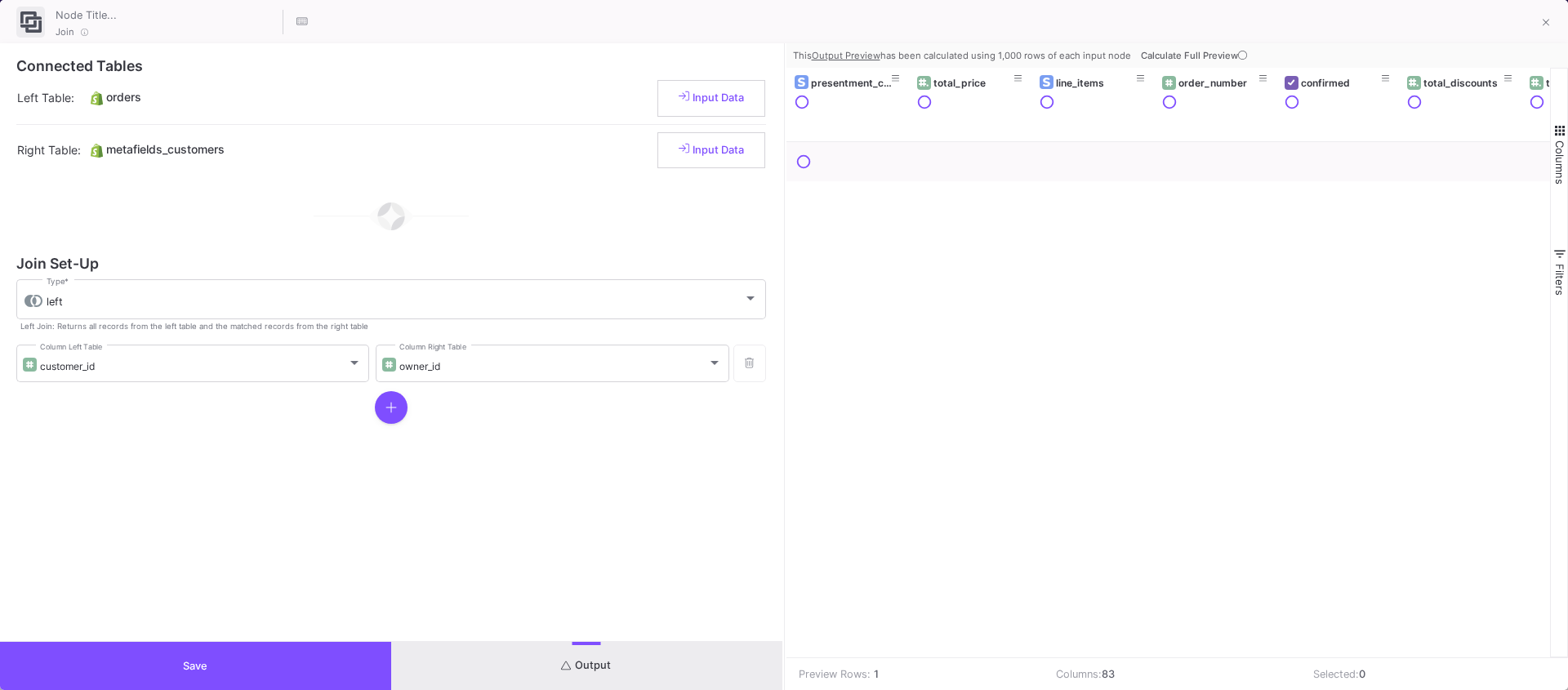
click at [1190, 54] on span "Calculate Full Preview" at bounding box center [1195, 55] width 109 height 11
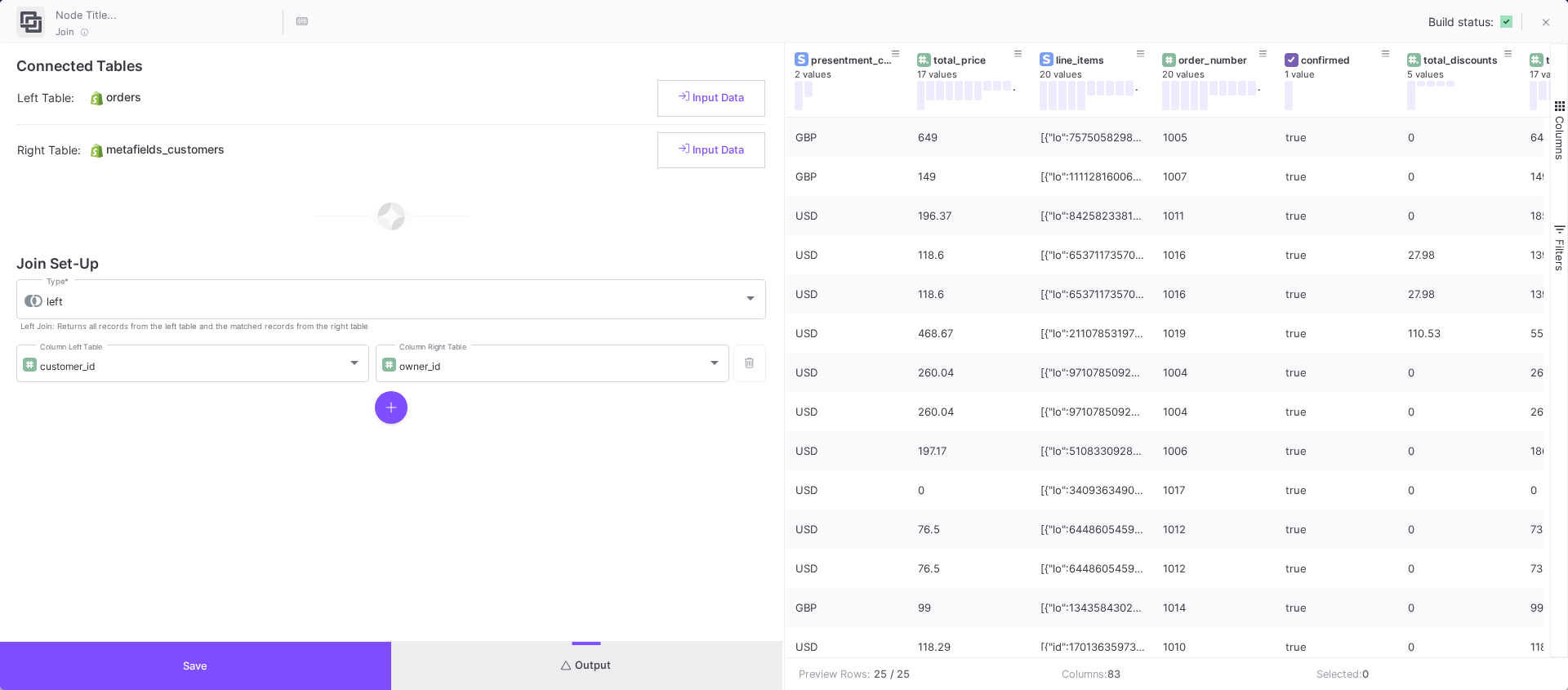
click at [1190, 54] on div "order_number" at bounding box center [1218, 60] width 81 height 12
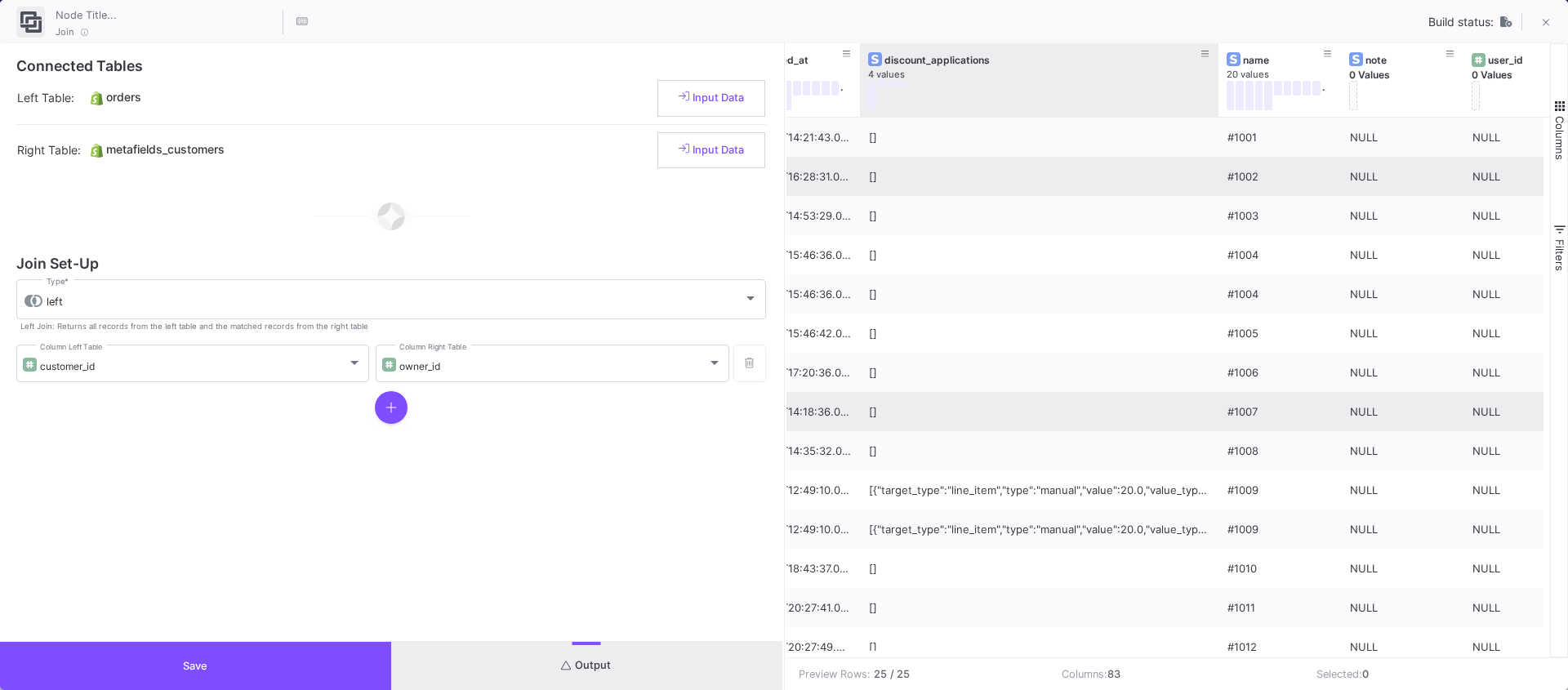
drag, startPoint x: 980, startPoint y: 105, endPoint x: 1350, endPoint y: 176, distance: 376.8
click at [1350, 176] on div "total_price_usd 0 Values closed_at 19 values . discount_applications 4 values n…" at bounding box center [1169, 351] width 765 height 614
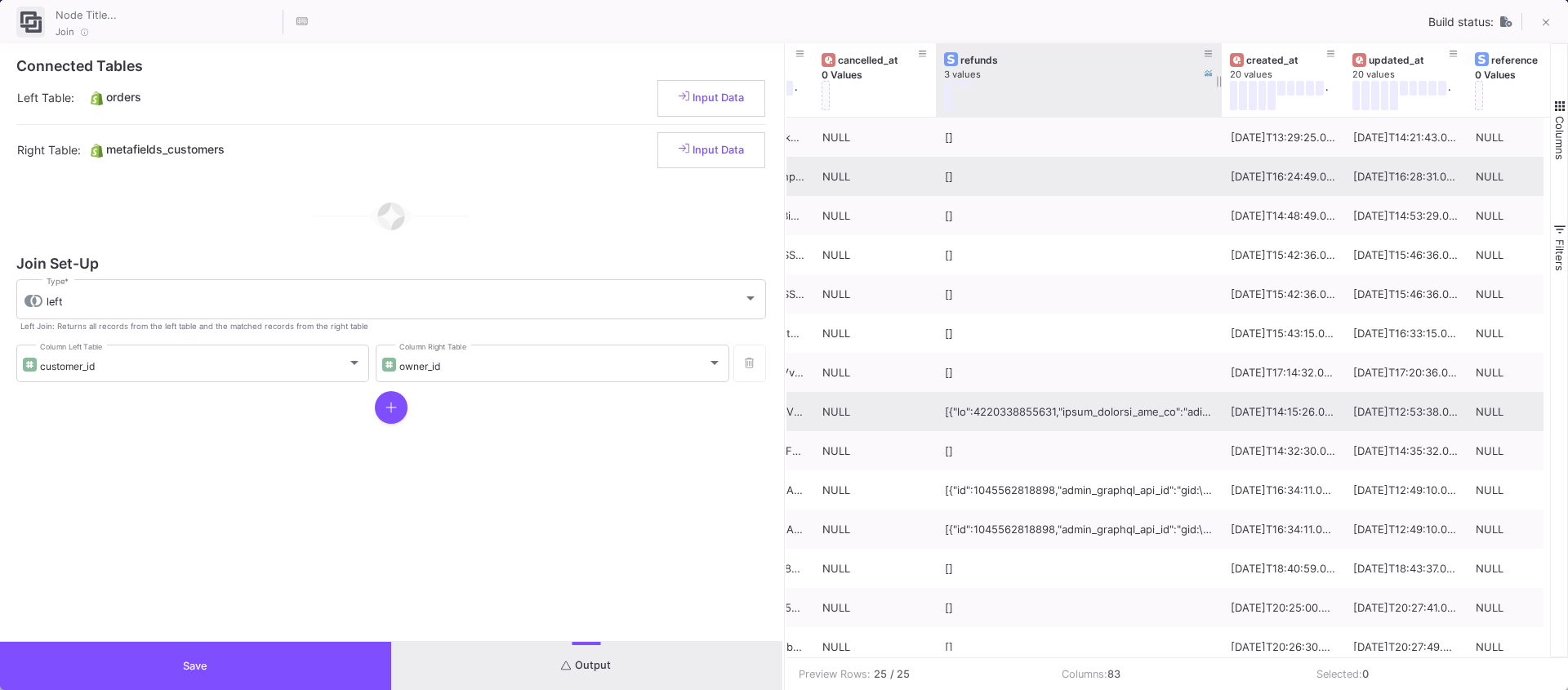
drag, startPoint x: 1058, startPoint y: 100, endPoint x: 996, endPoint y: 85, distance: 63.8
click at [1324, 145] on div "total_weight 1 value cart_token 20 values . cancelled_at 0 Values refunds 3 val…" at bounding box center [1169, 351] width 765 height 614
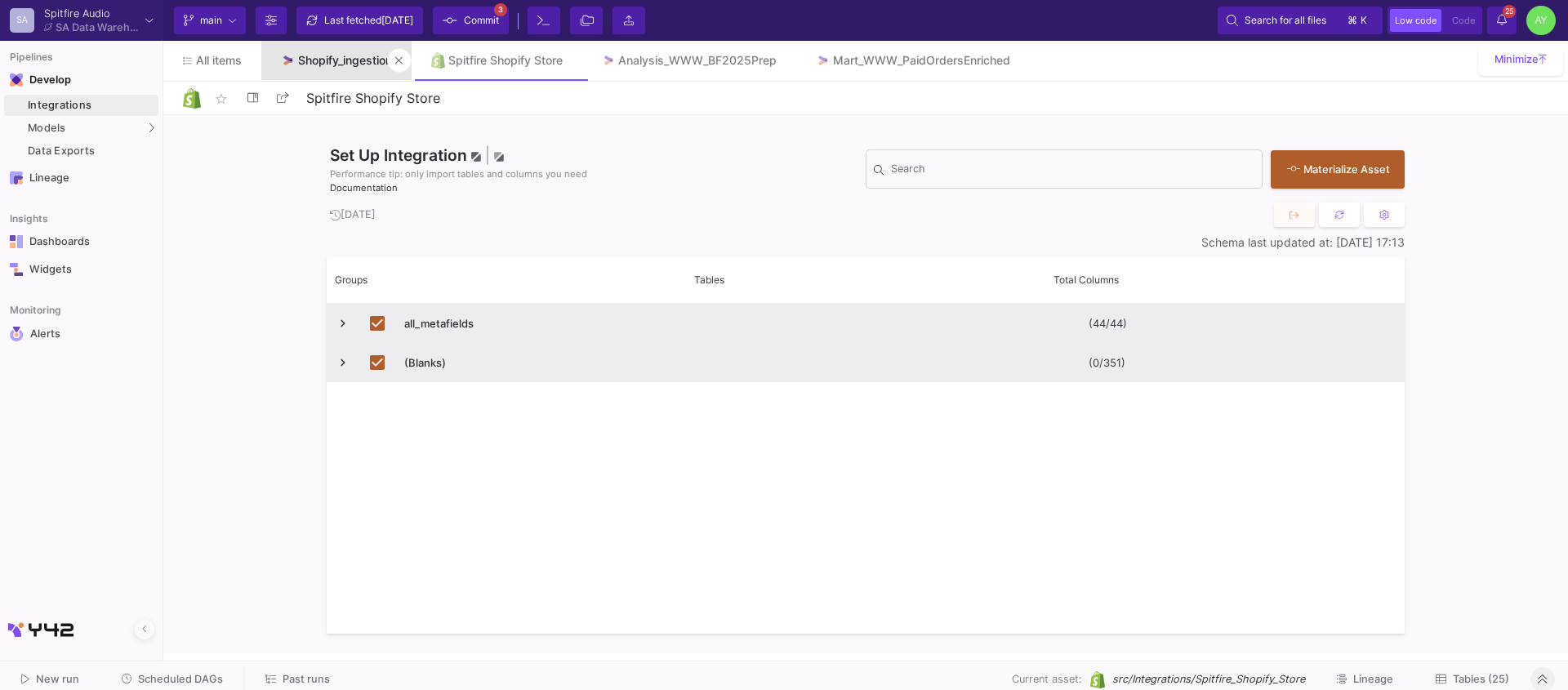
click at [340, 61] on div "Shopify_ingestion" at bounding box center [345, 60] width 94 height 13
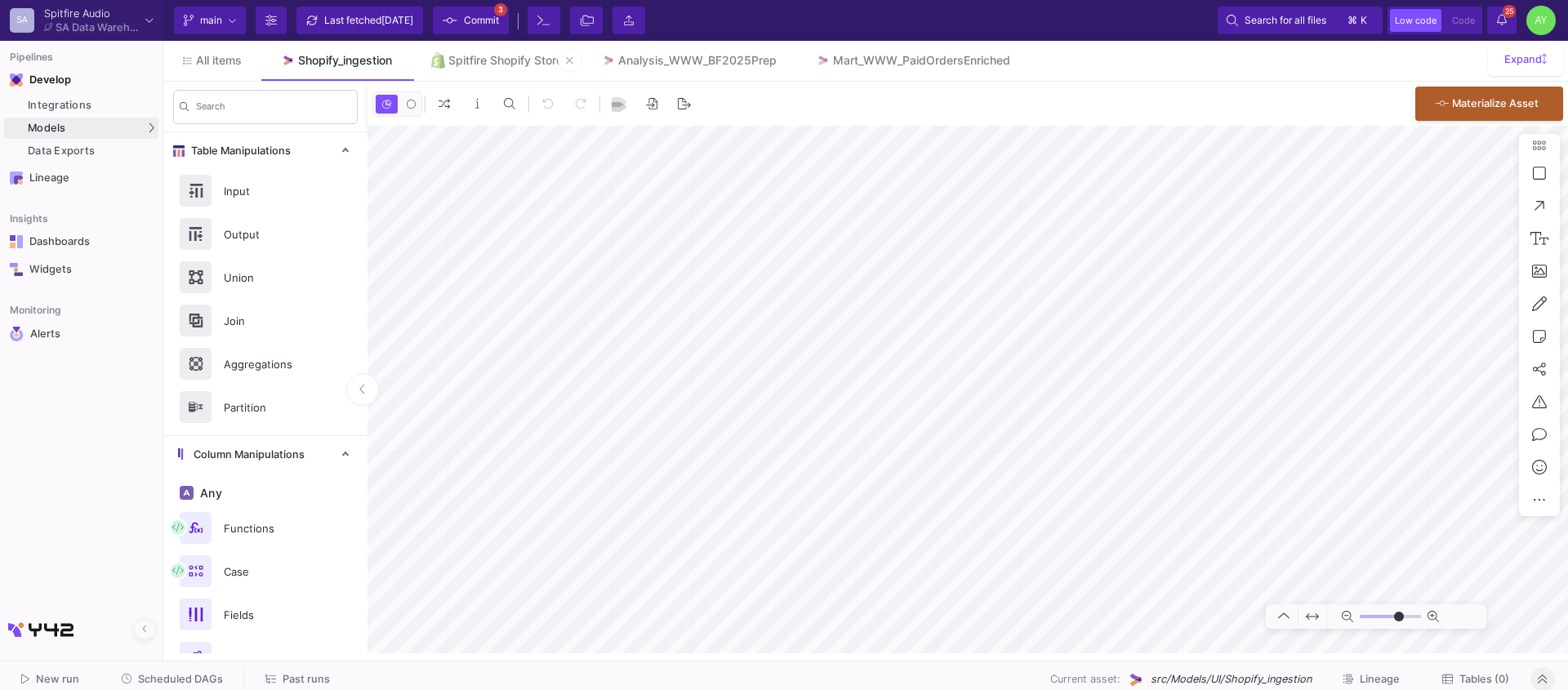
type input "-26"
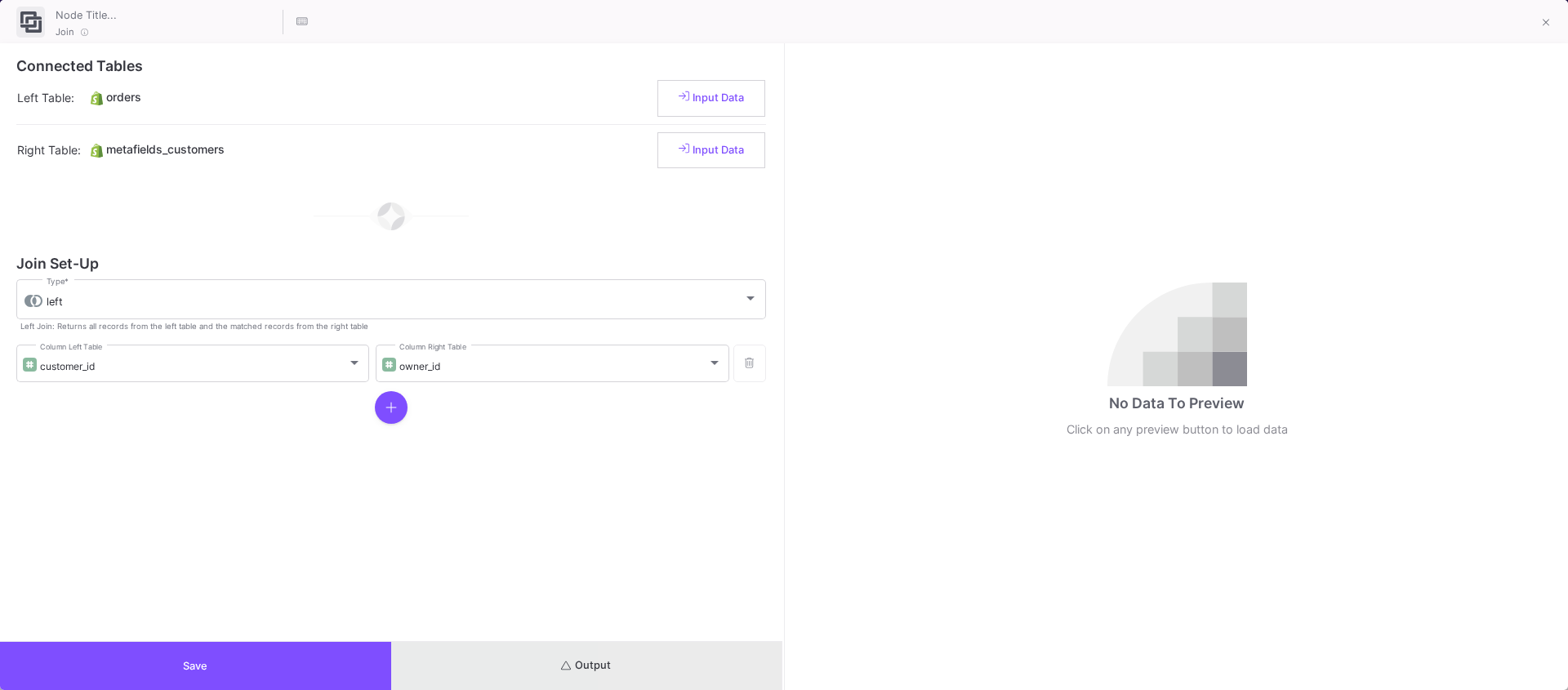
click at [688, 673] on button "Output" at bounding box center [587, 666] width 392 height 48
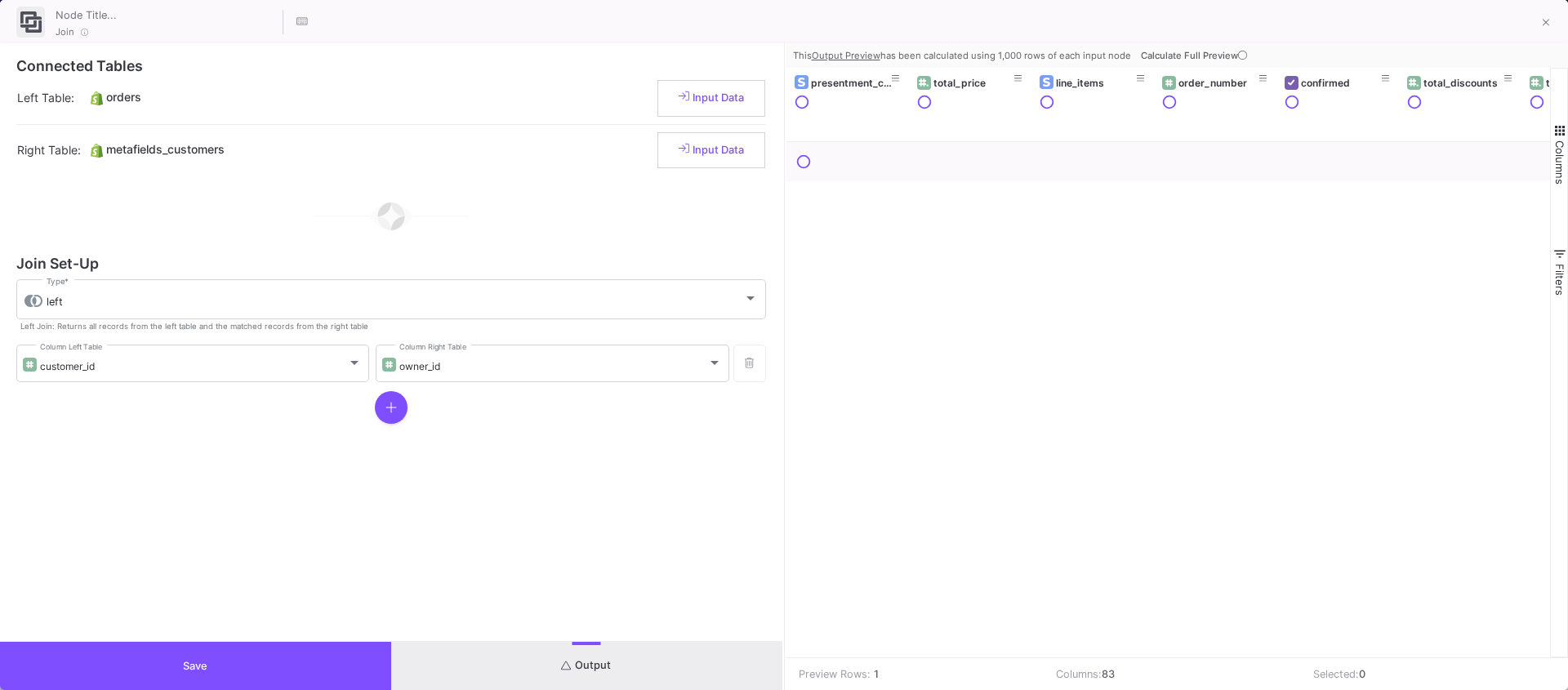
click at [1191, 59] on span "Calculate Full Preview" at bounding box center [1195, 55] width 109 height 11
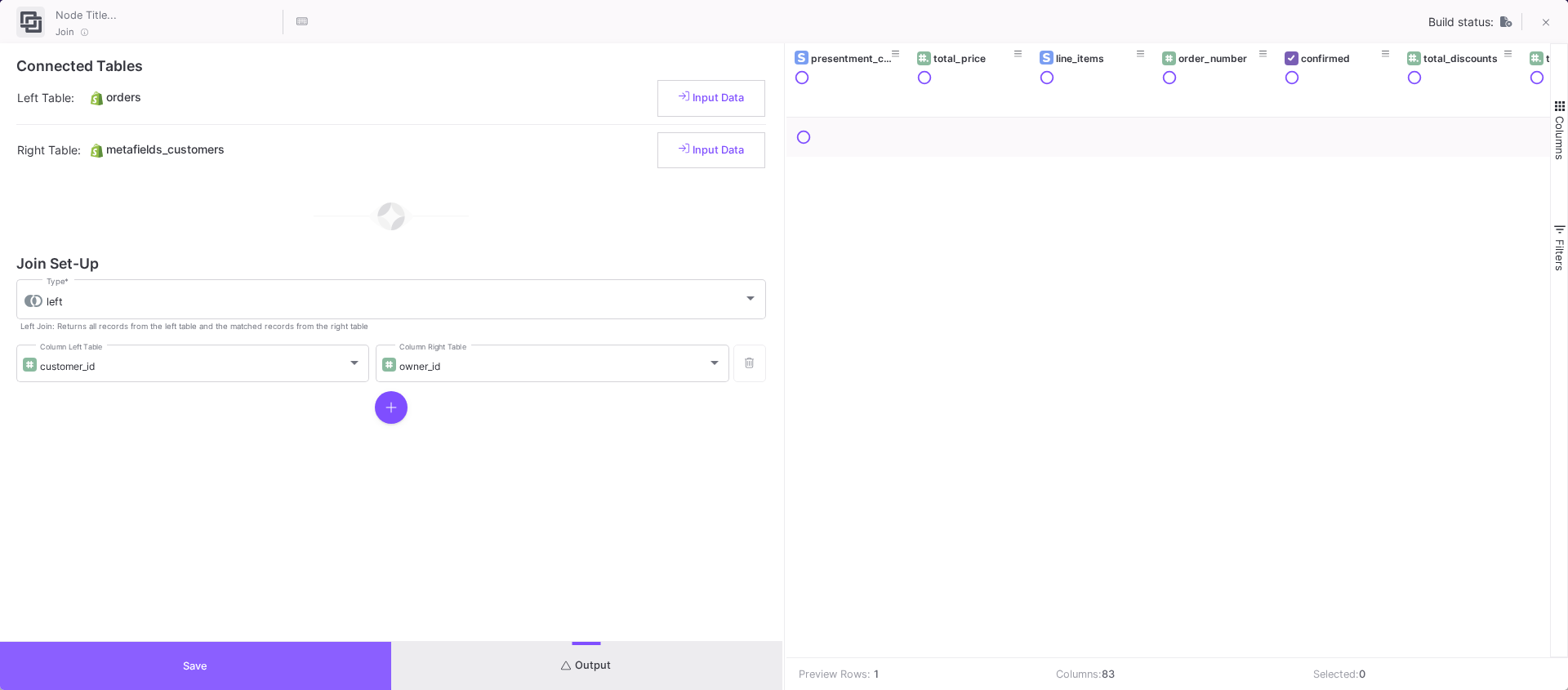
click at [181, 660] on button "Save" at bounding box center [195, 666] width 392 height 48
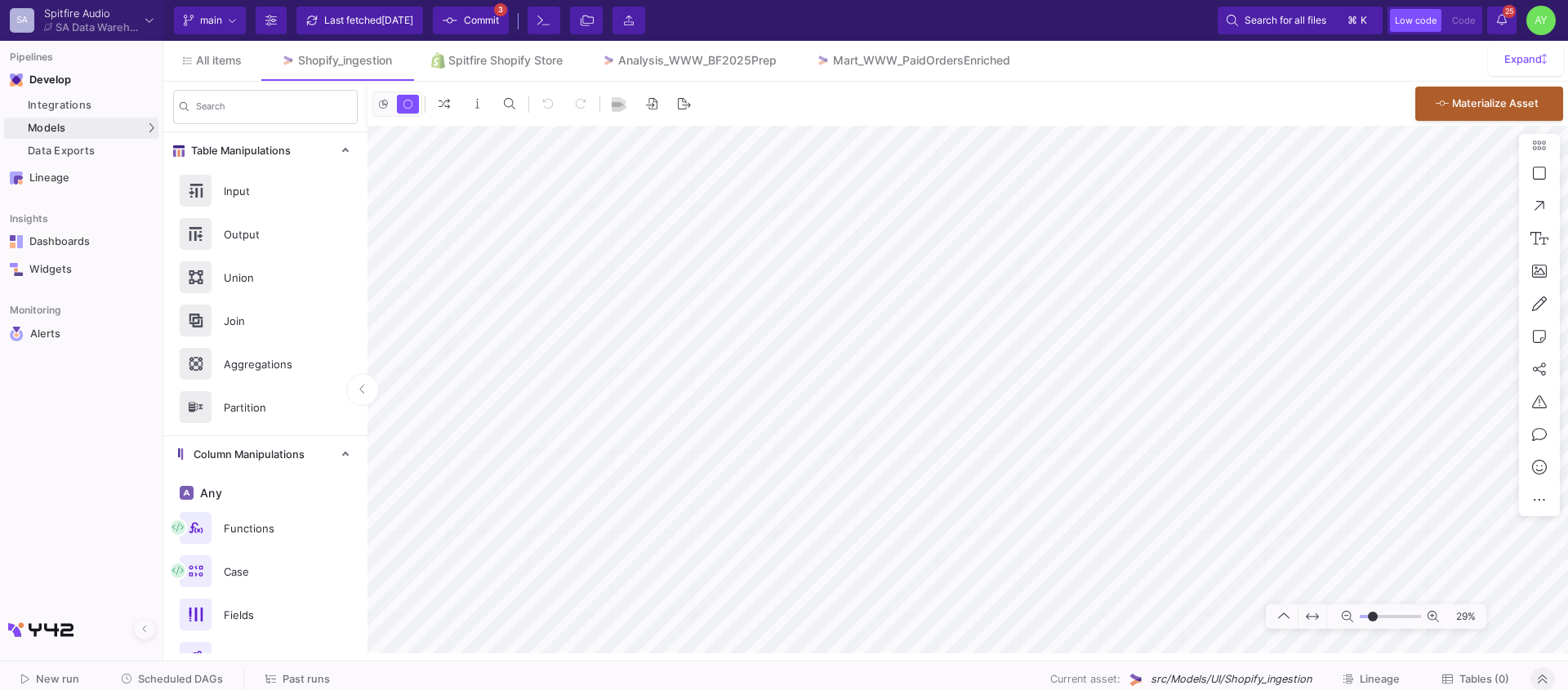
click at [1503, 17] on icon at bounding box center [1502, 19] width 10 height 11
click at [1502, 24] on icon at bounding box center [1502, 19] width 10 height 11
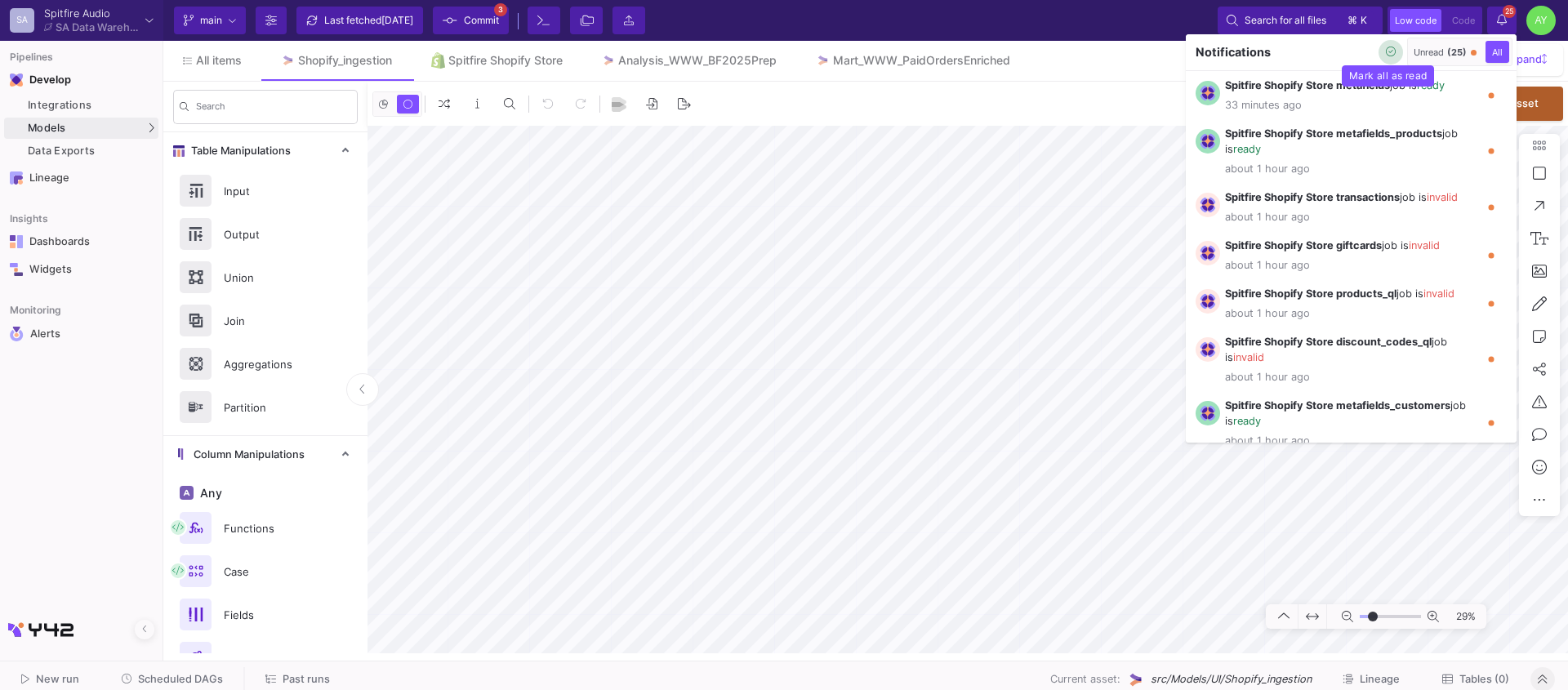
click at [1387, 55] on icon "button" at bounding box center [1391, 51] width 10 height 10
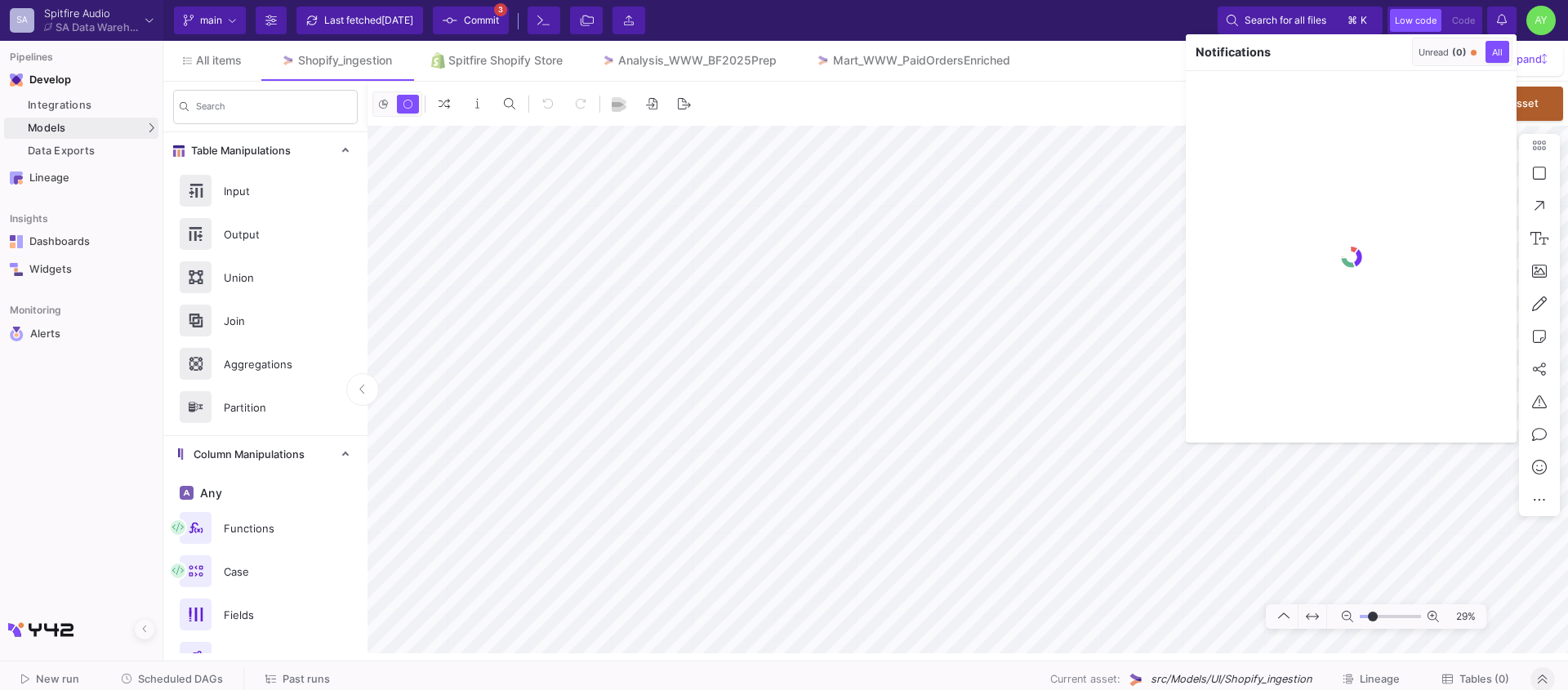
click at [920, 308] on div at bounding box center [784, 345] width 1568 height 690
